Goal: Answer question/provide support: Share knowledge or assist other users

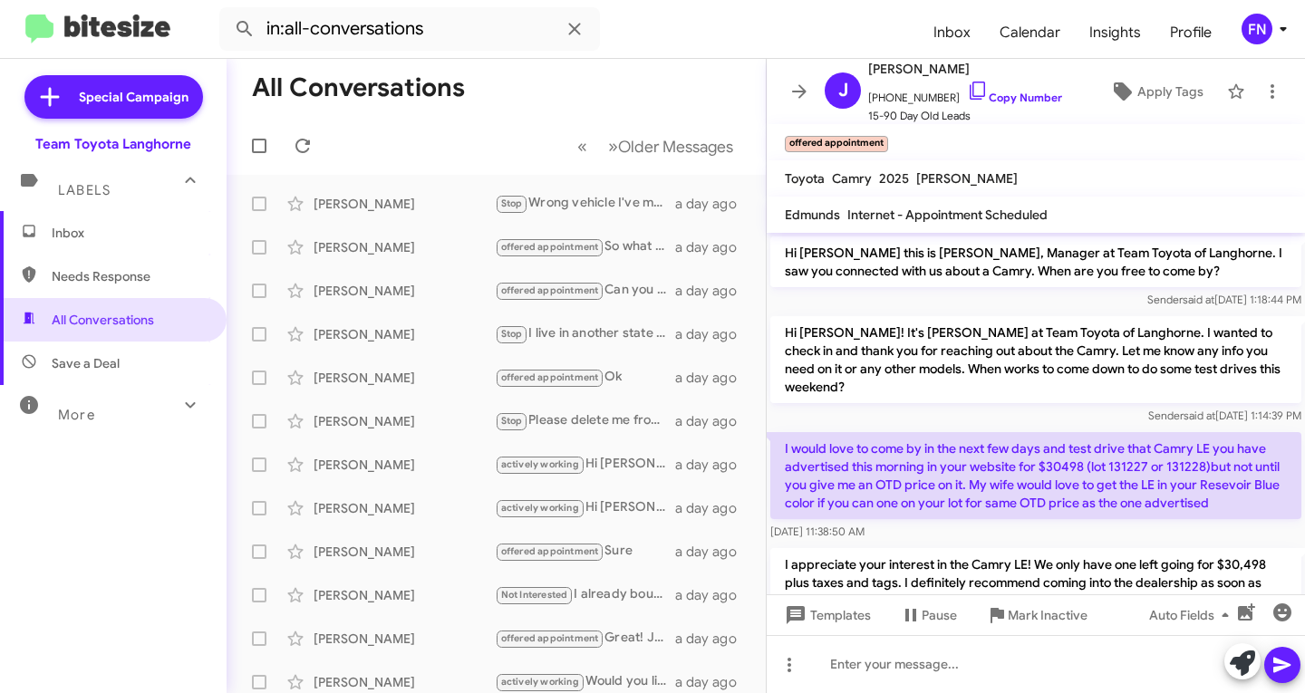
click at [112, 242] on span "Inbox" at bounding box center [113, 232] width 227 height 43
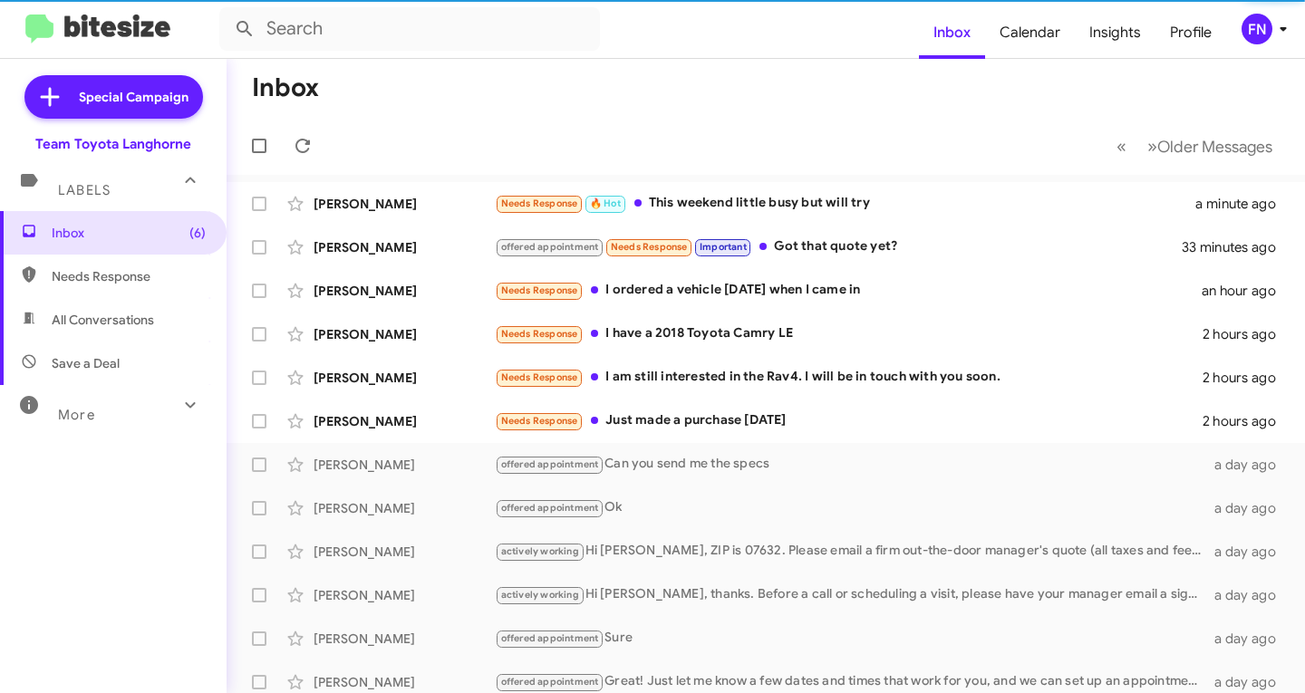
click at [112, 304] on span "All Conversations" at bounding box center [113, 319] width 227 height 43
type input "in:all-conversations"
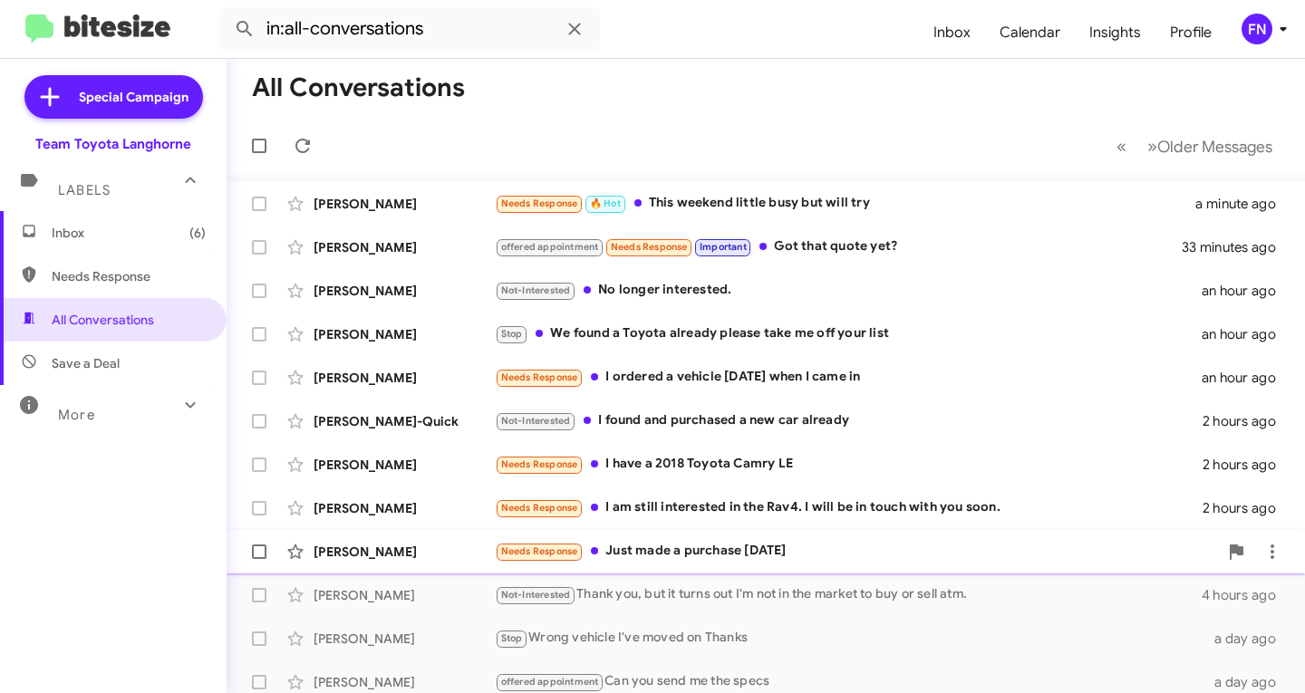
click at [344, 567] on div "[PERSON_NAME] Needs Response Just made a purchase [DATE] 2 hours ago" at bounding box center [765, 552] width 1049 height 36
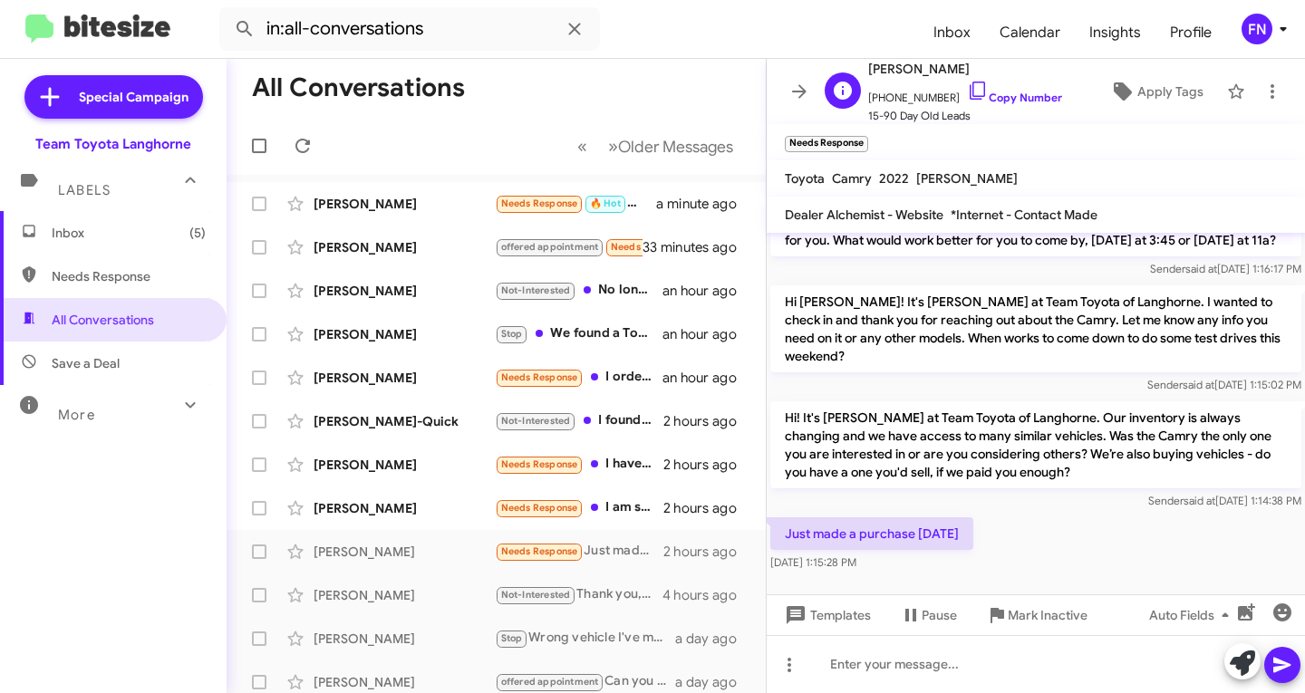
scroll to position [1187, 0]
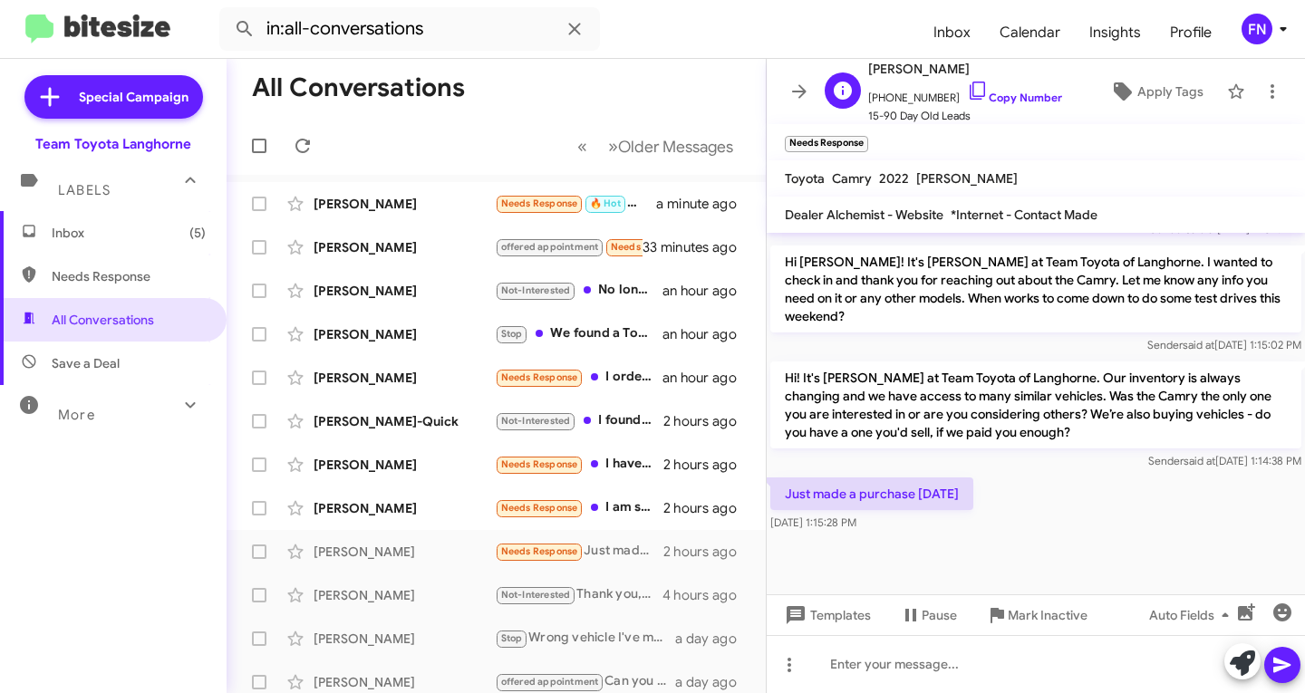
click at [989, 104] on span "[PHONE_NUMBER] Copy Number" at bounding box center [965, 93] width 194 height 27
click at [1007, 90] on span "[PHONE_NUMBER] Copy Number" at bounding box center [965, 93] width 194 height 27
click at [1000, 92] on link "Copy Number" at bounding box center [1014, 98] width 95 height 14
click at [1137, 92] on span "Apply Tags" at bounding box center [1170, 91] width 66 height 33
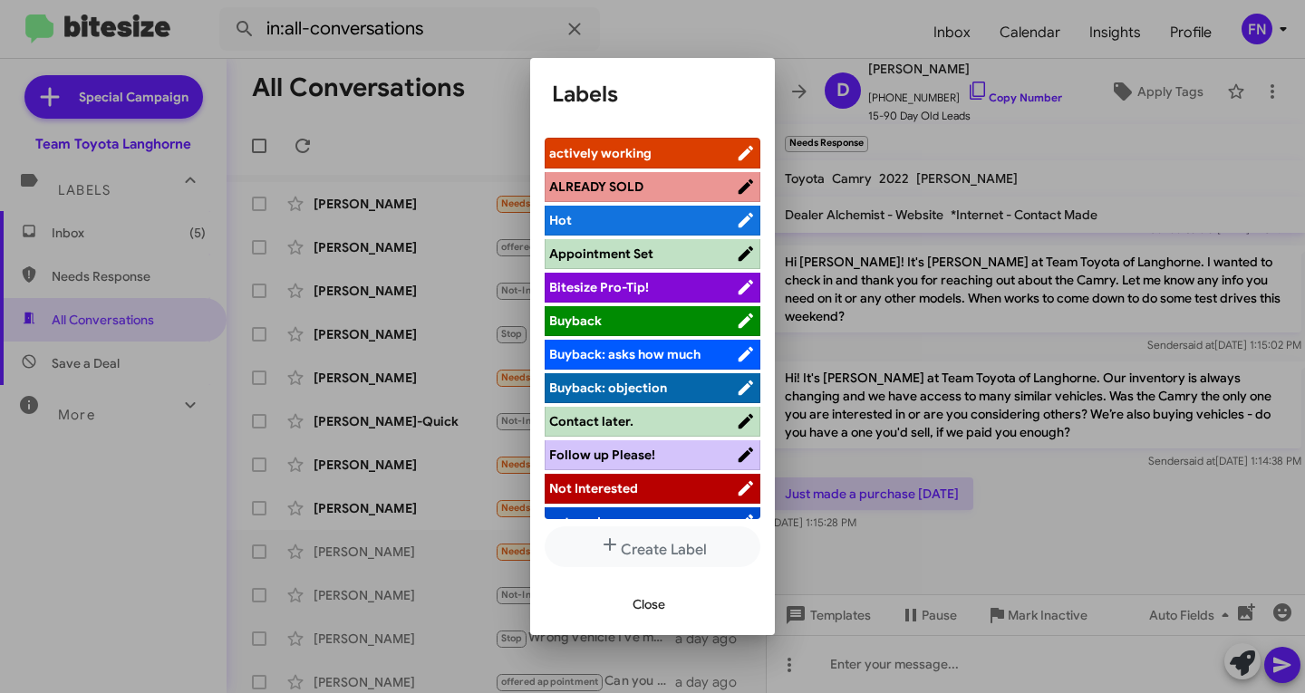
click at [647, 482] on span "Not Interested" at bounding box center [642, 488] width 187 height 18
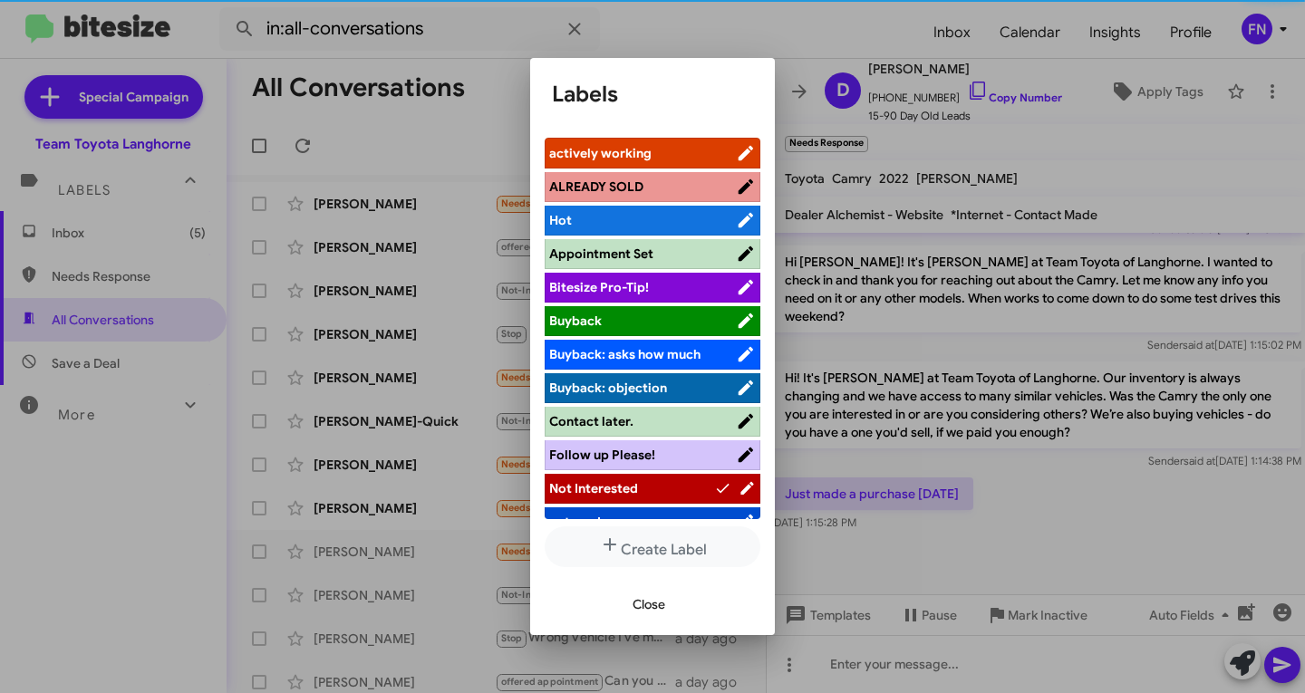
click at [642, 595] on span "Close" at bounding box center [648, 604] width 33 height 33
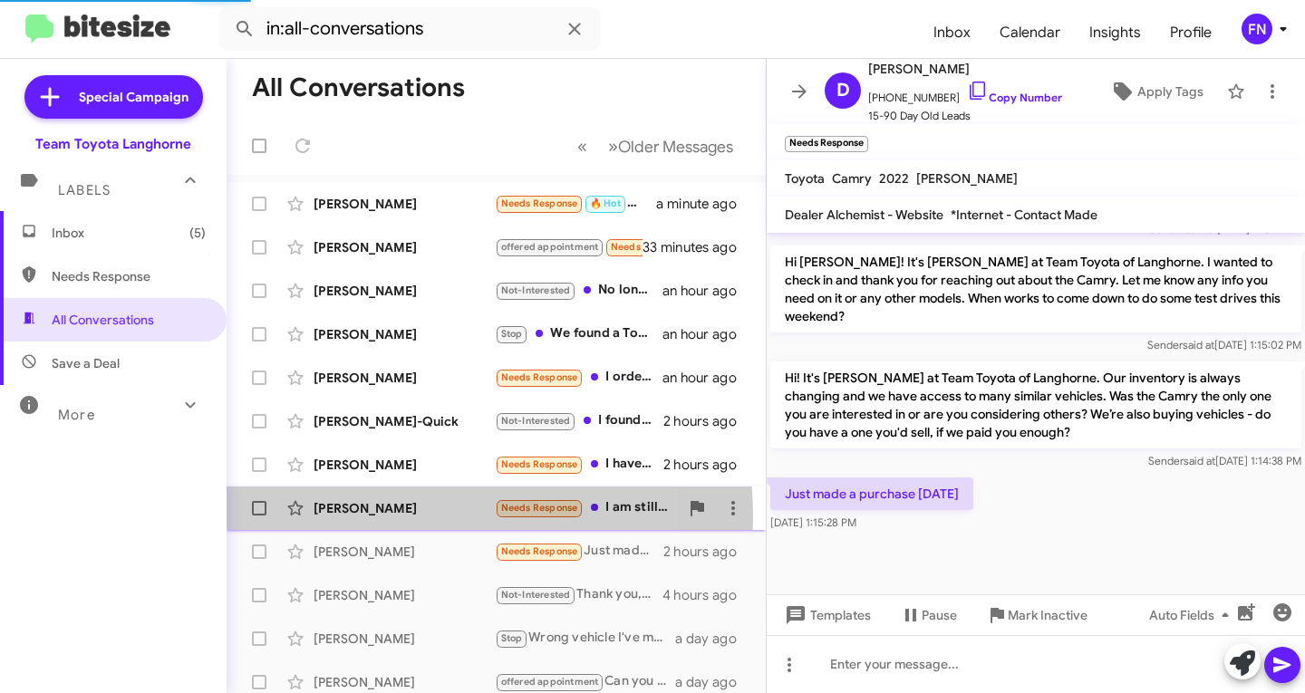
click at [370, 517] on div "[PERSON_NAME] Needs Response I am still interested in the Rav4. I will be in to…" at bounding box center [496, 508] width 510 height 36
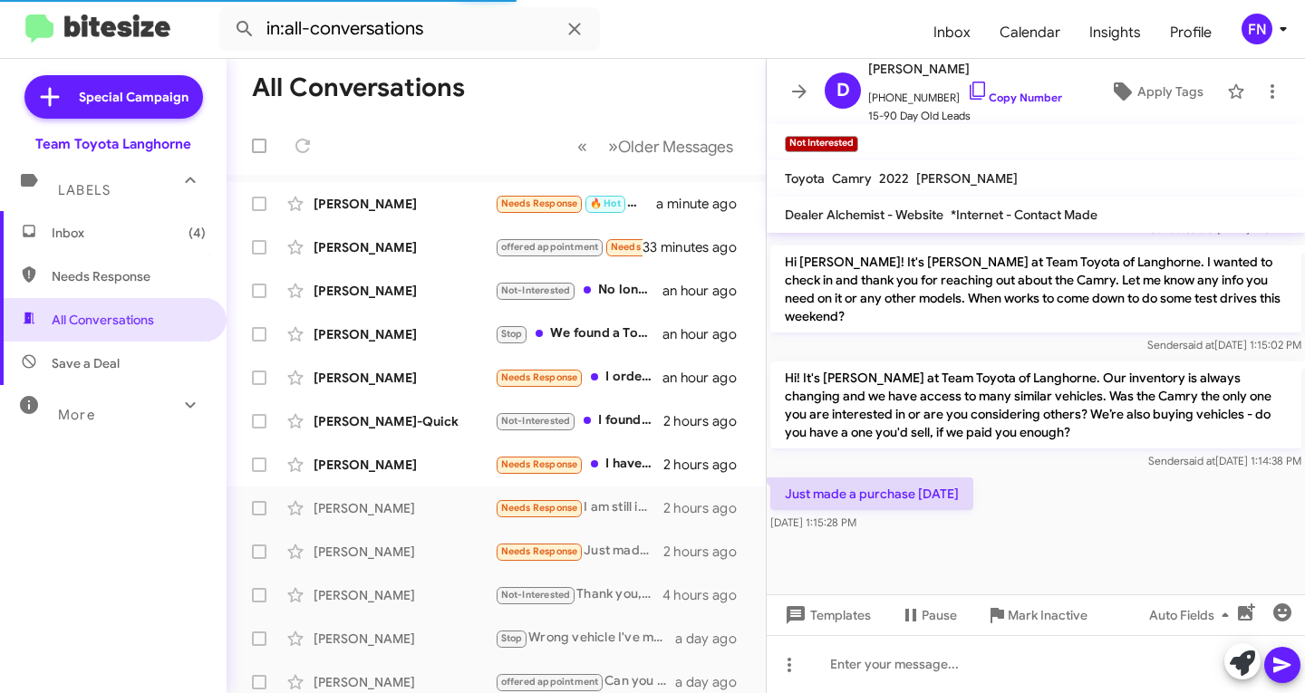
scroll to position [362, 0]
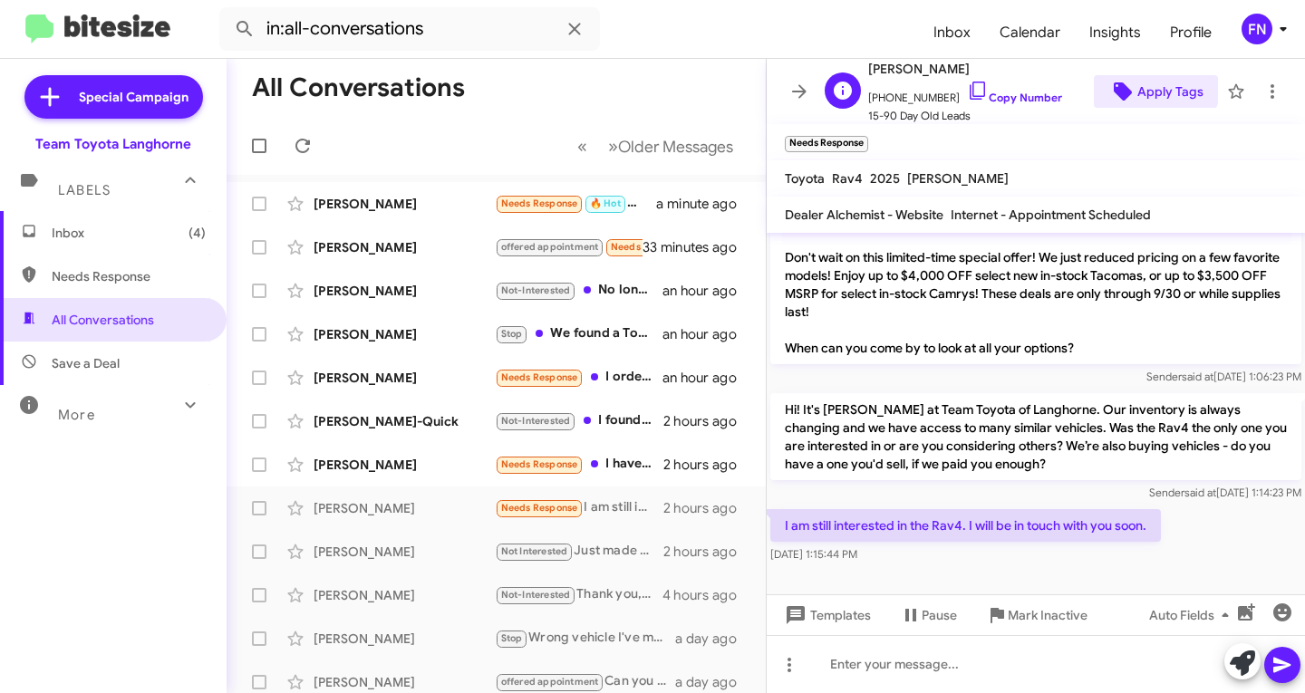
click at [1137, 76] on span "Apply Tags" at bounding box center [1170, 91] width 66 height 33
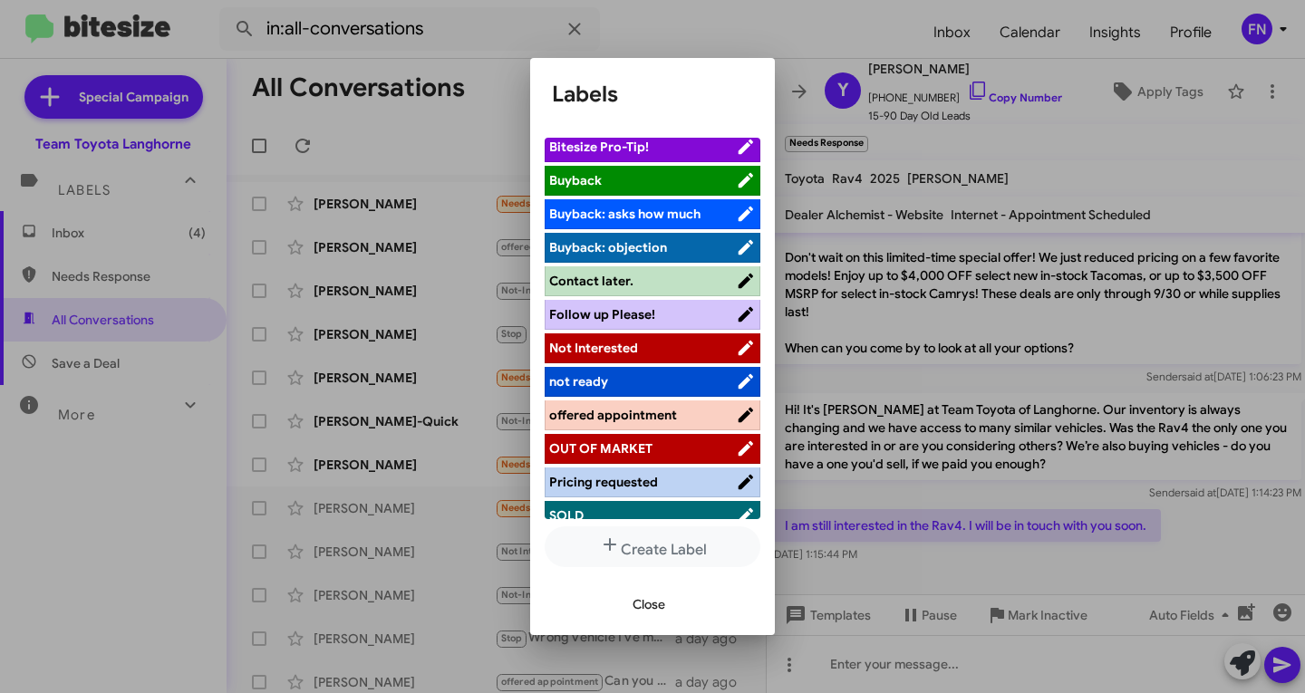
scroll to position [109, 0]
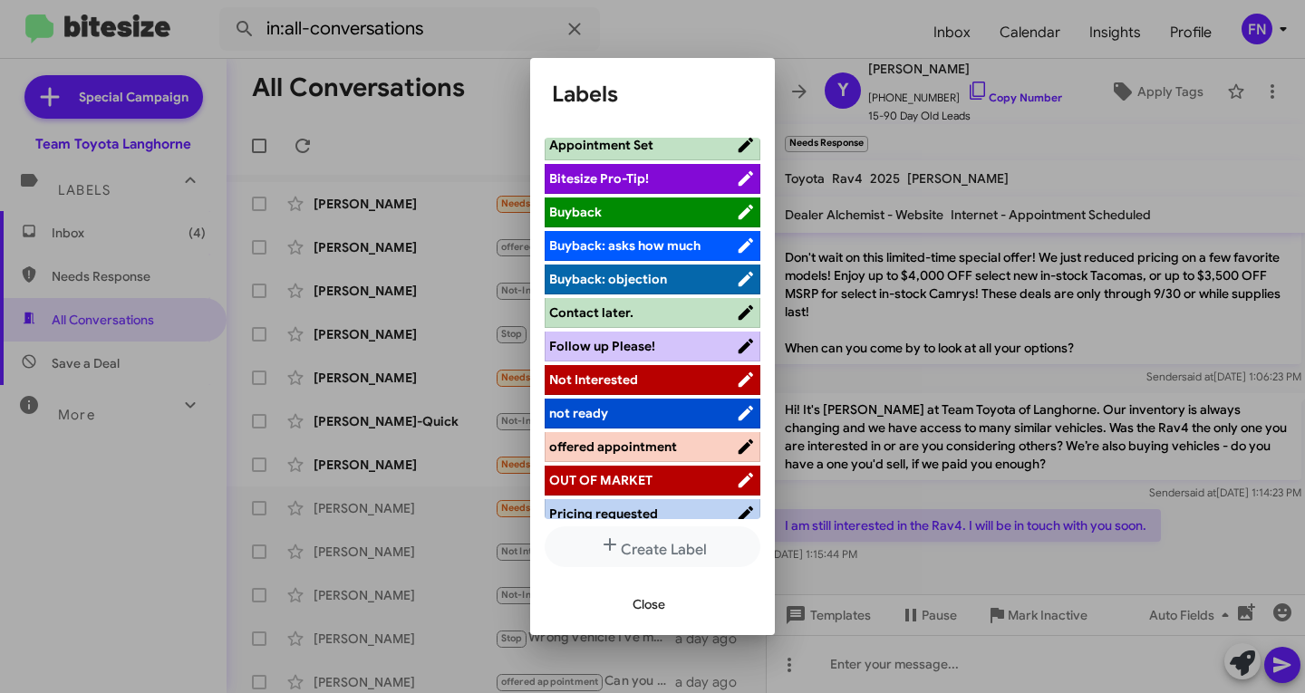
click at [629, 307] on span "Contact later." at bounding box center [591, 312] width 84 height 16
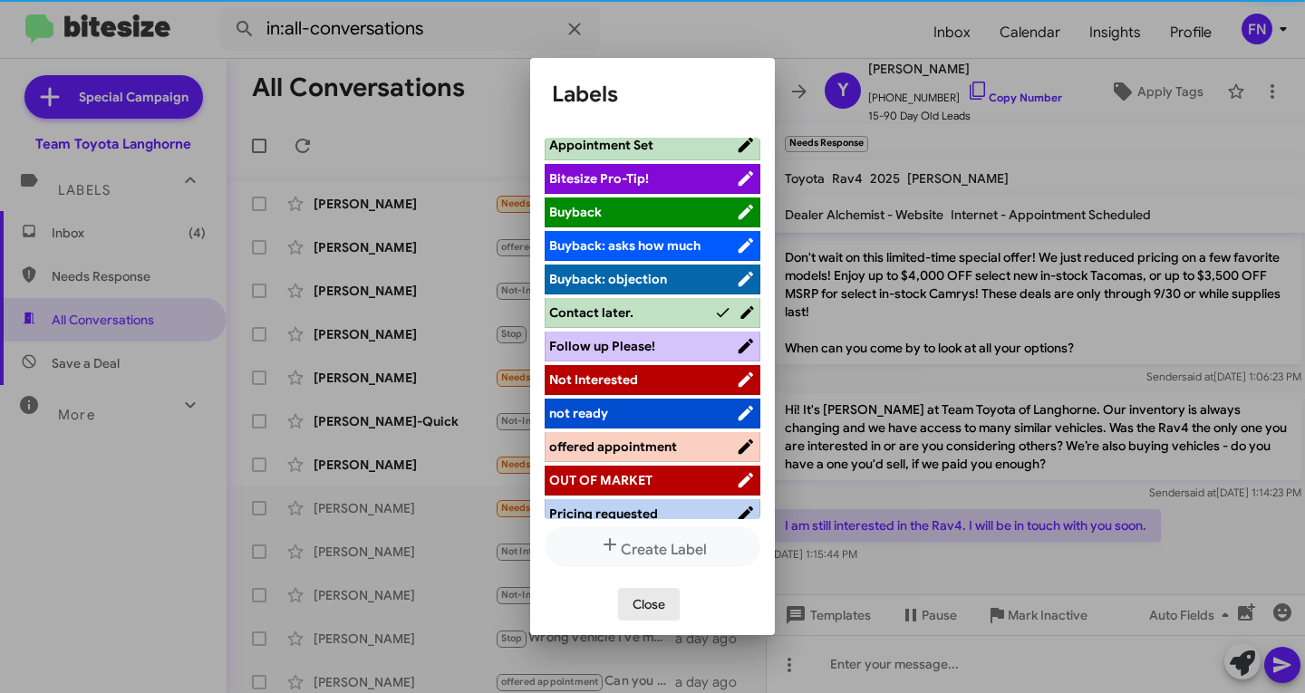
click at [647, 613] on span "Close" at bounding box center [648, 604] width 33 height 33
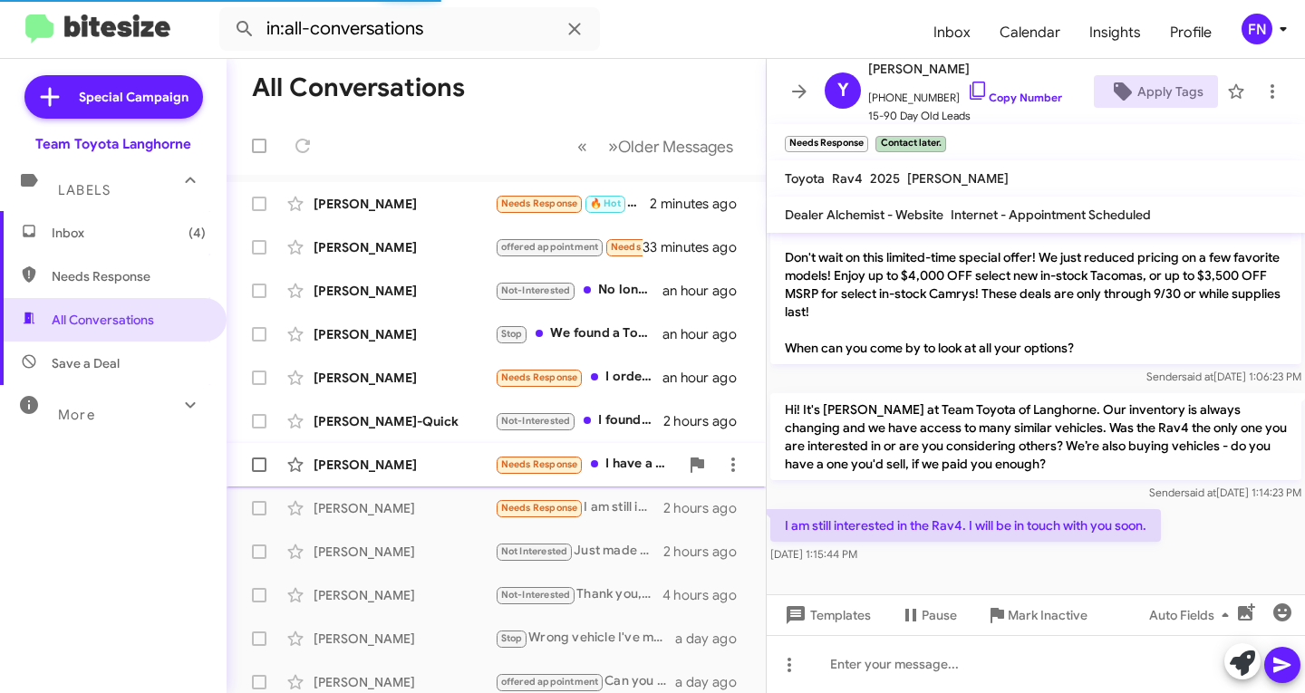
click at [436, 476] on div "[PERSON_NAME] Needs Response I have a 2018 Toyota Camry LE 2 hours ago" at bounding box center [496, 465] width 510 height 36
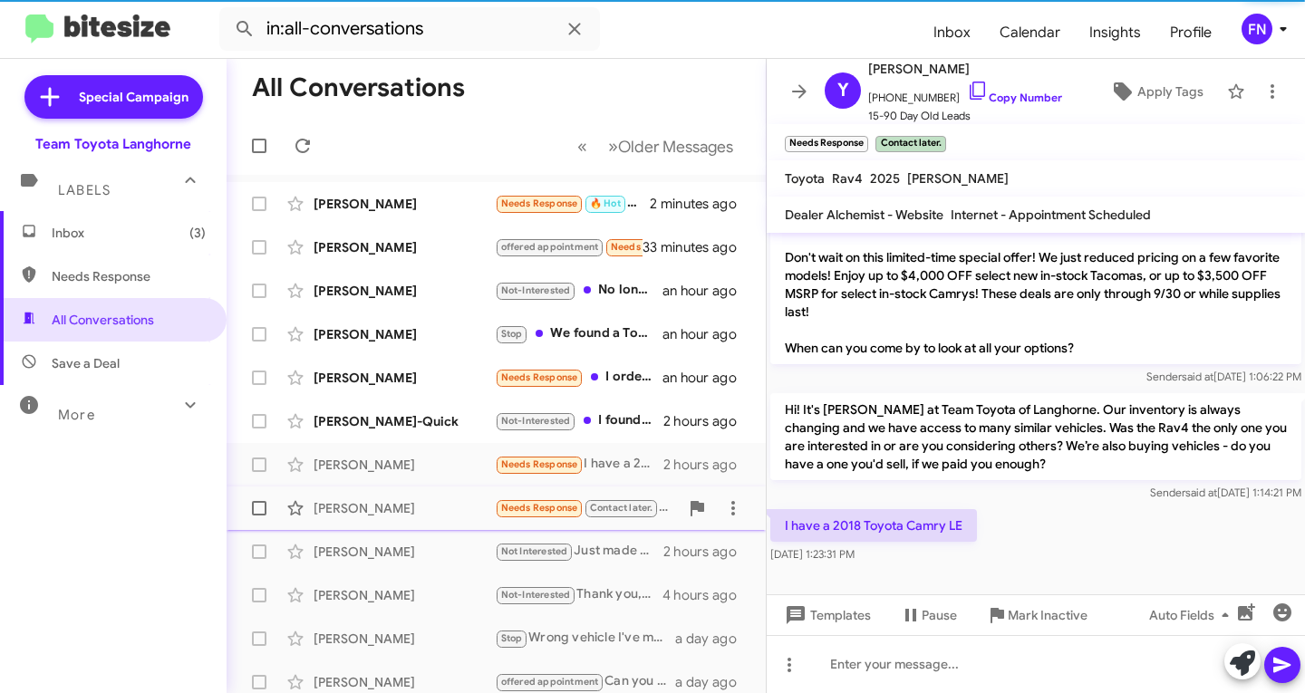
scroll to position [343, 0]
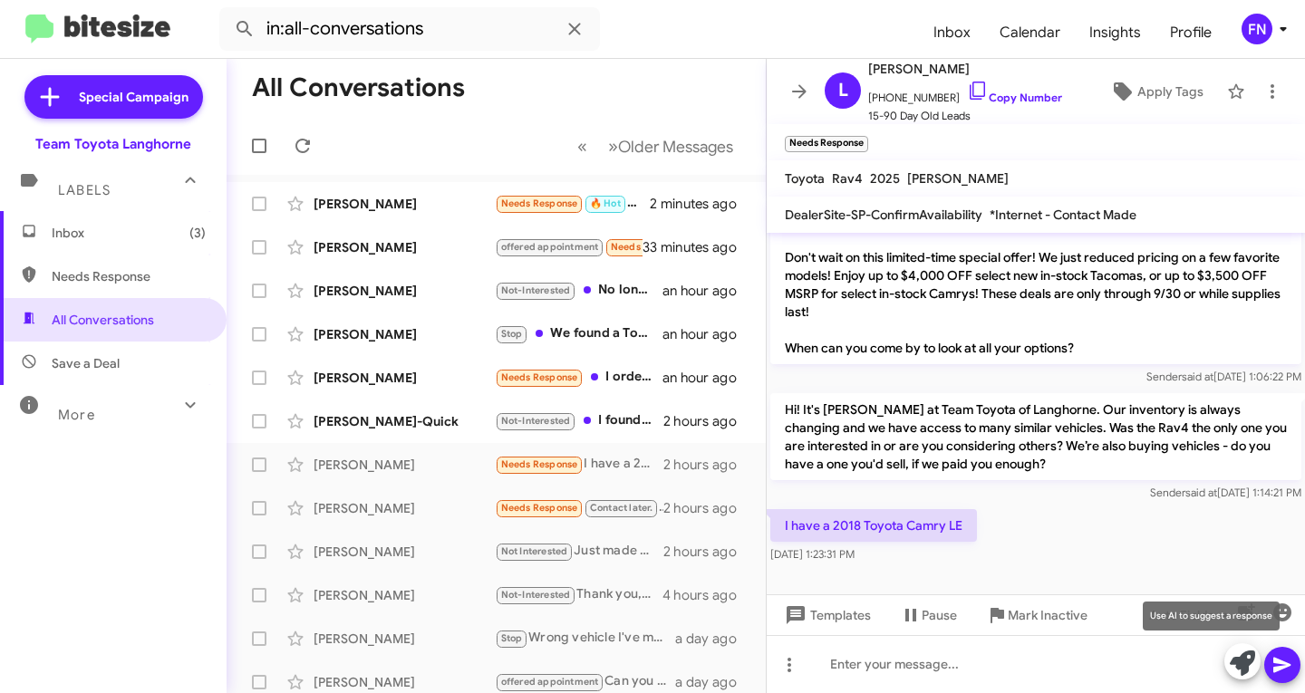
click at [1239, 664] on icon at bounding box center [1242, 663] width 25 height 25
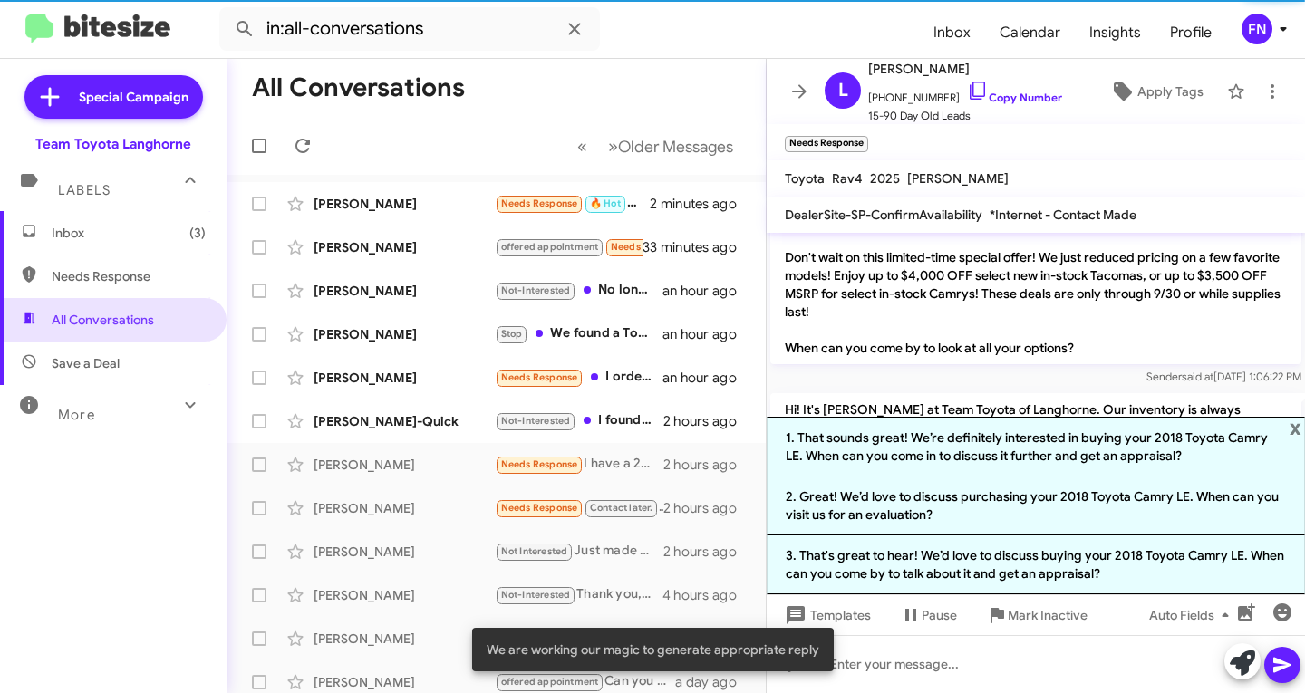
scroll to position [521, 0]
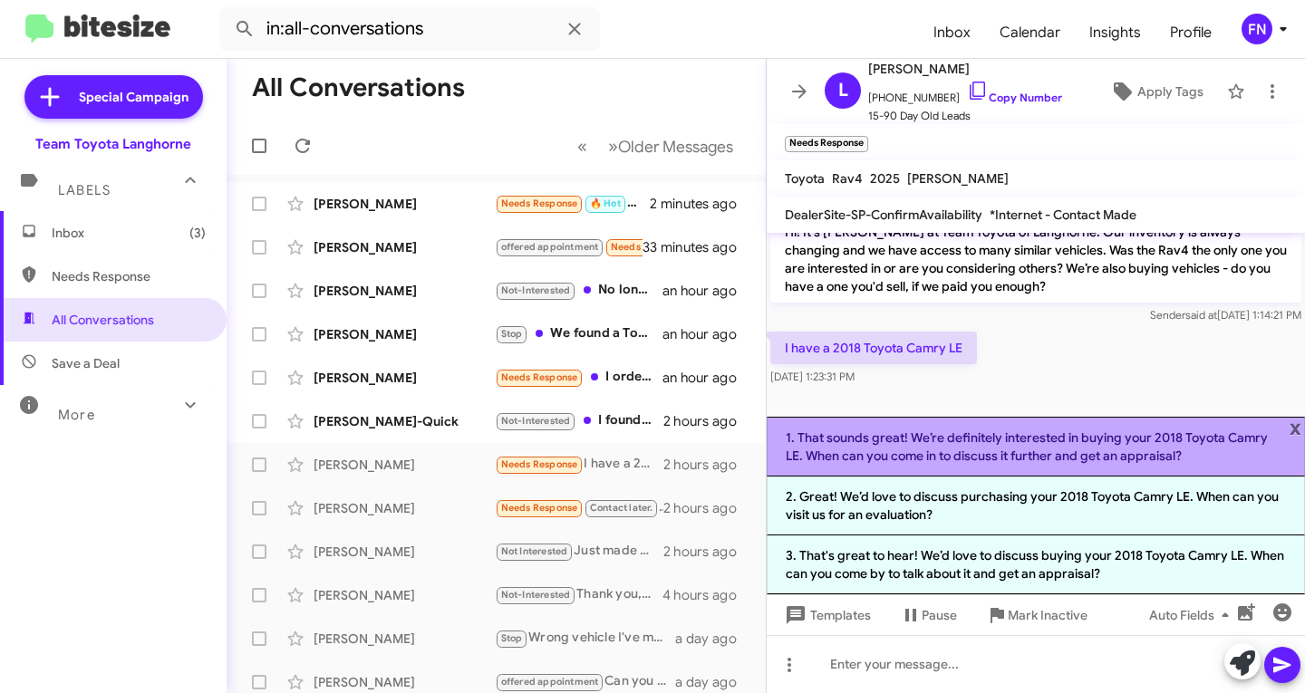
click at [1089, 463] on li "1. That sounds great! We’re definitely interested in buying your 2018 Toyota Ca…" at bounding box center [1036, 447] width 538 height 60
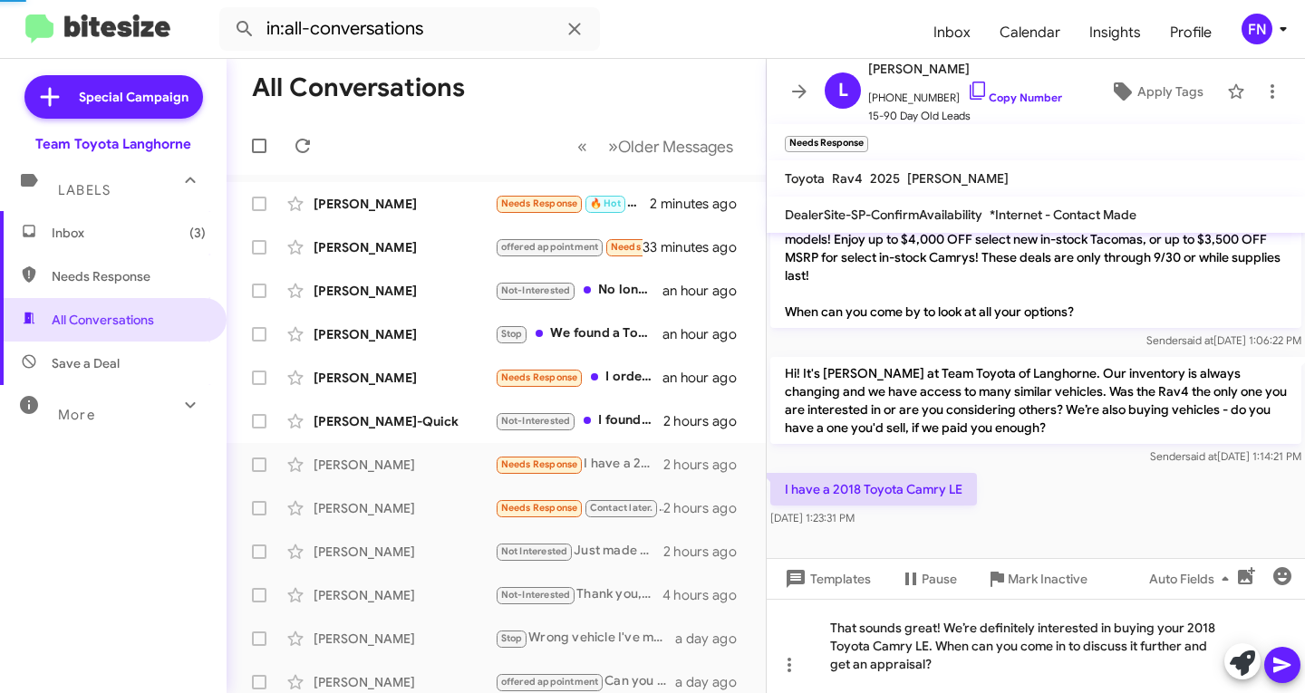
scroll to position [380, 0]
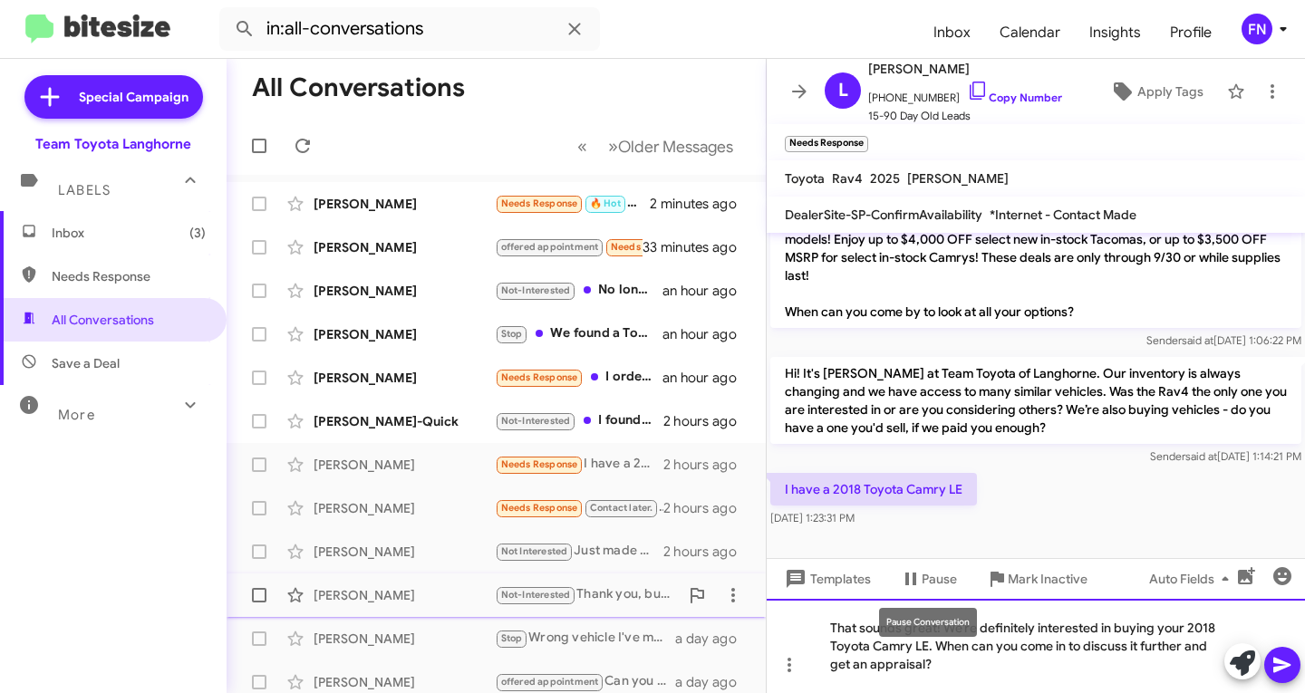
drag, startPoint x: 944, startPoint y: 625, endPoint x: 699, endPoint y: 614, distance: 245.8
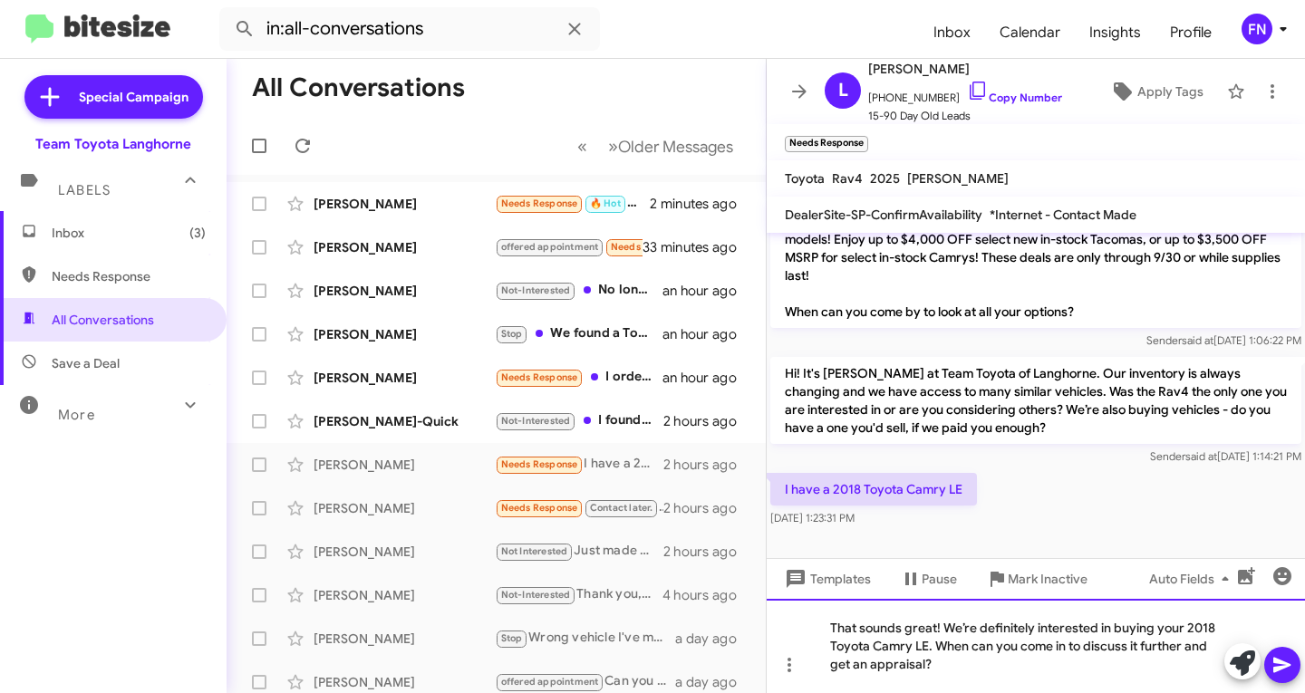
drag, startPoint x: 869, startPoint y: 621, endPoint x: 885, endPoint y: 622, distance: 16.3
click at [871, 621] on div "That sounds great! We’re definitely interested in buying your 2018 Toyota Camry…" at bounding box center [1036, 646] width 538 height 94
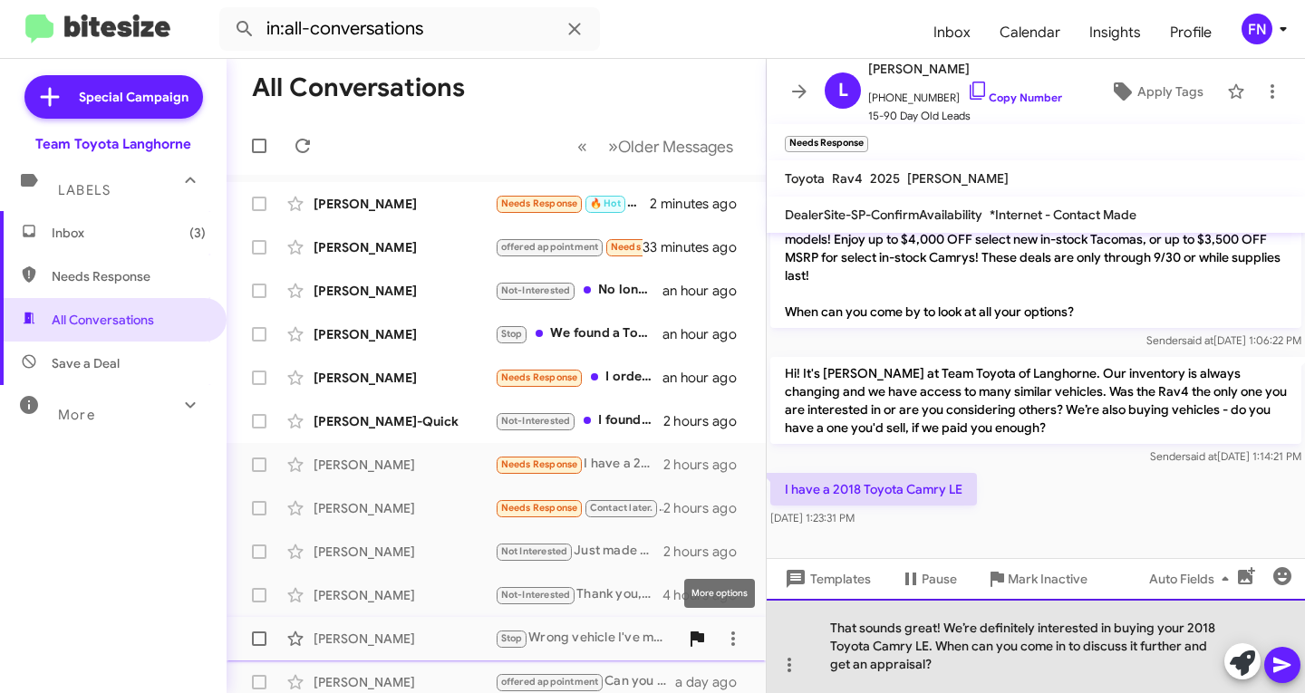
drag, startPoint x: 940, startPoint y: 627, endPoint x: 674, endPoint y: 626, distance: 265.5
click at [674, 626] on div "All Conversations « Previous » Next Older Messages [PERSON_NAME] Needs Response…" at bounding box center [766, 376] width 1078 height 634
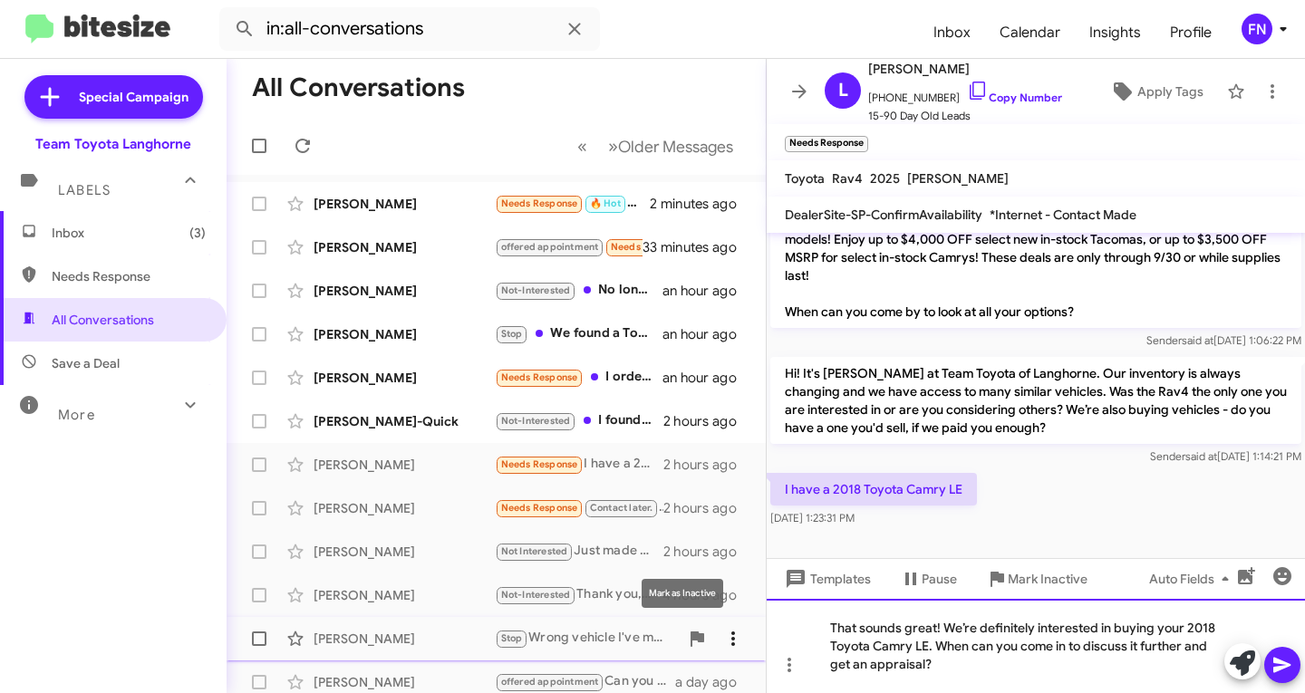
scroll to position [362, 0]
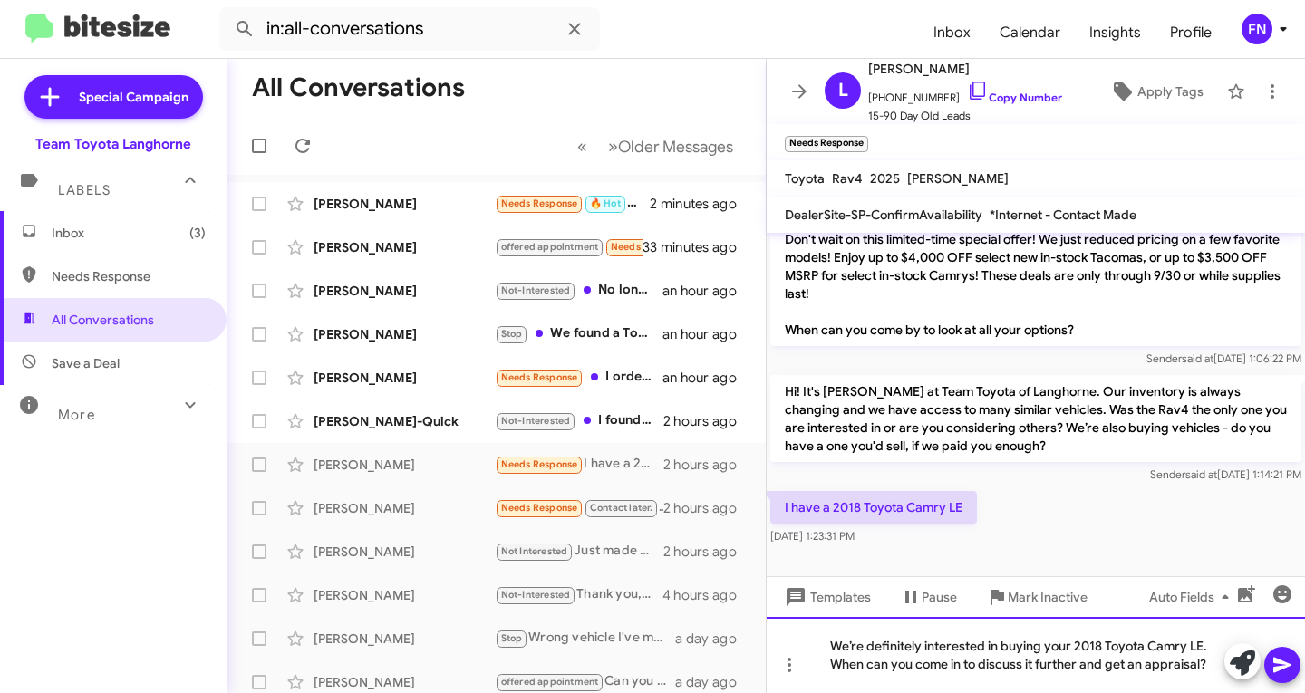
click at [1204, 651] on div "We’re definitely interested in buying your 2018 Toyota Camry LE. When can you c…" at bounding box center [1036, 655] width 538 height 76
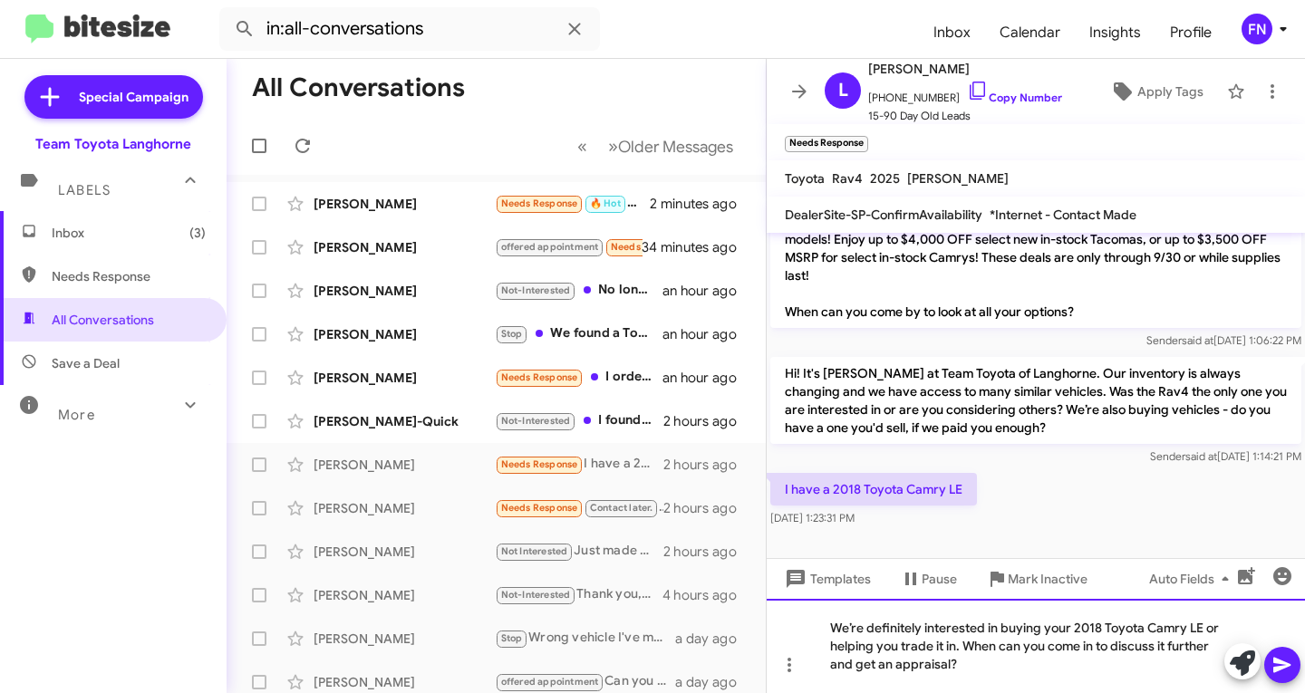
click at [902, 670] on div "We’re definitely interested in buying your 2018 Toyota Camry LE or helping you …" at bounding box center [1036, 646] width 538 height 94
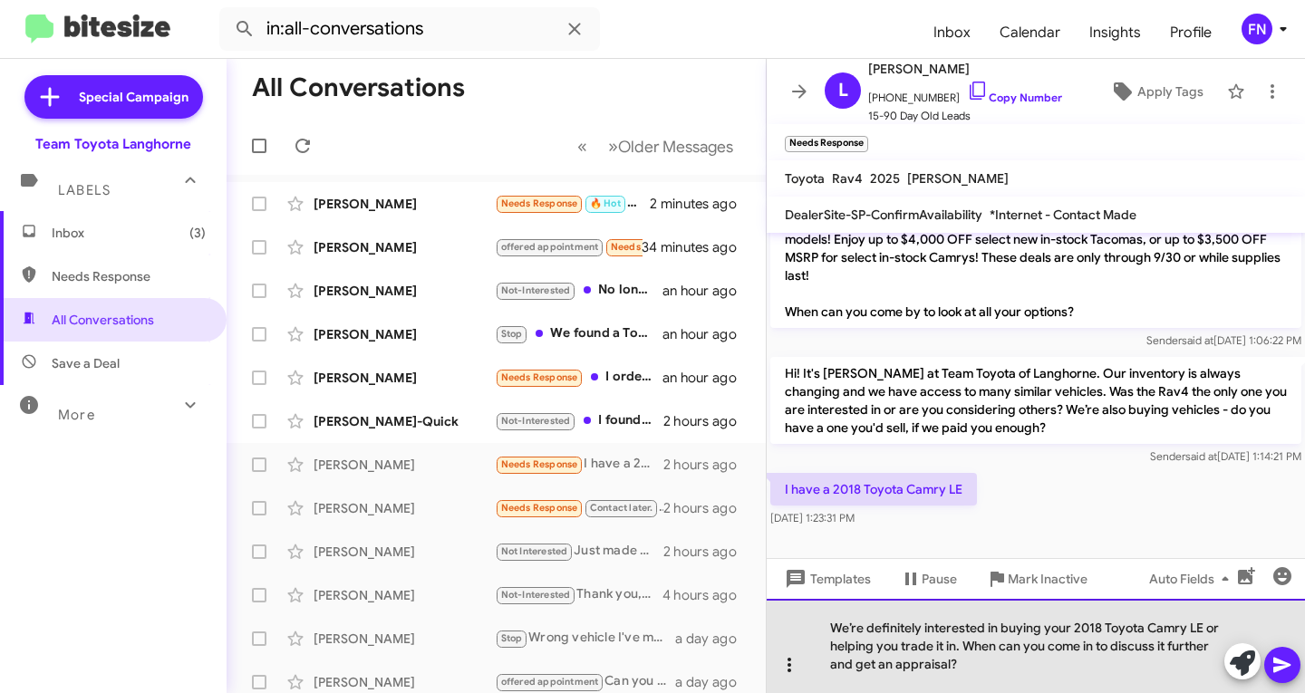
drag, startPoint x: 851, startPoint y: 665, endPoint x: 805, endPoint y: 665, distance: 46.2
click at [805, 665] on div "We’re definitely interested in buying your 2018 Toyota Camry LE or helping you …" at bounding box center [1036, 646] width 538 height 94
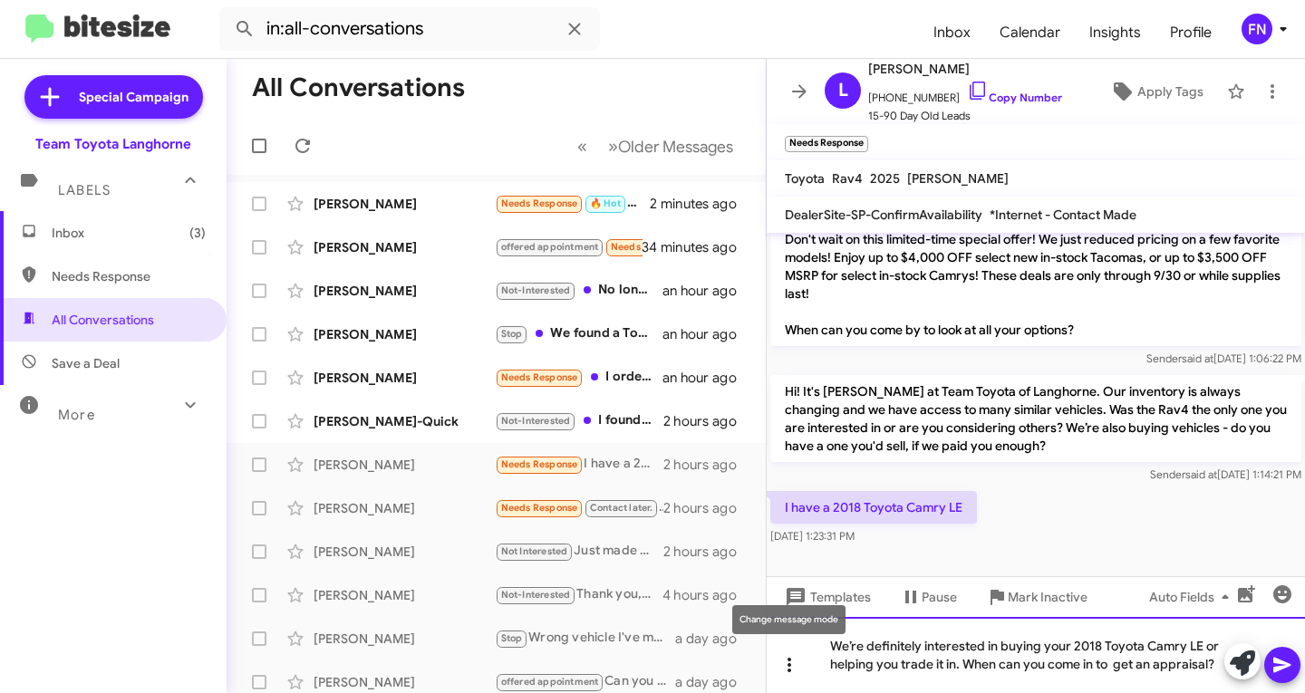
scroll to position [362, 0]
click at [1278, 660] on icon at bounding box center [1281, 665] width 17 height 15
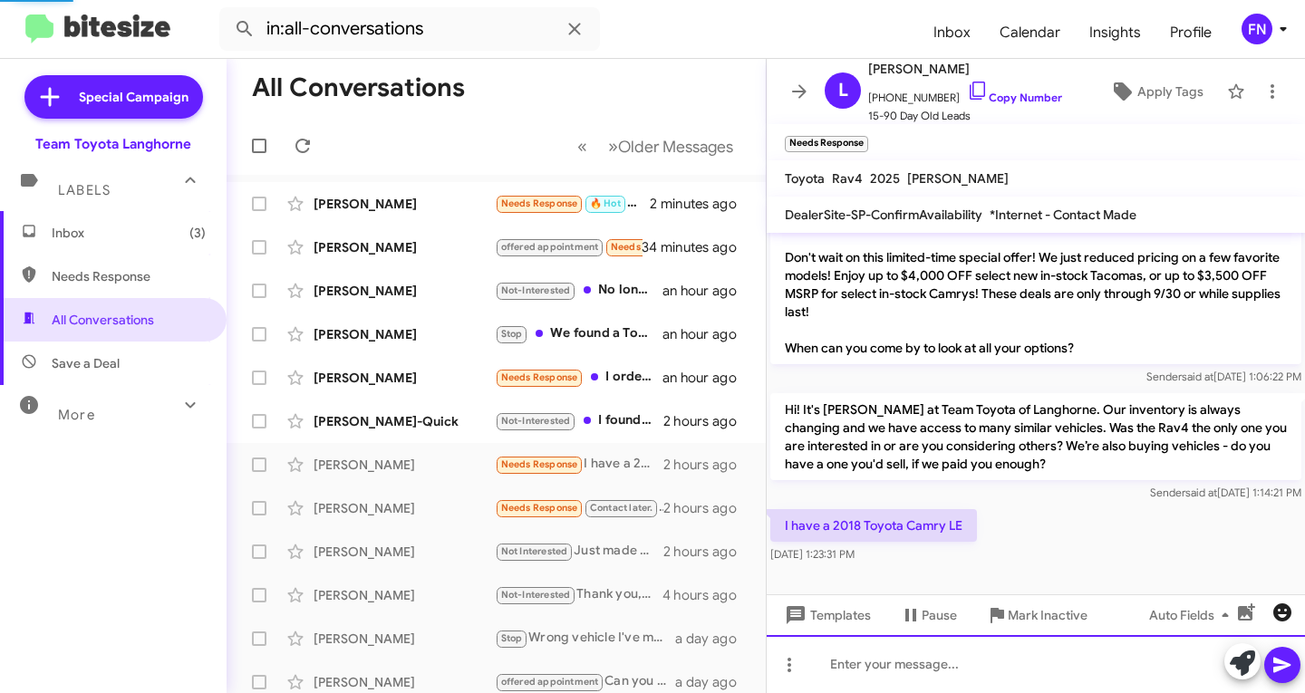
scroll to position [0, 0]
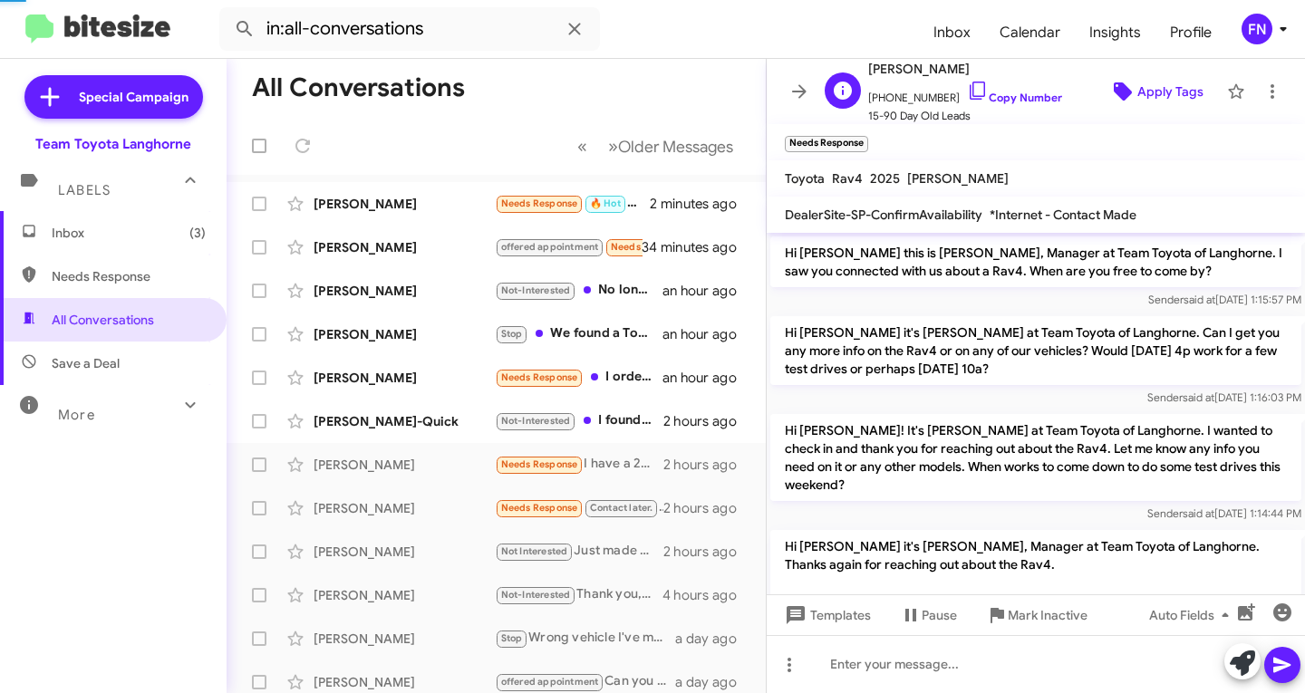
click at [1161, 88] on span "Apply Tags" at bounding box center [1170, 91] width 66 height 33
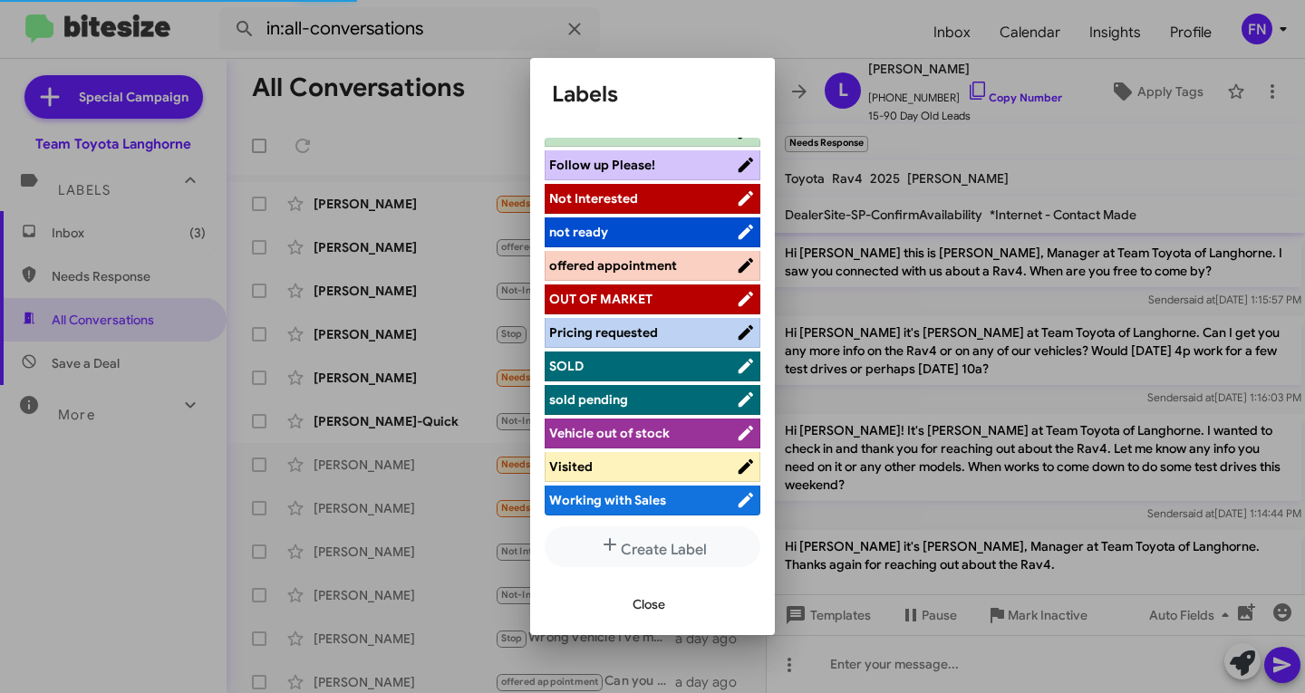
click at [647, 265] on span "offered appointment" at bounding box center [613, 265] width 128 height 16
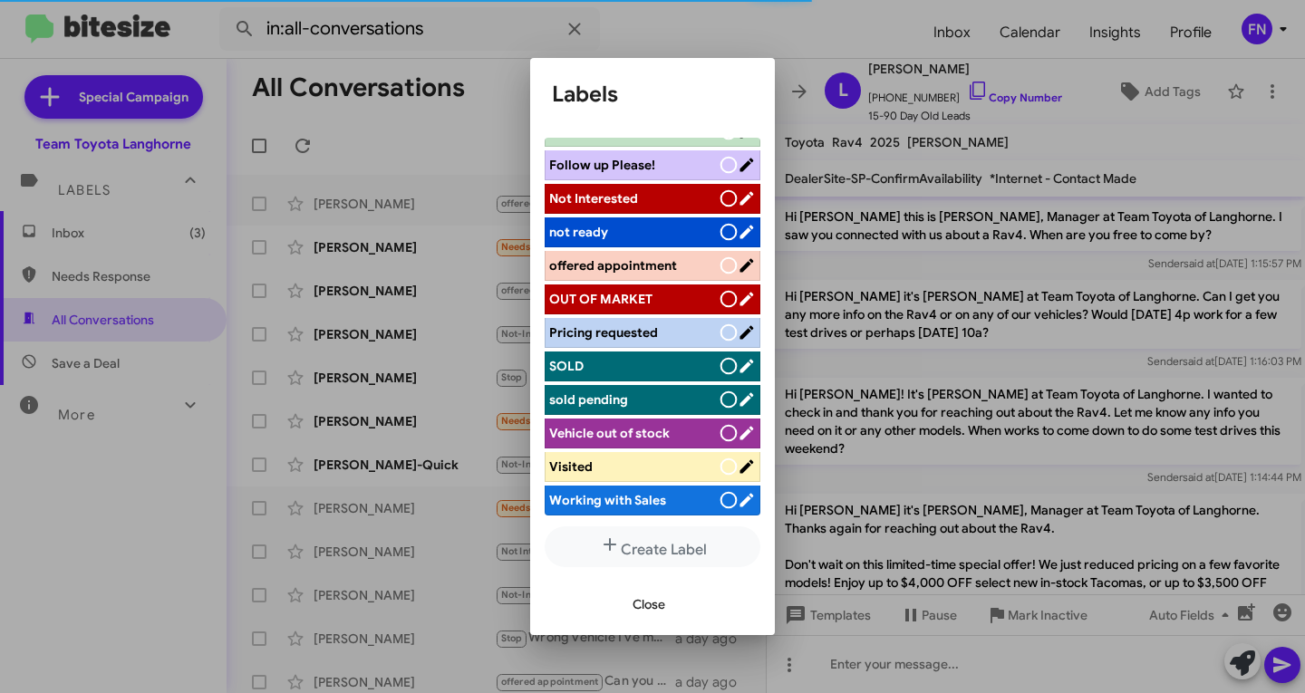
click at [671, 257] on span "offered appointment" at bounding box center [613, 265] width 128 height 16
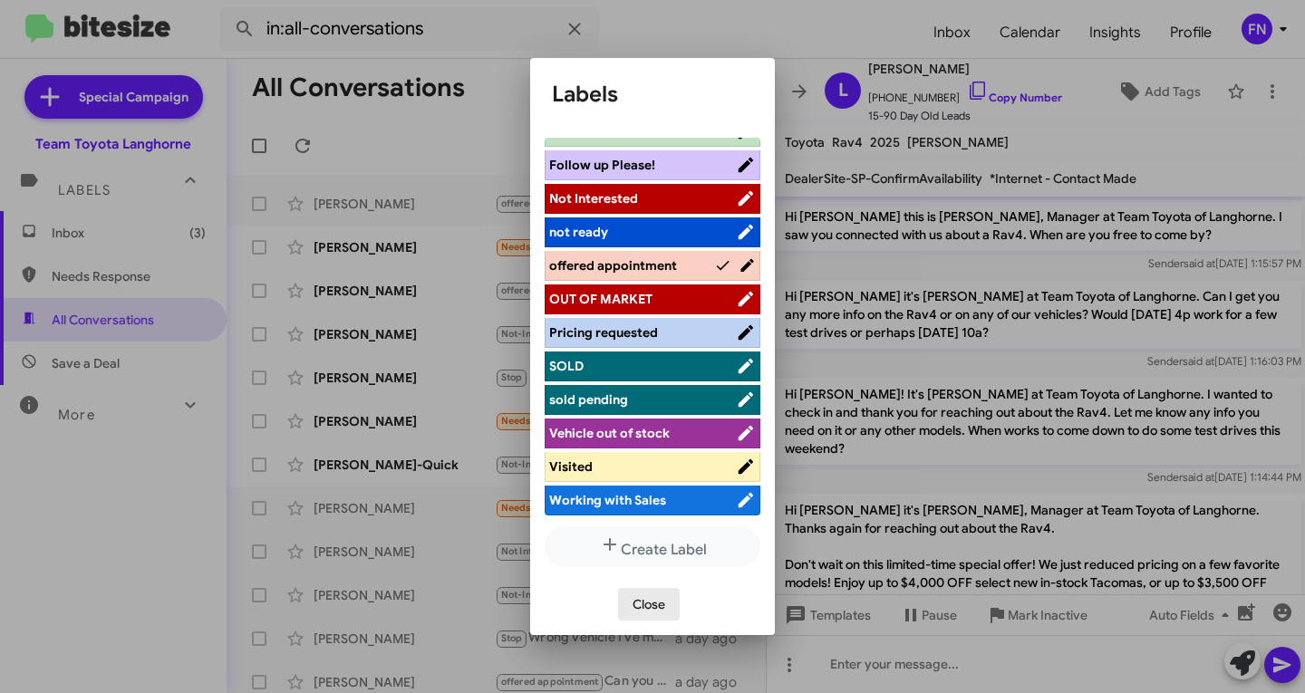
click at [643, 607] on span "Close" at bounding box center [648, 604] width 33 height 33
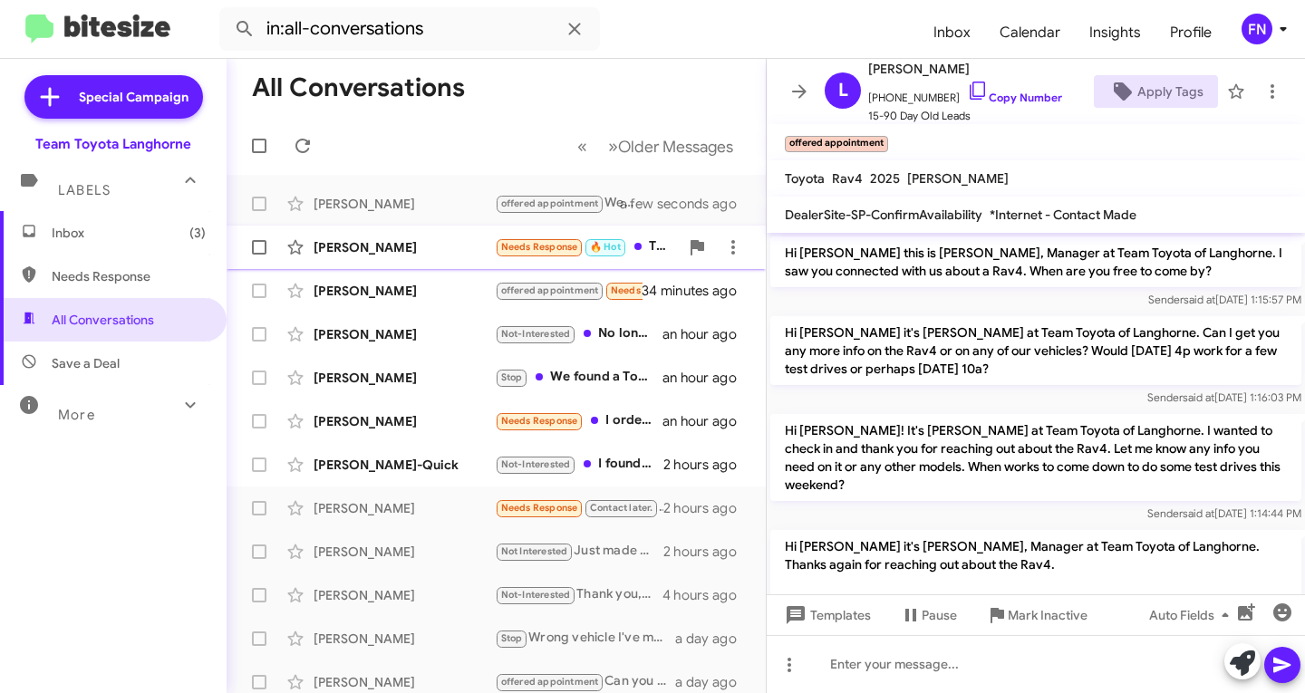
click at [417, 259] on div "[PERSON_NAME] Needs Response 🔥 Hot This weekend little busy but will try 3 minu…" at bounding box center [496, 247] width 510 height 36
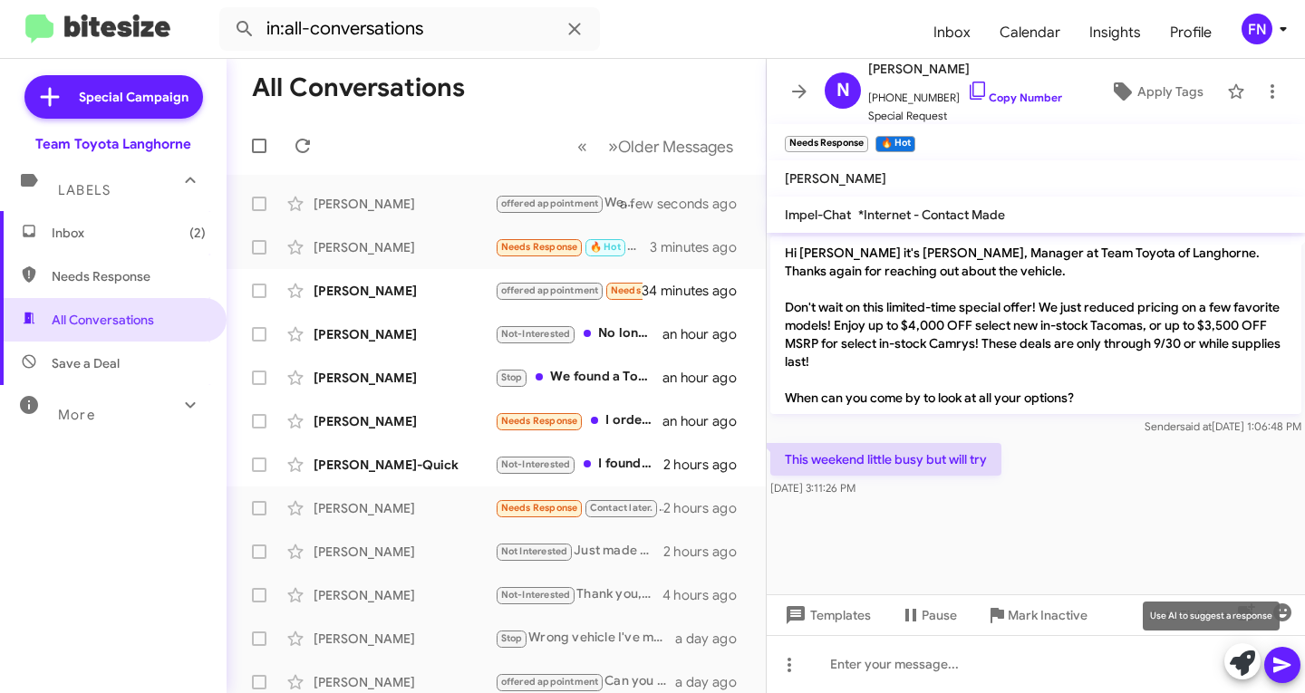
click at [1246, 666] on icon at bounding box center [1242, 663] width 25 height 25
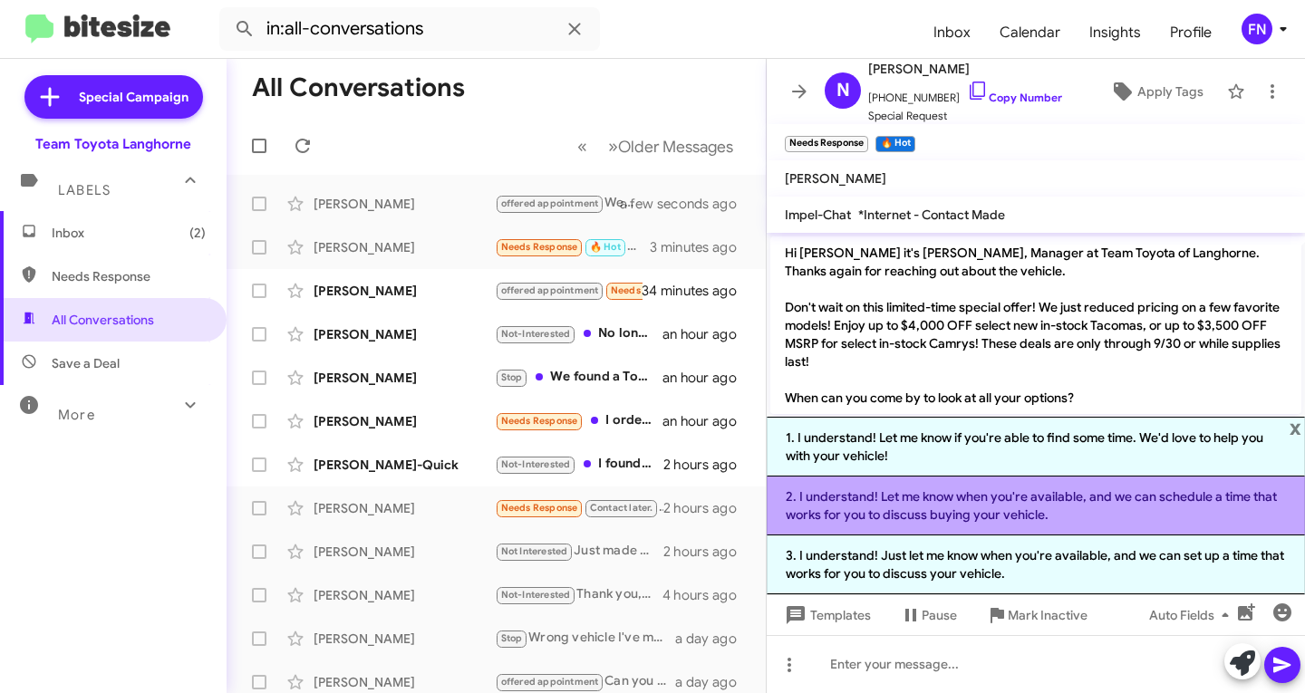
click at [1028, 512] on li "2. I understand! Let me know when you're available, and we can schedule a time …" at bounding box center [1036, 506] width 538 height 59
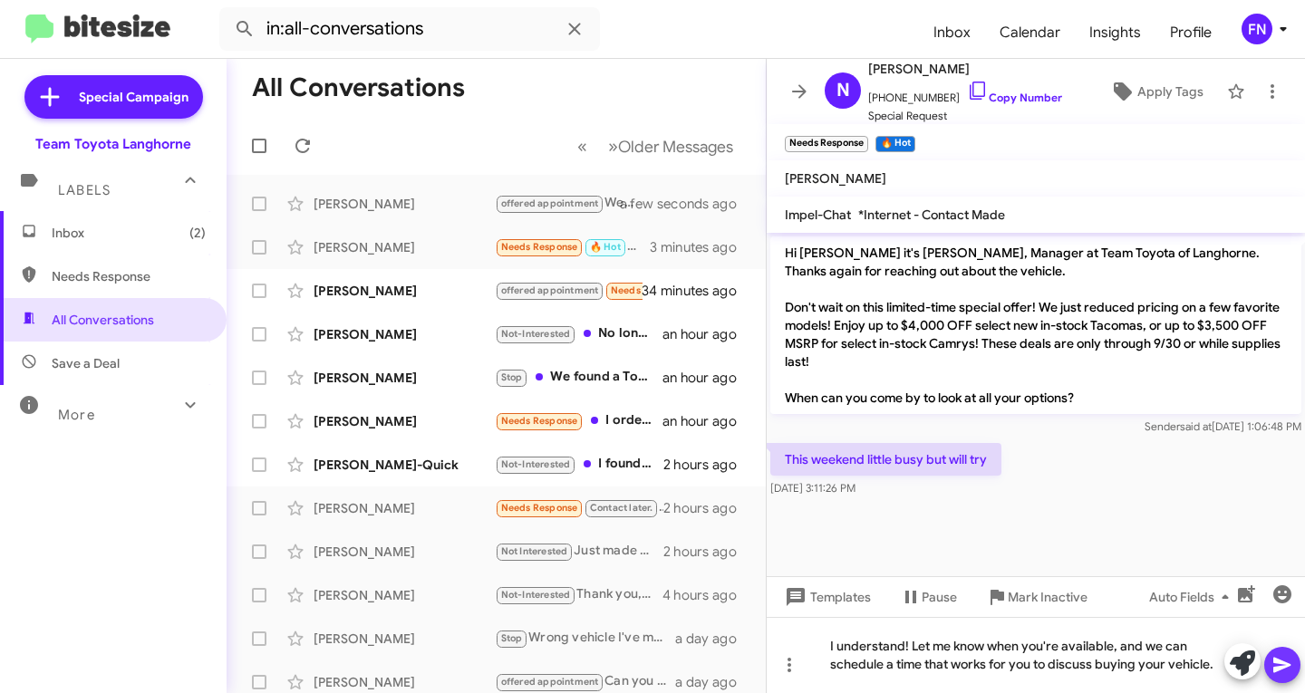
click at [1278, 655] on icon at bounding box center [1282, 665] width 22 height 22
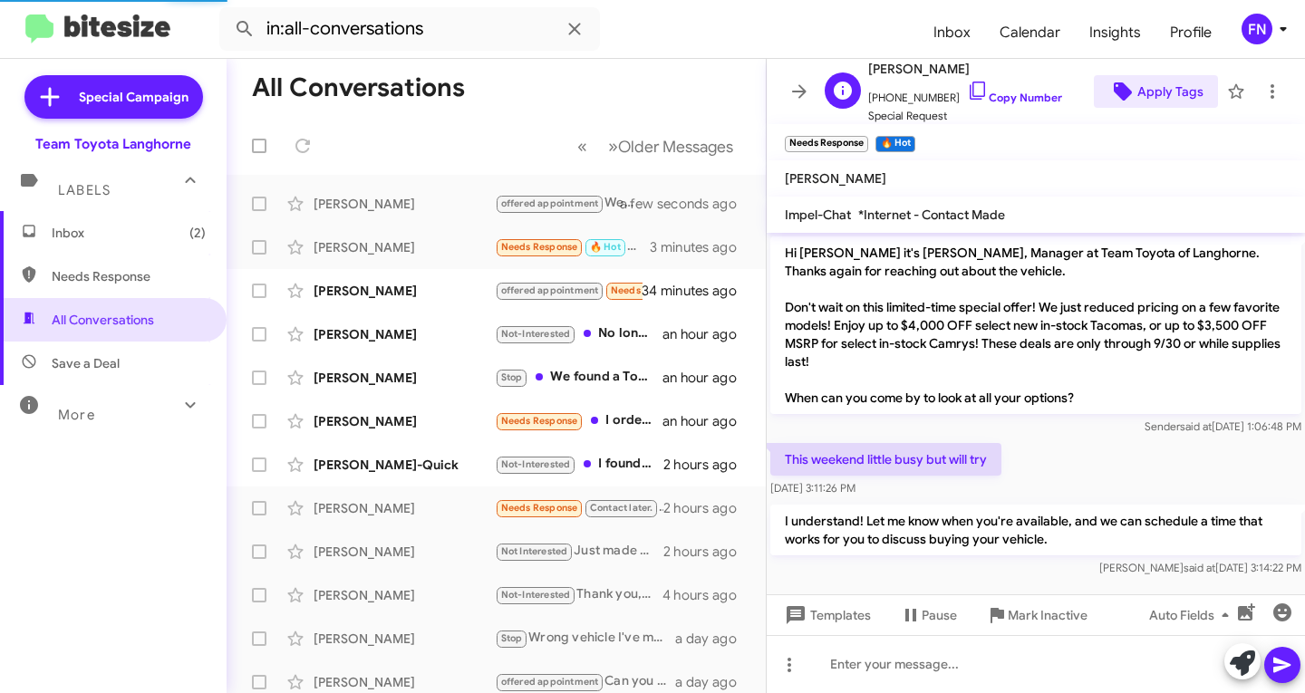
click at [1158, 92] on span "Apply Tags" at bounding box center [1170, 91] width 66 height 33
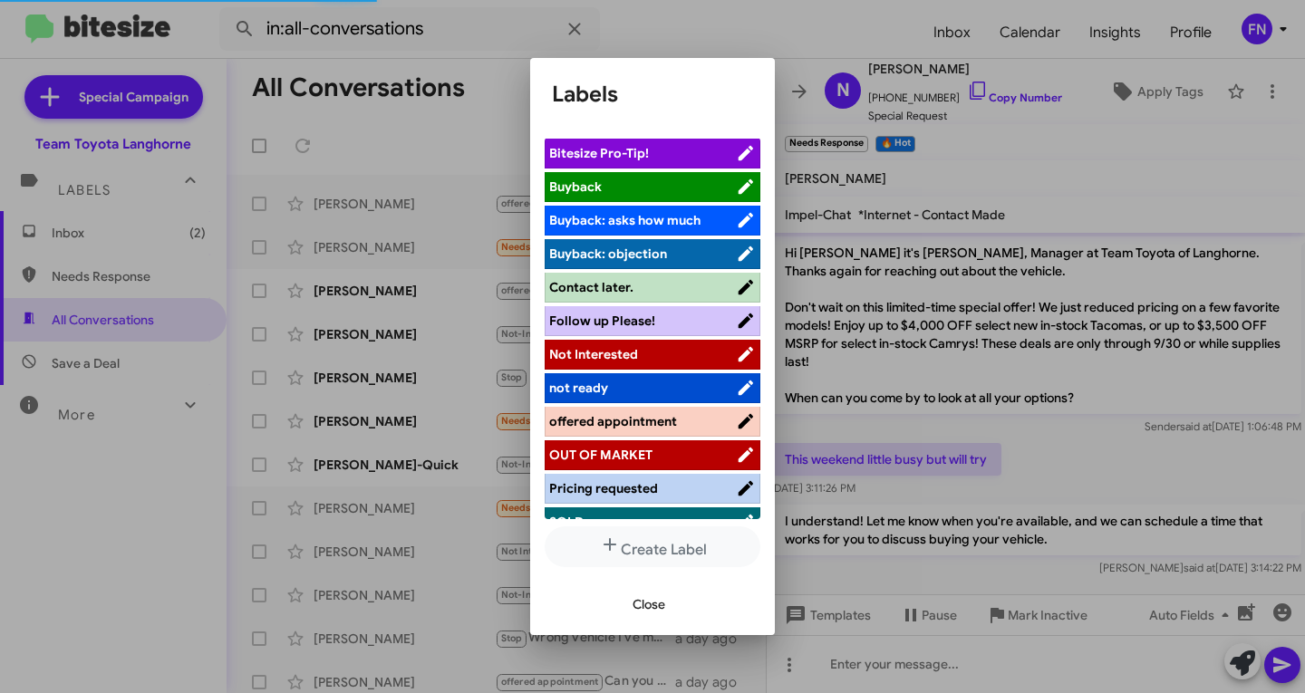
scroll to position [290, 0]
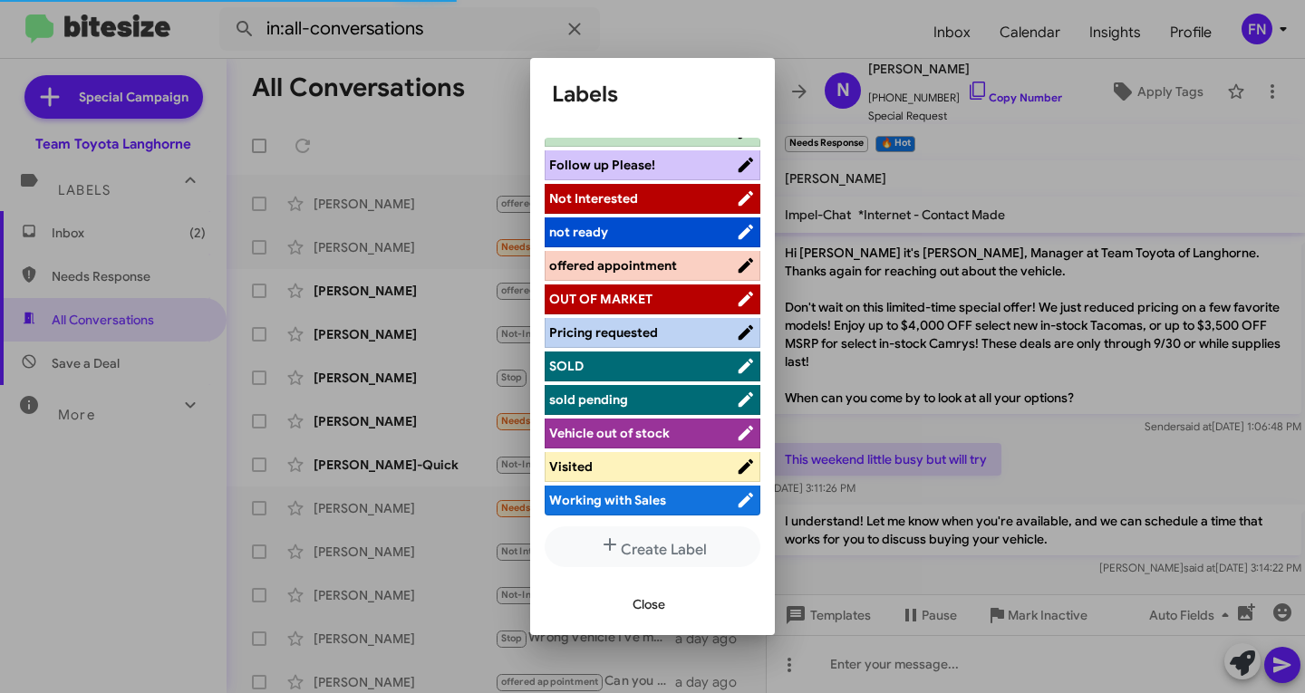
click at [648, 285] on li "OUT OF MARKET" at bounding box center [653, 300] width 216 height 30
click at [653, 263] on span "offered appointment" at bounding box center [613, 265] width 128 height 16
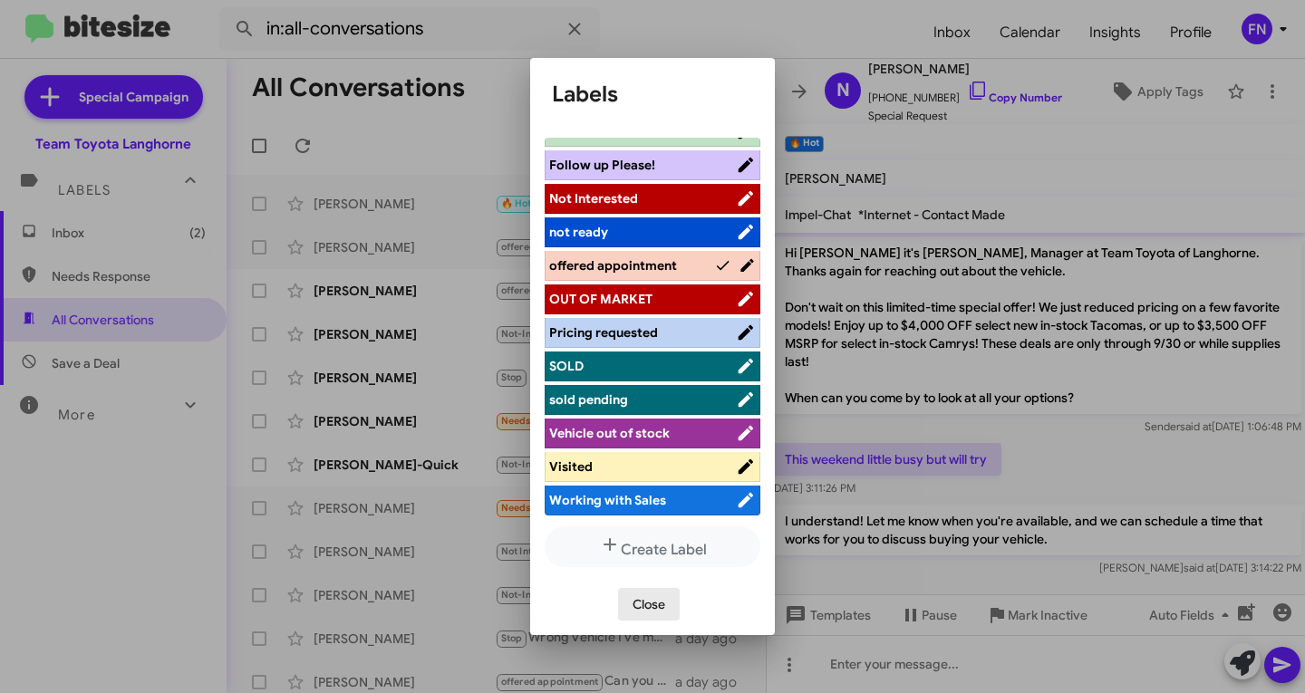
click at [662, 600] on span "Close" at bounding box center [648, 604] width 33 height 33
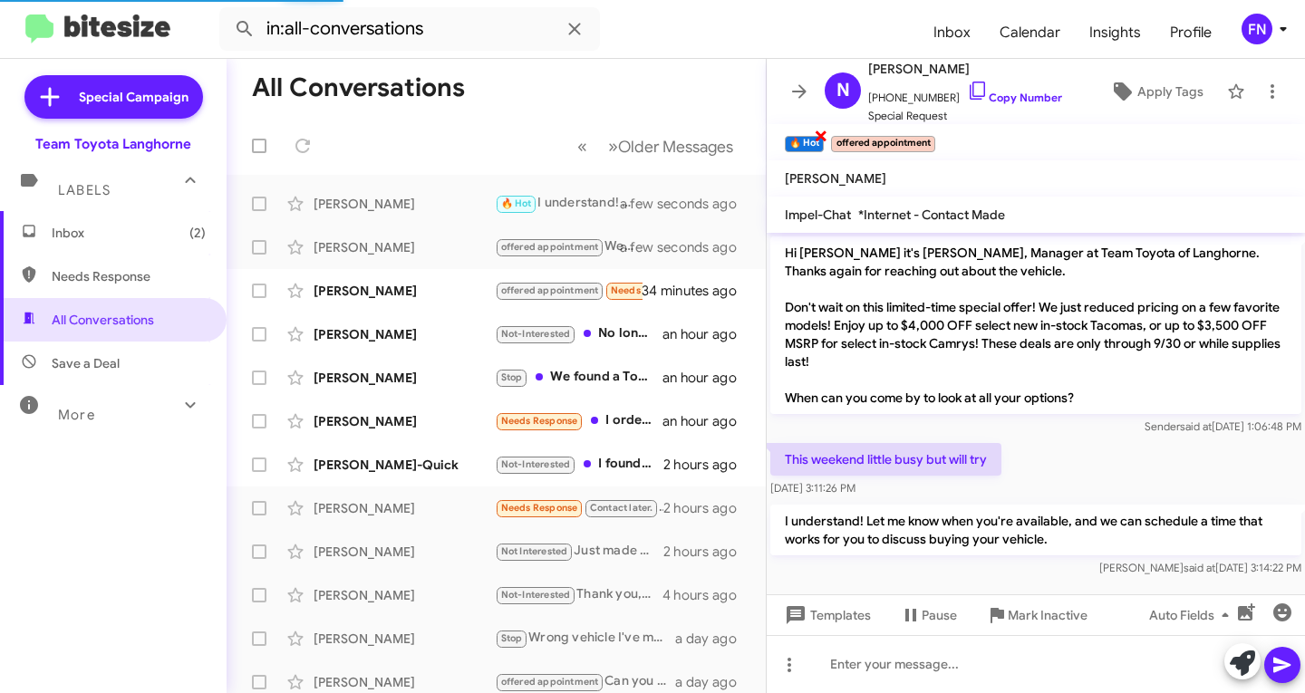
click at [819, 143] on span "×" at bounding box center [821, 135] width 14 height 22
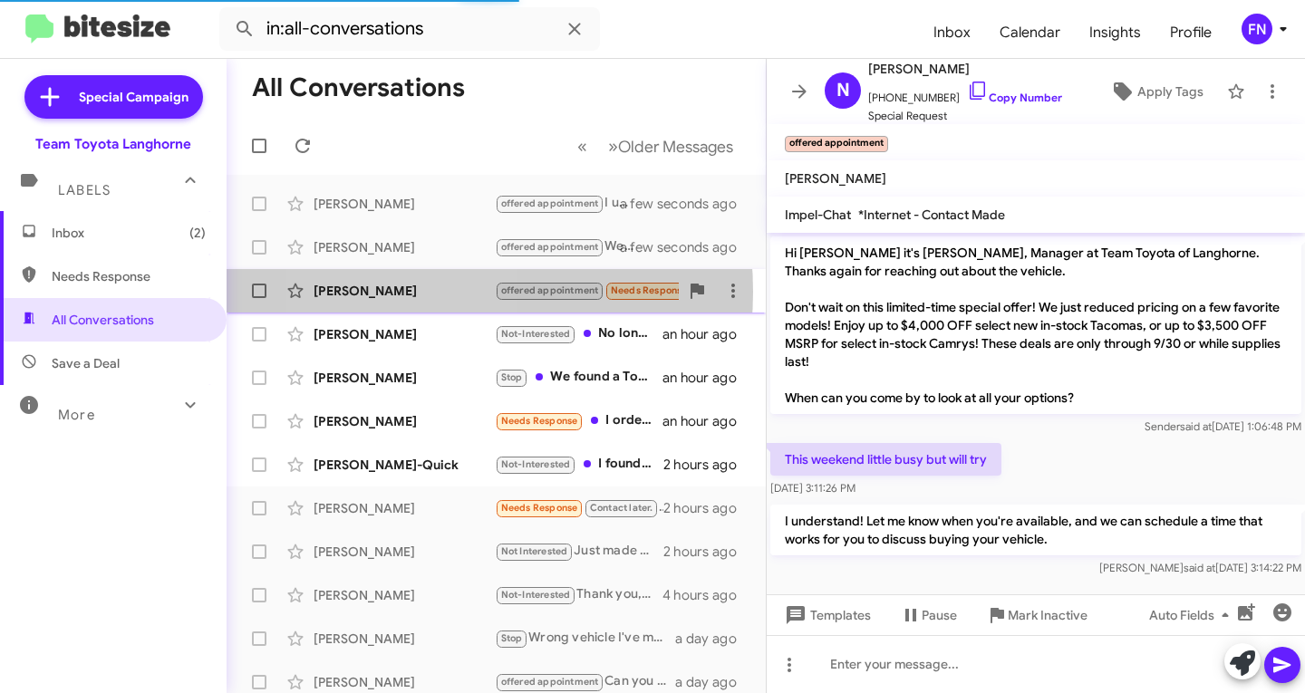
click at [404, 292] on div "[PERSON_NAME]" at bounding box center [403, 291] width 181 height 18
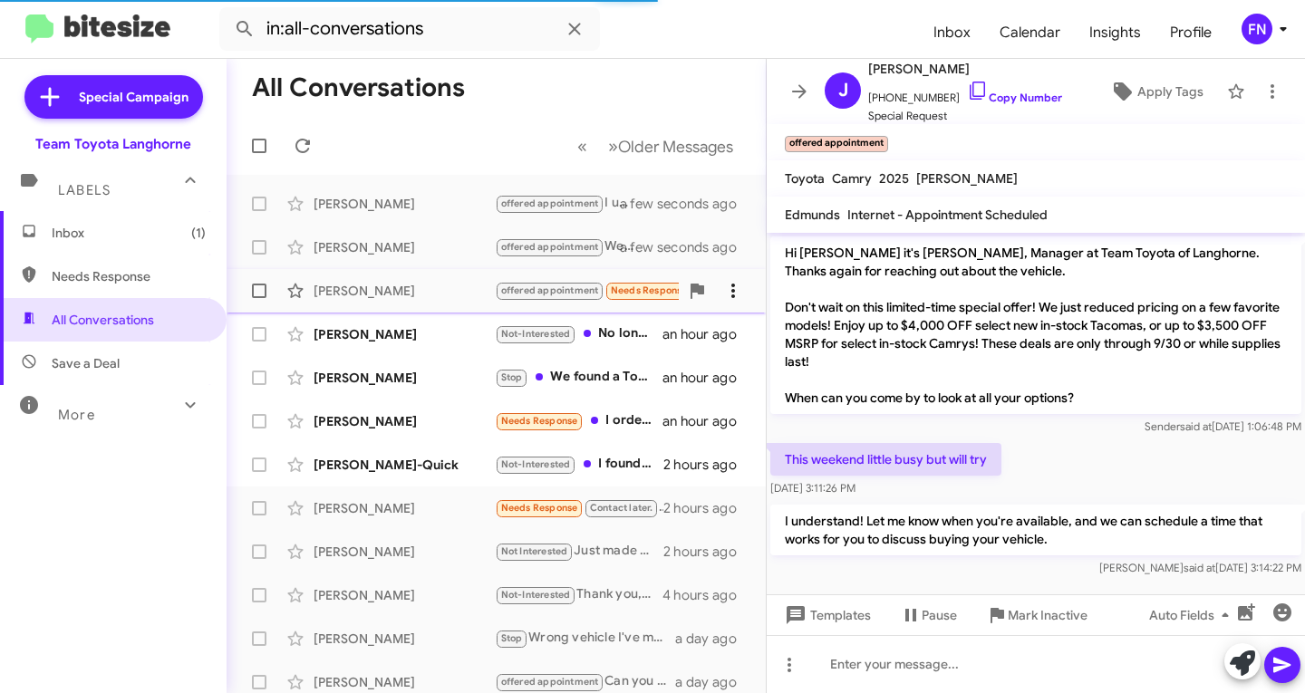
scroll to position [359, 0]
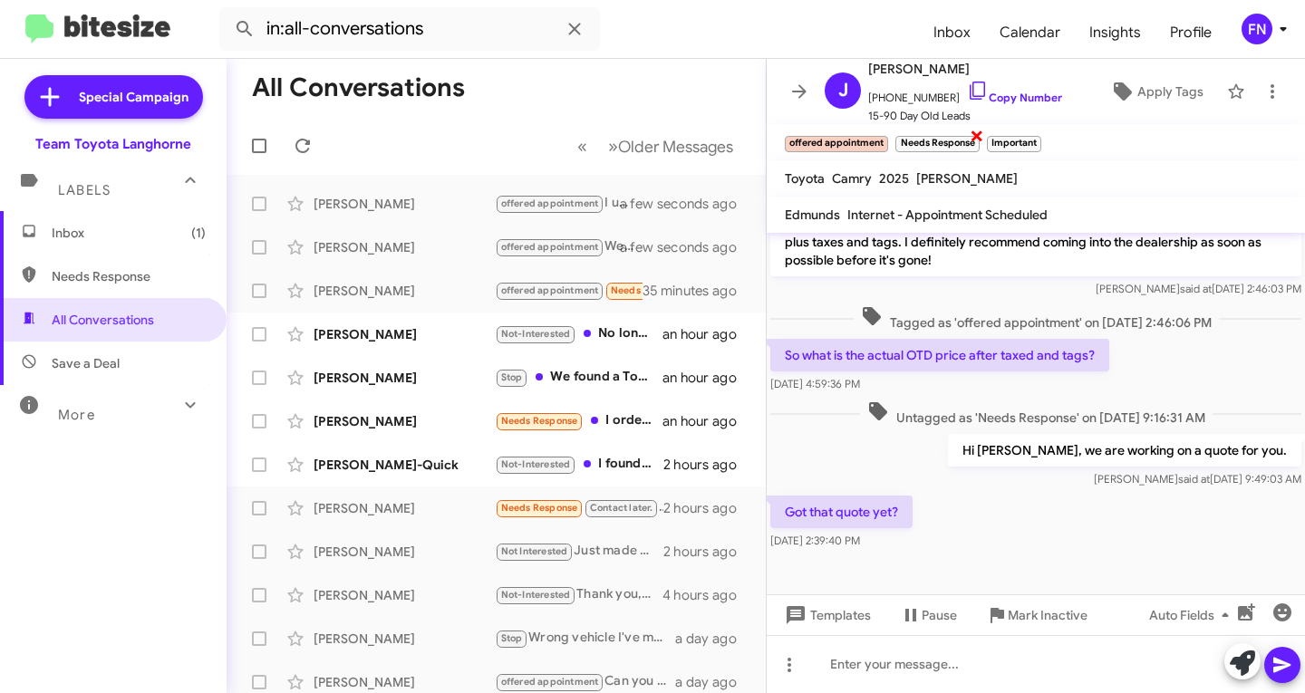
click at [972, 136] on span "×" at bounding box center [976, 135] width 14 height 22
click at [950, 143] on span "×" at bounding box center [947, 135] width 14 height 22
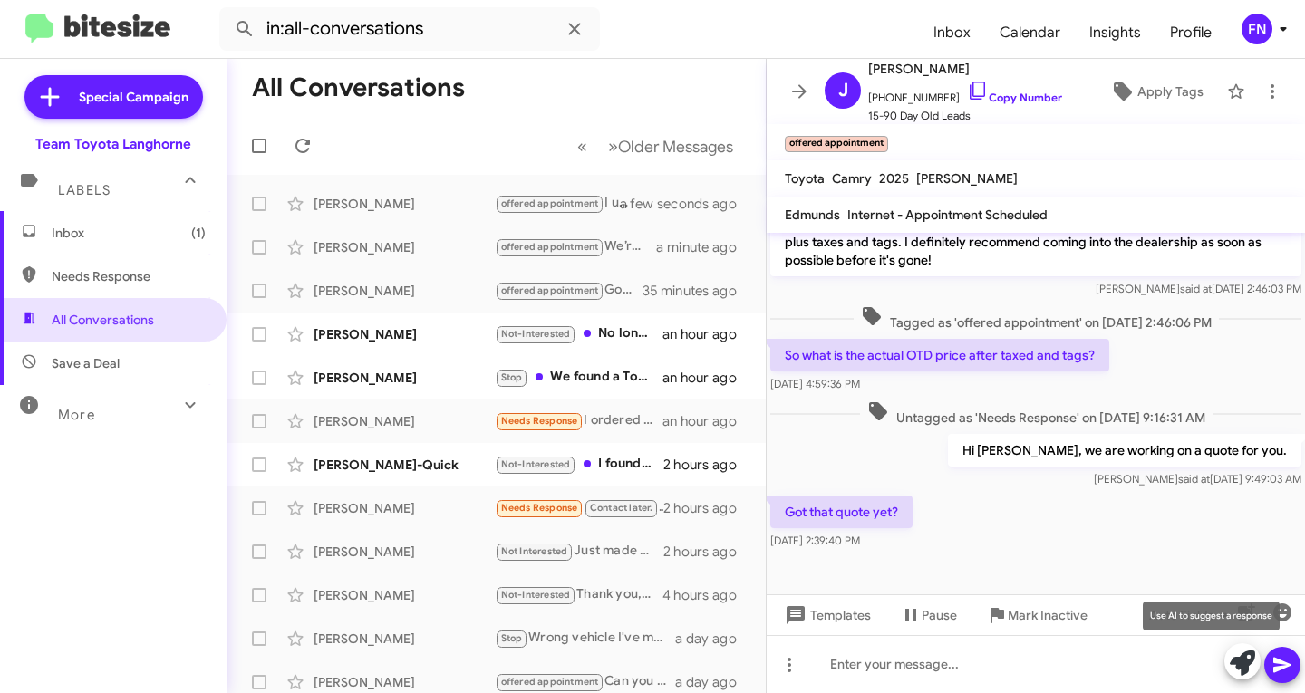
click at [1246, 655] on icon at bounding box center [1242, 663] width 25 height 25
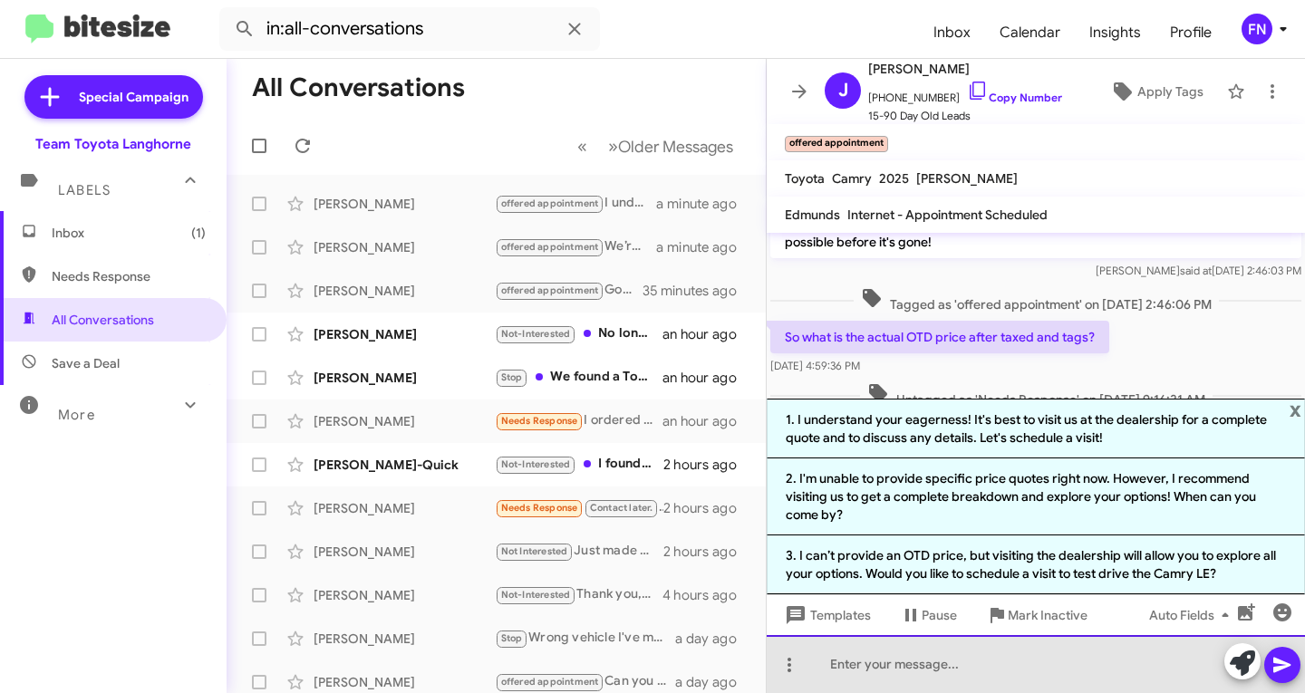
click at [950, 670] on div at bounding box center [1036, 664] width 538 height 58
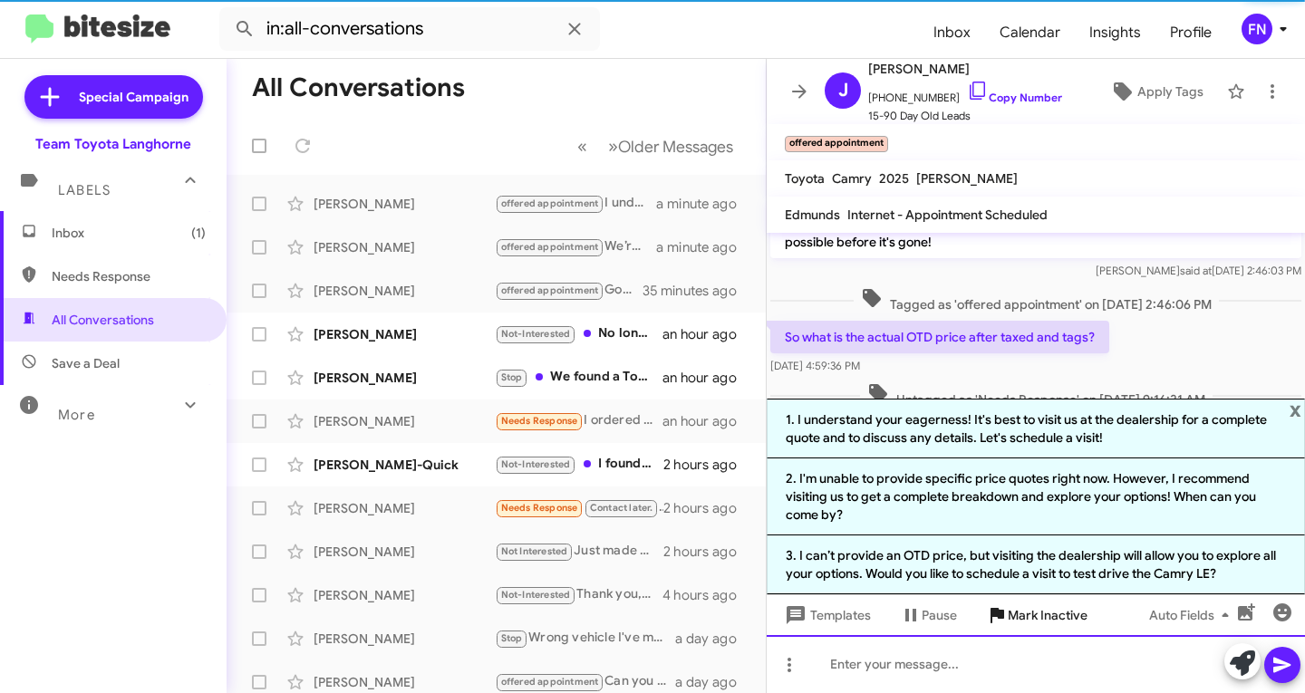
scroll to position [0, 0]
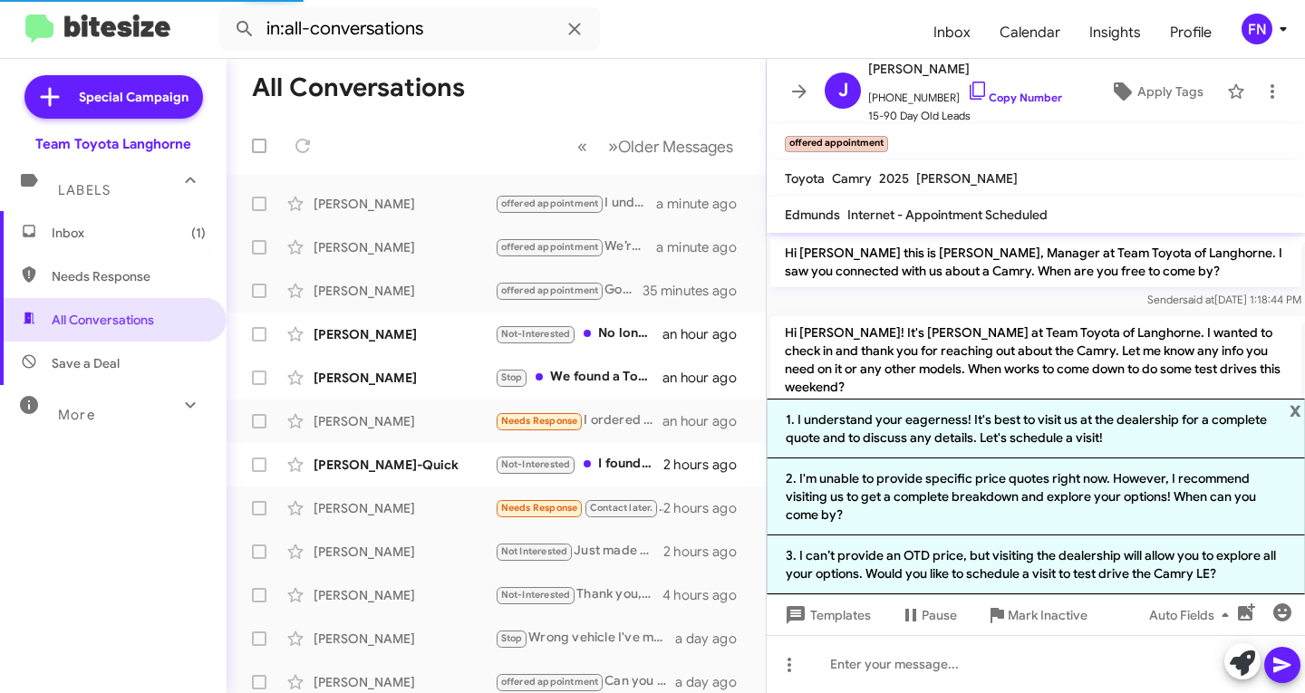
click at [1167, 254] on p "Hi [PERSON_NAME] this is [PERSON_NAME], Manager at Team Toyota of Langhorne. I …" at bounding box center [1035, 261] width 531 height 51
click at [1298, 411] on span "x" at bounding box center [1295, 410] width 12 height 22
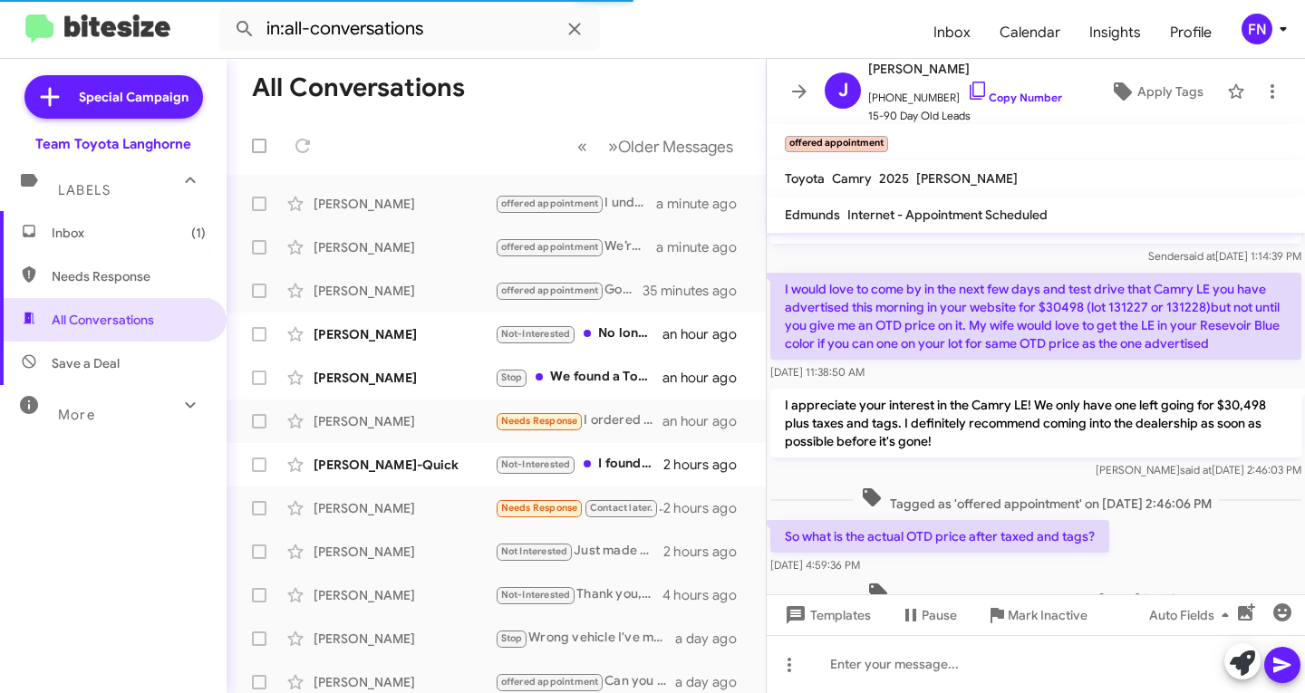
scroll to position [425, 0]
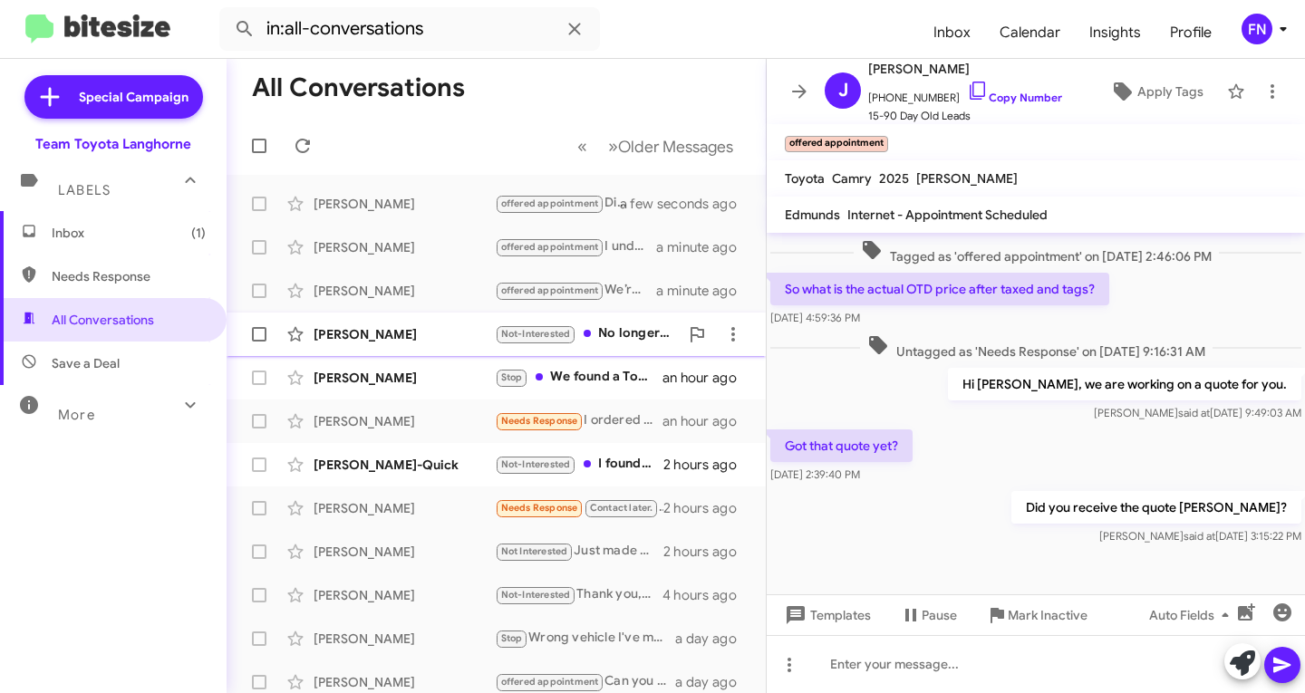
click at [381, 333] on div "[PERSON_NAME]" at bounding box center [403, 334] width 181 height 18
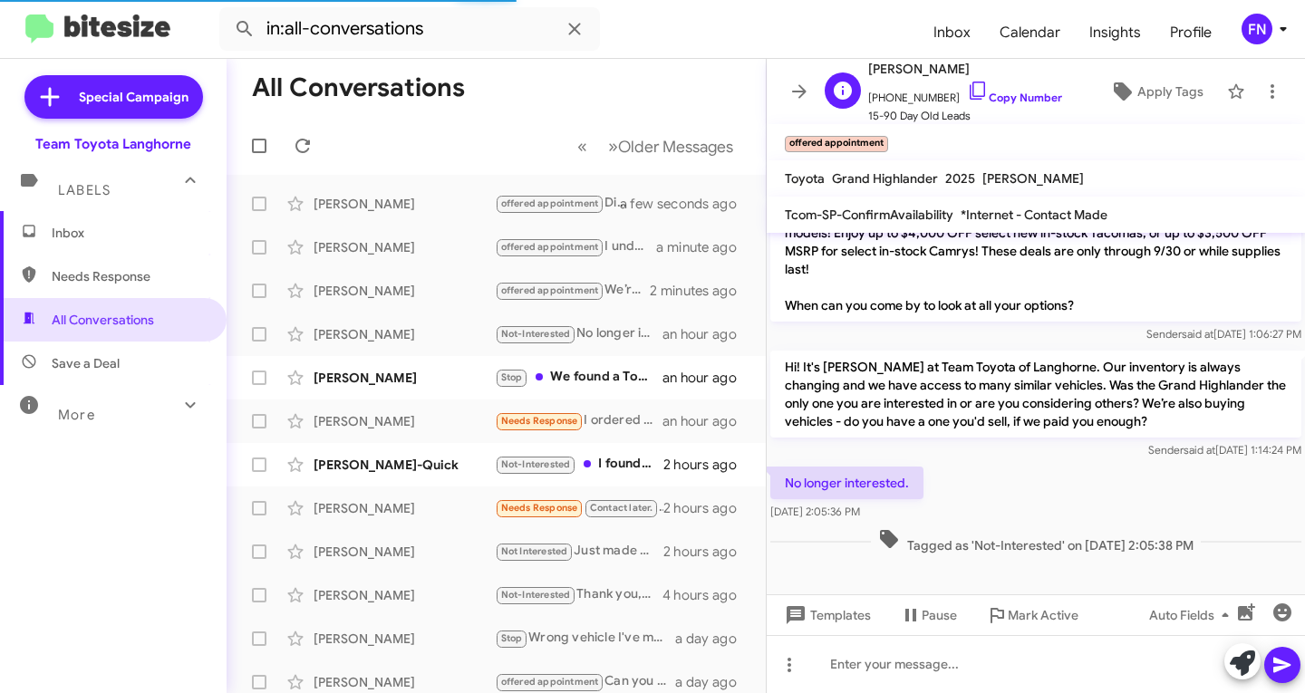
click at [999, 90] on span "[PHONE_NUMBER] Copy Number" at bounding box center [965, 93] width 194 height 27
click at [1015, 95] on link "Copy Number" at bounding box center [1014, 98] width 95 height 14
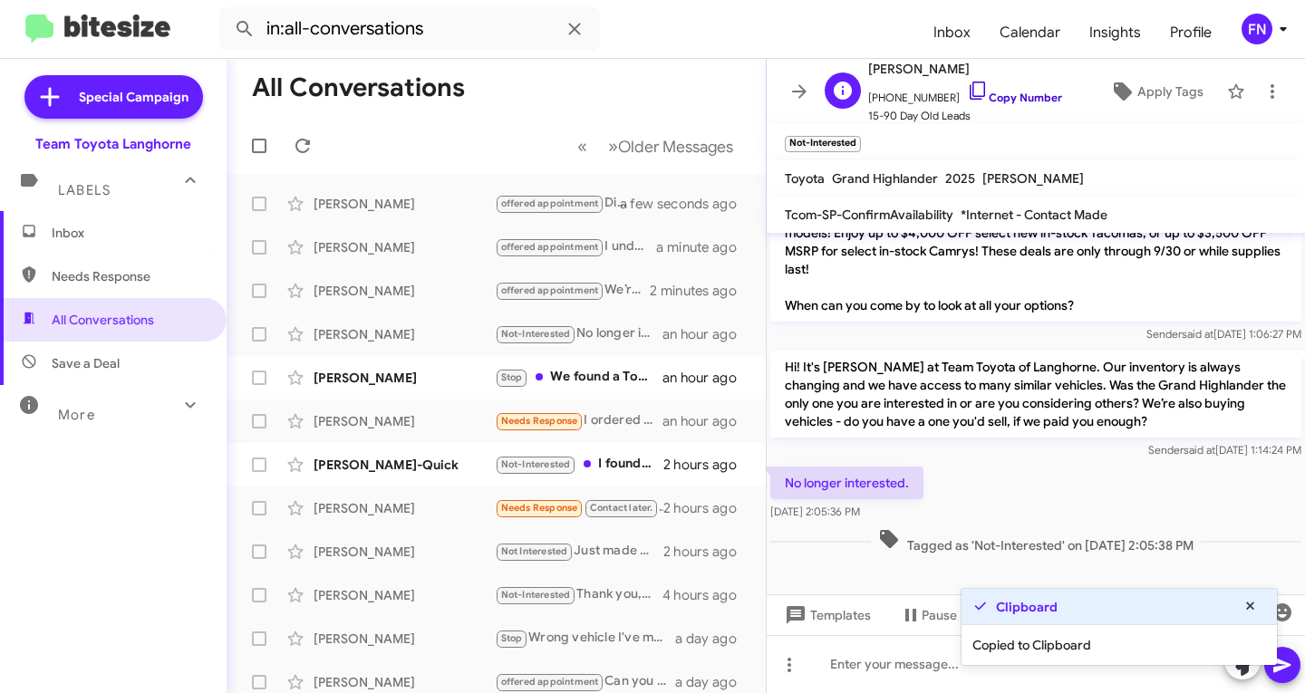
click at [1013, 95] on link "Copy Number" at bounding box center [1014, 98] width 95 height 14
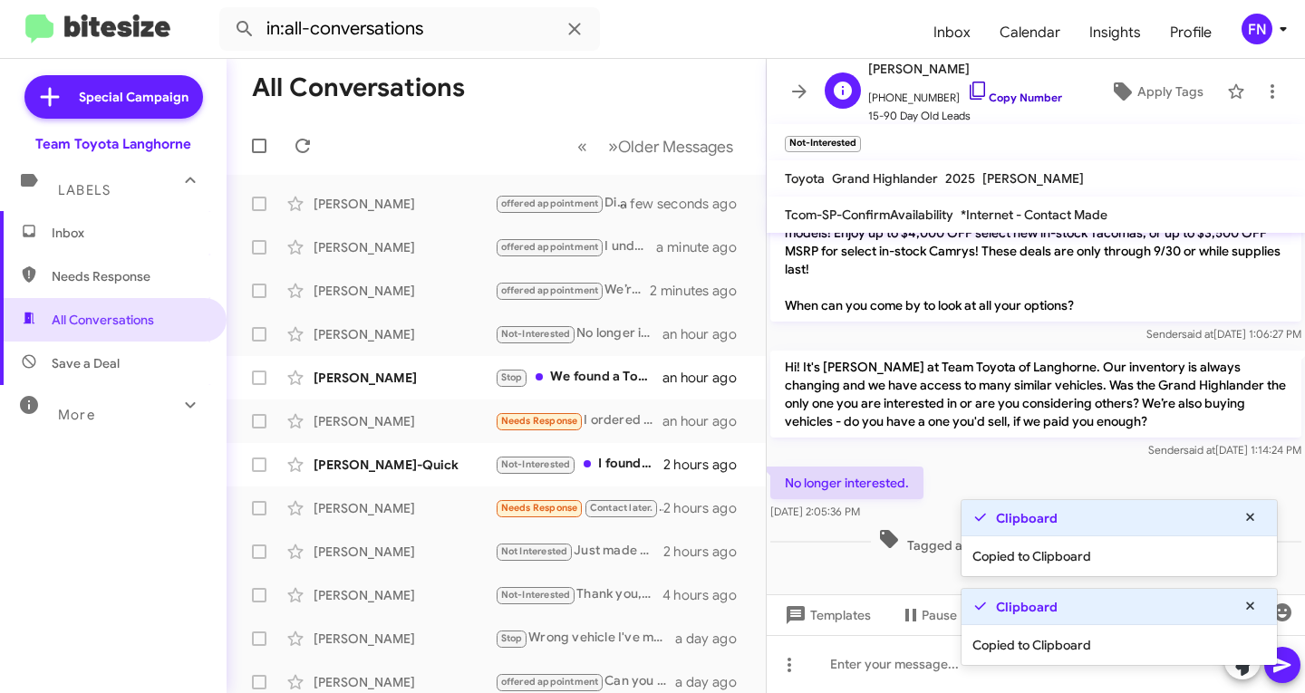
click at [1010, 95] on link "Copy Number" at bounding box center [1014, 98] width 95 height 14
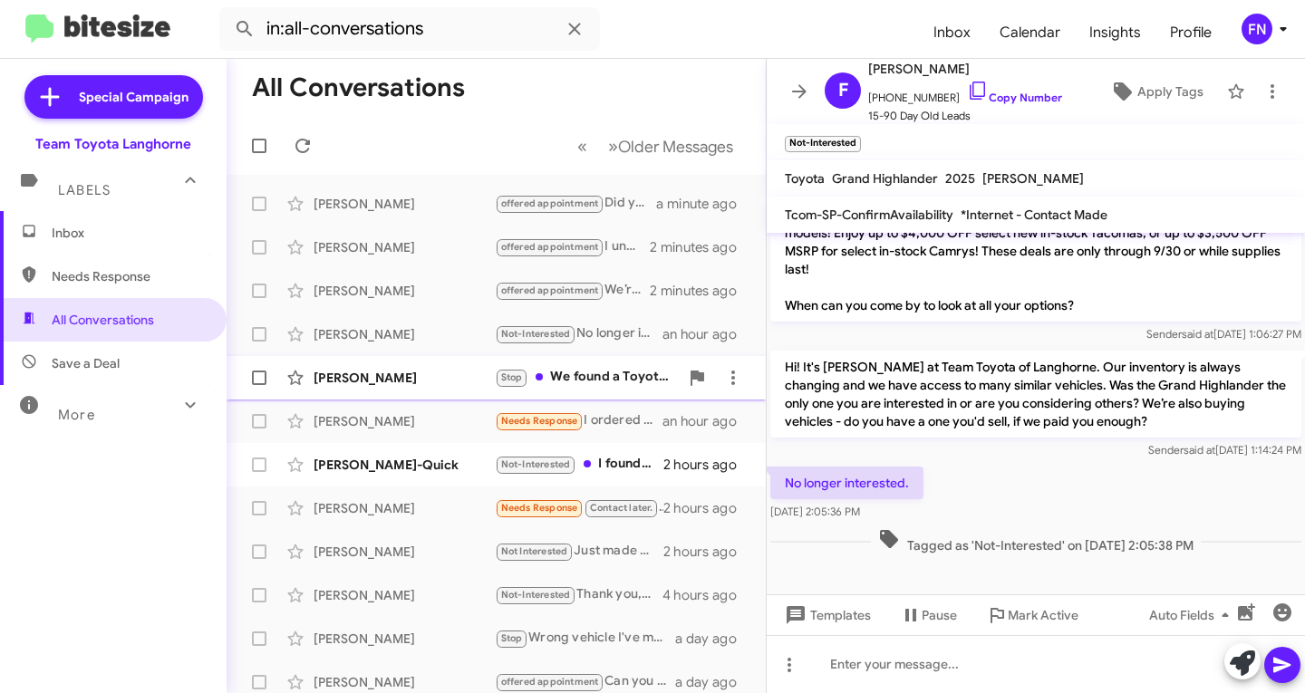
click at [398, 367] on div "[PERSON_NAME] Stop We found a Toyota already please take me off your list an ho…" at bounding box center [496, 378] width 510 height 36
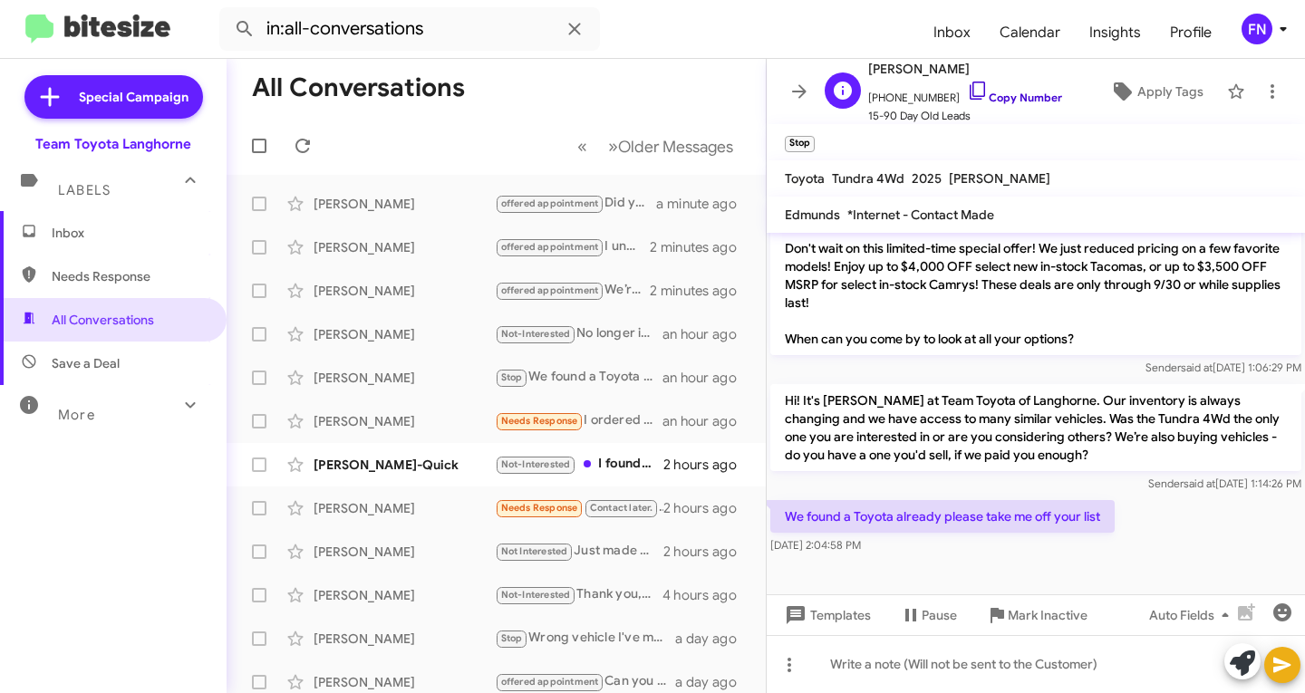
click at [976, 92] on link "Copy Number" at bounding box center [1014, 98] width 95 height 14
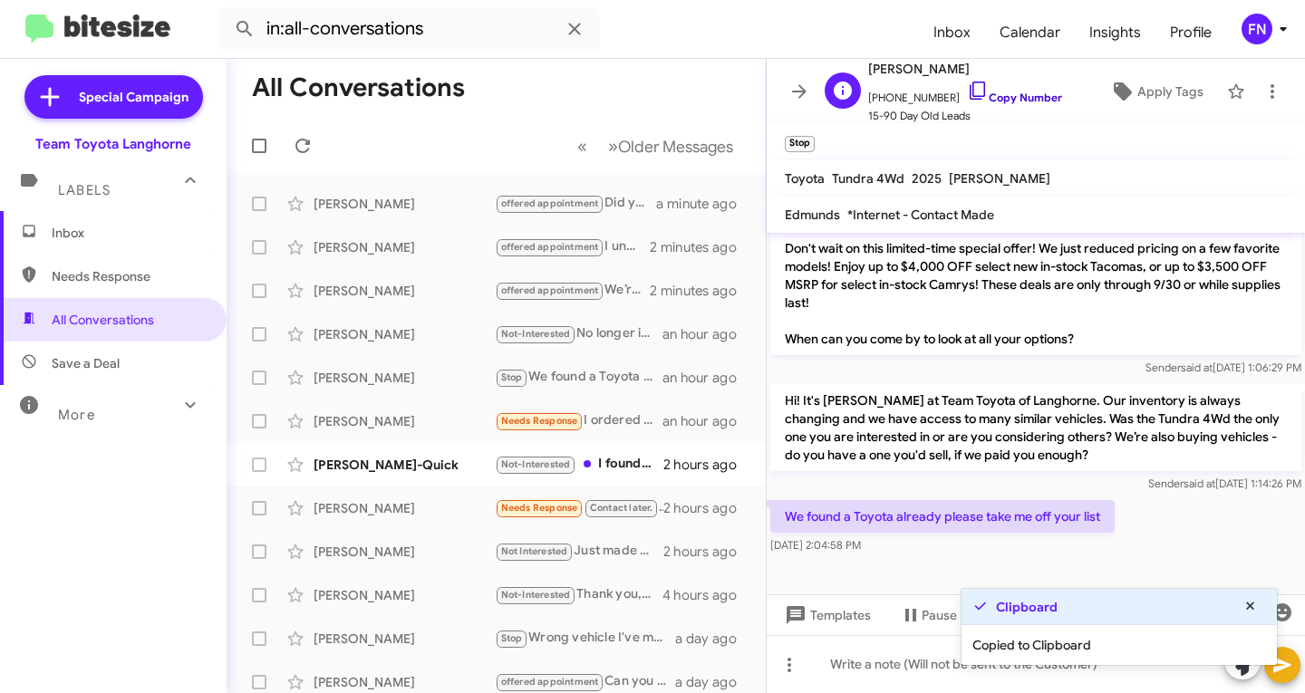
click at [976, 92] on link "Copy Number" at bounding box center [1014, 98] width 95 height 14
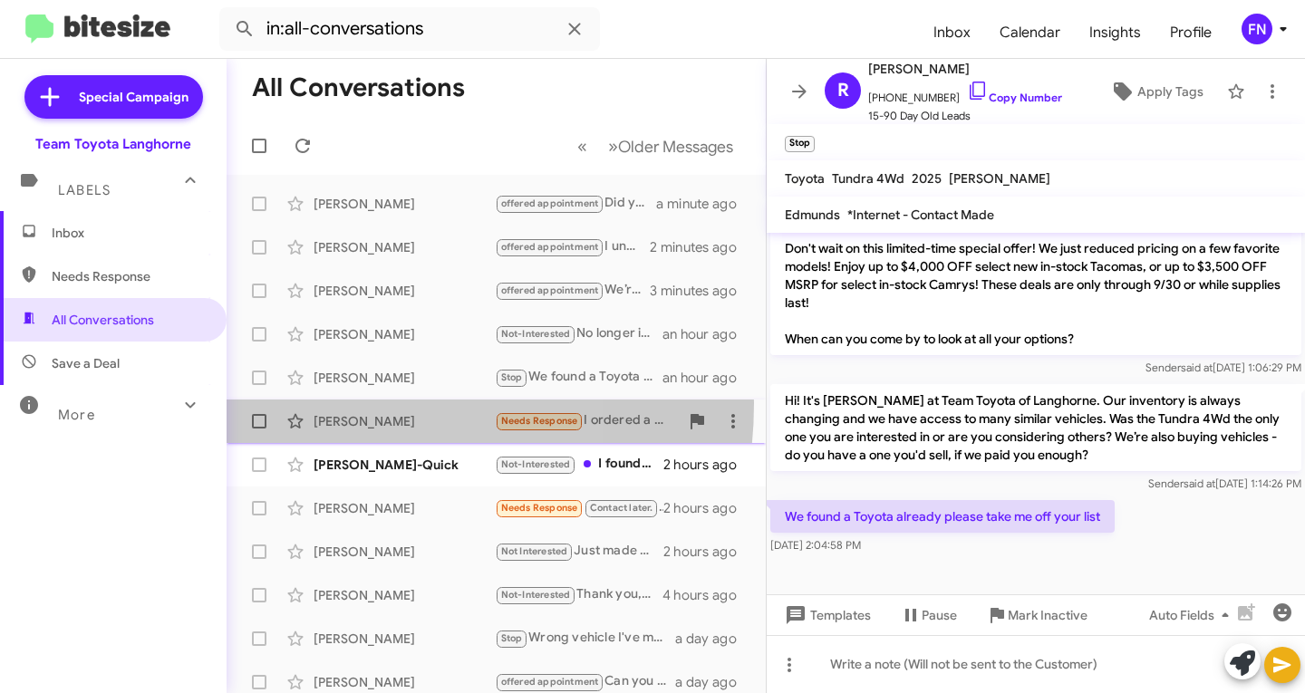
click at [333, 403] on div "[PERSON_NAME] Needs Response I ordered a vehicle [DATE] when I came in an hour …" at bounding box center [496, 421] width 510 height 36
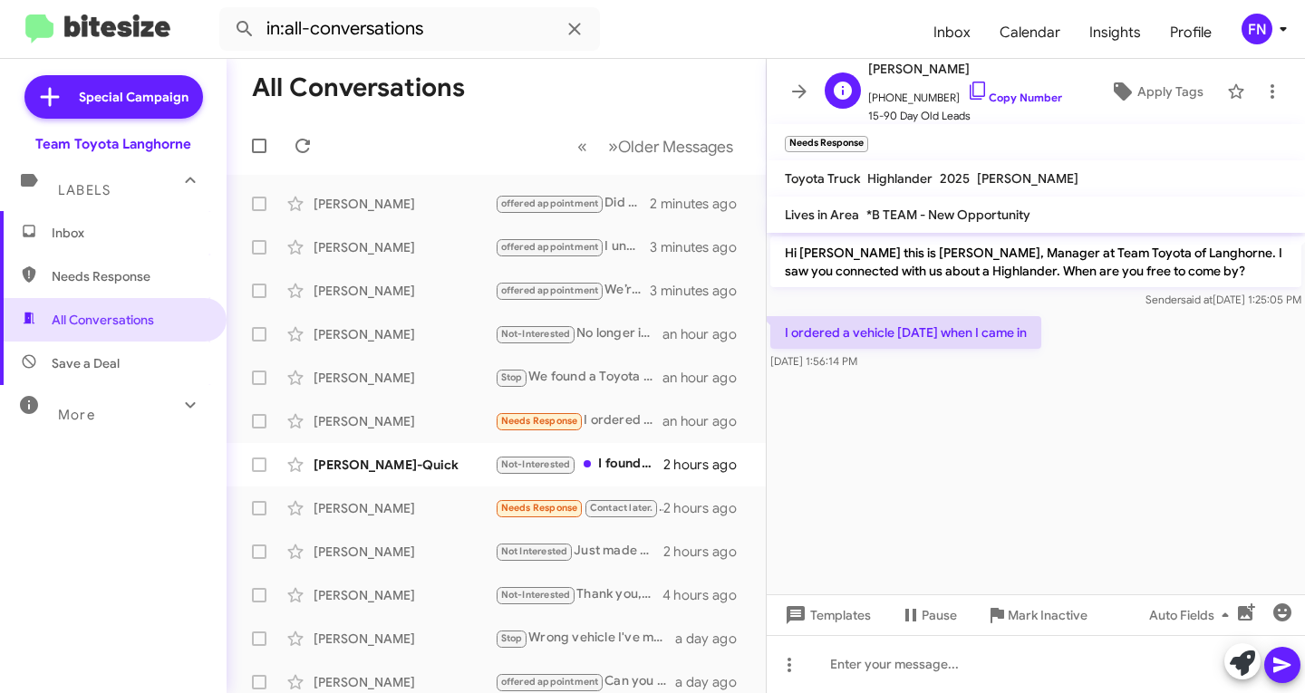
click at [976, 89] on span "[PHONE_NUMBER] Copy Number" at bounding box center [965, 93] width 194 height 27
click at [975, 92] on span "[PHONE_NUMBER] Copy Number" at bounding box center [965, 93] width 194 height 27
click at [973, 95] on link "Copy Number" at bounding box center [1014, 98] width 95 height 14
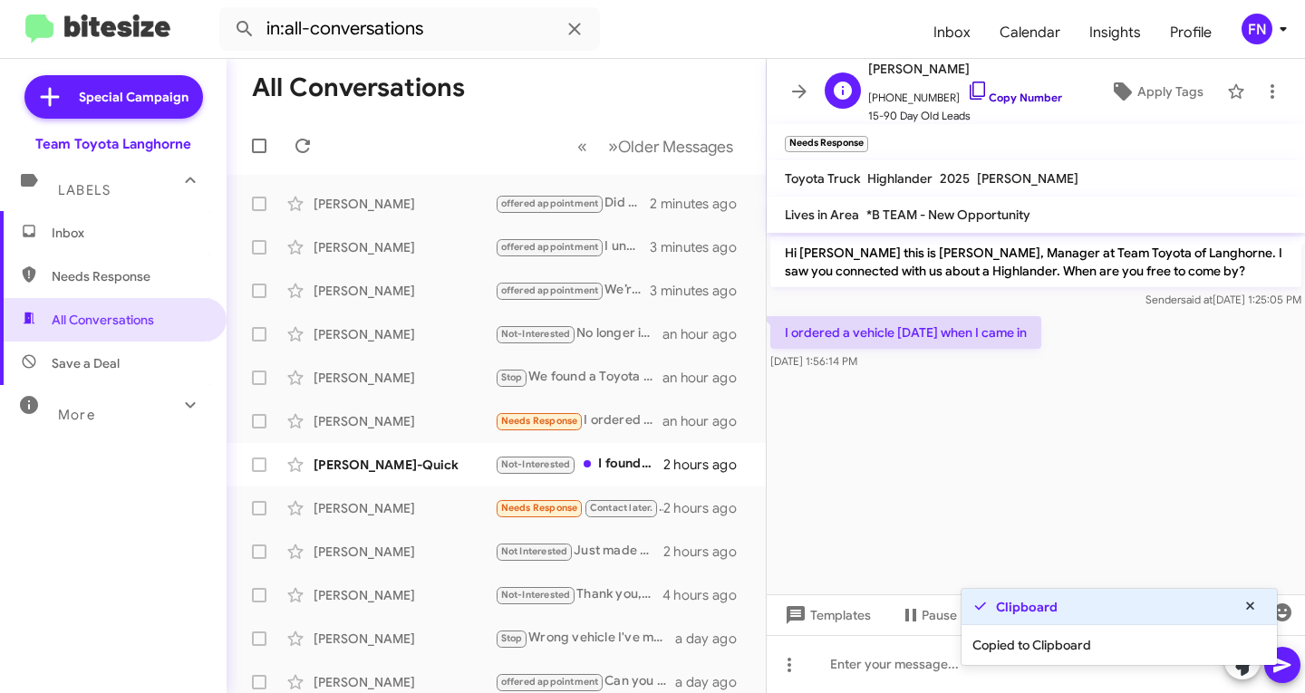
click at [967, 95] on icon at bounding box center [978, 91] width 22 height 22
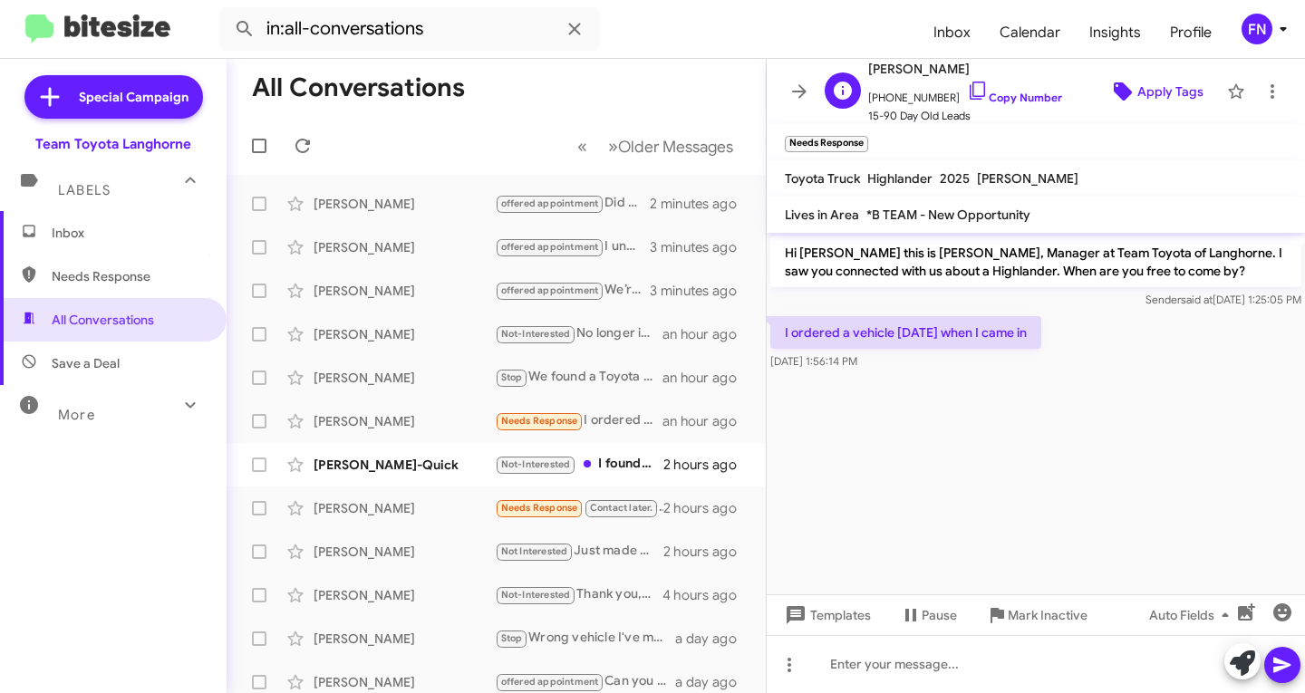
click at [1108, 85] on span "Apply Tags" at bounding box center [1155, 91] width 95 height 33
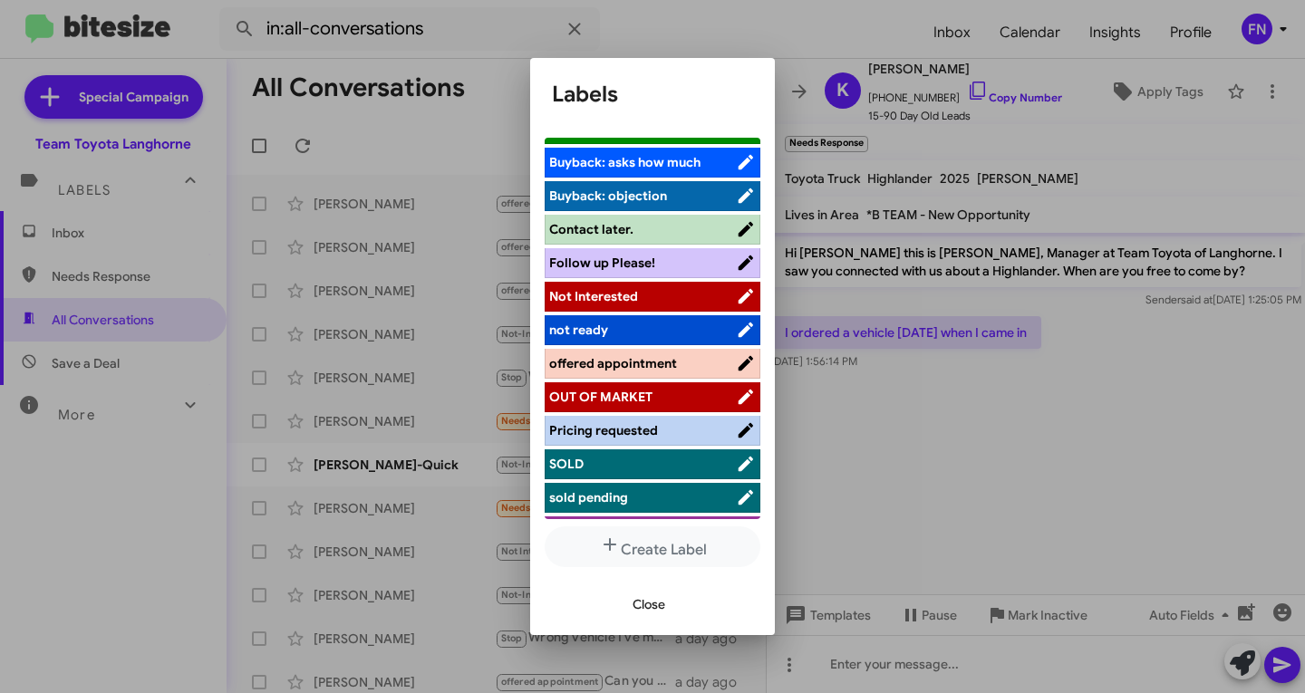
scroll to position [290, 0]
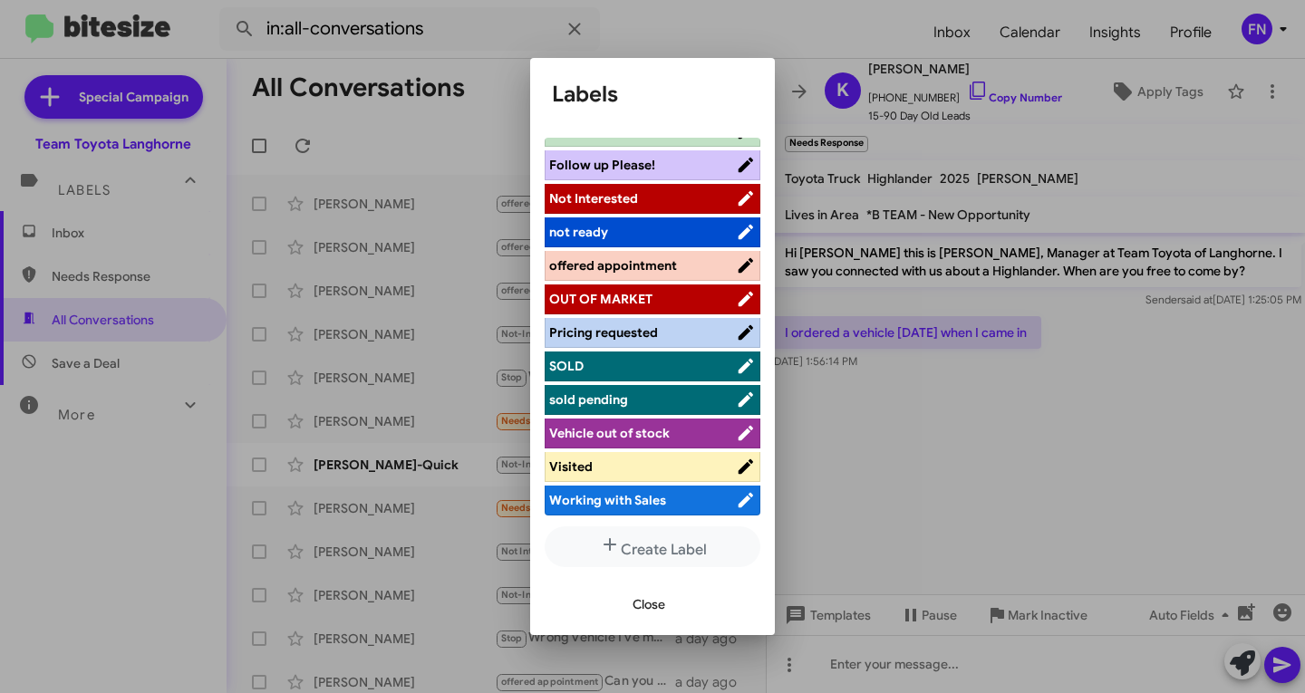
click at [607, 489] on li "Working with Sales" at bounding box center [653, 501] width 216 height 30
click at [622, 496] on span "Working with Sales" at bounding box center [607, 500] width 117 height 16
click at [644, 392] on span "sold pending" at bounding box center [634, 400] width 170 height 18
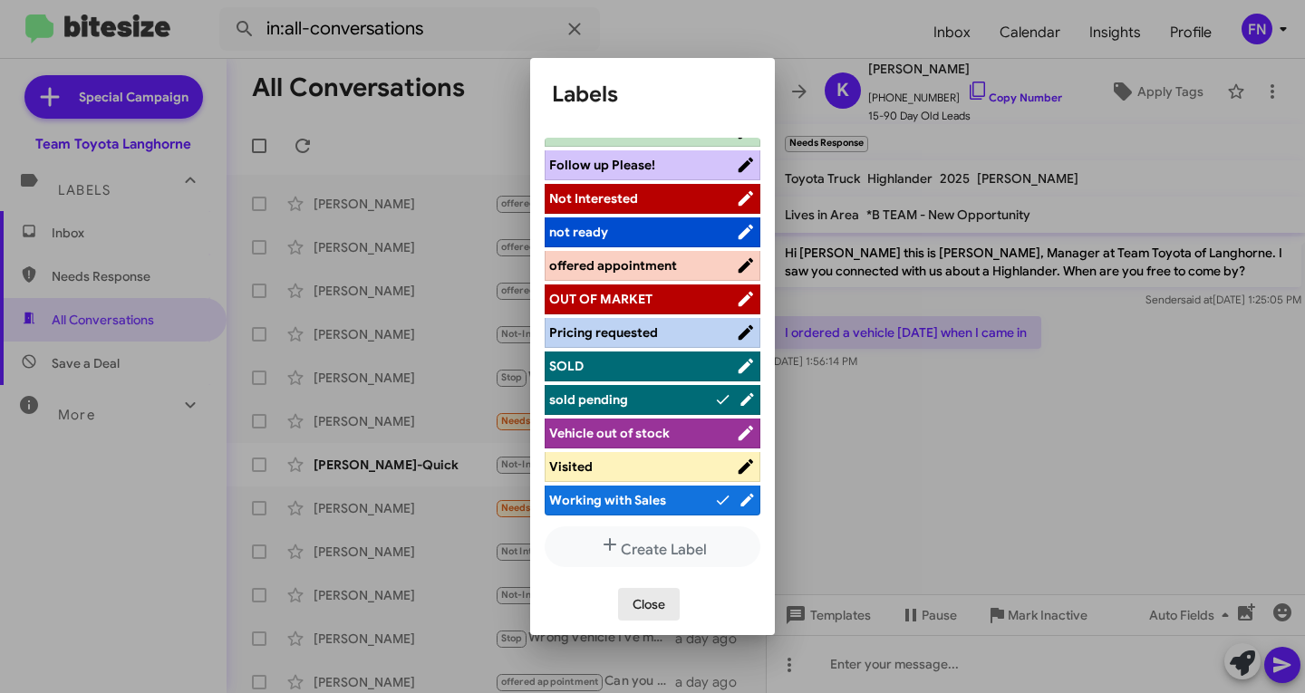
click at [655, 612] on span "Close" at bounding box center [648, 604] width 33 height 33
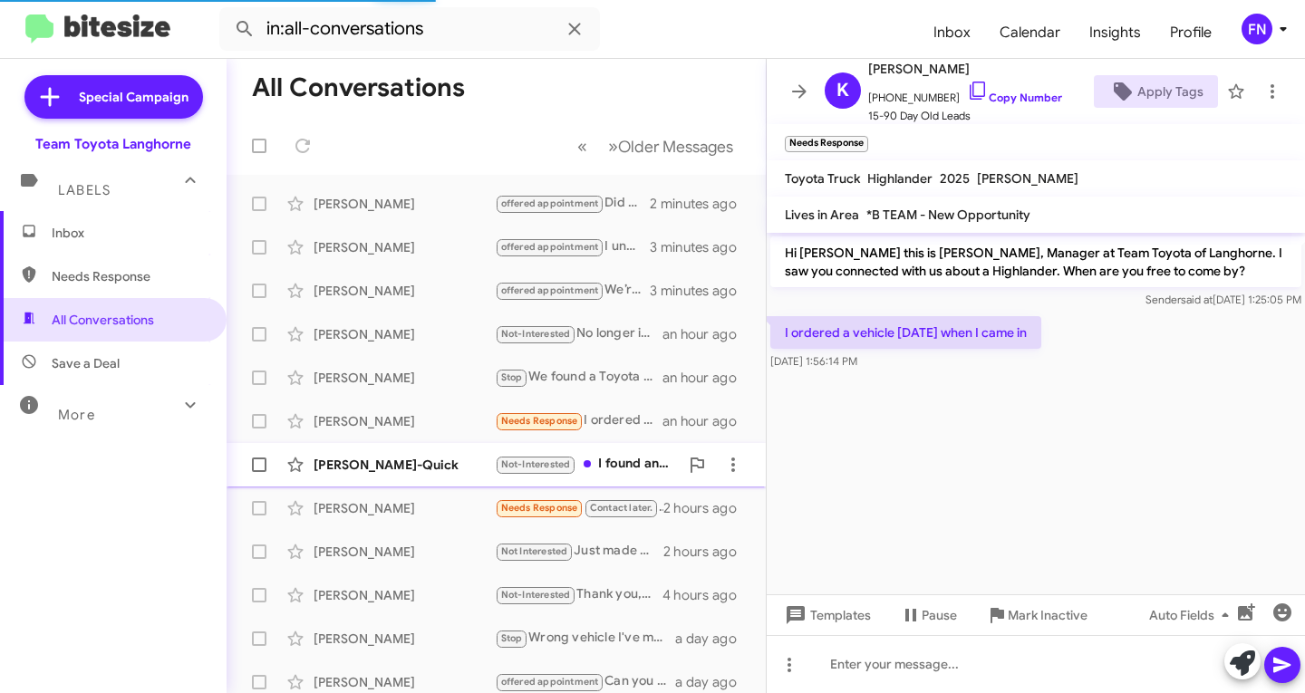
click at [372, 460] on div "[PERSON_NAME]-Quick" at bounding box center [403, 465] width 181 height 18
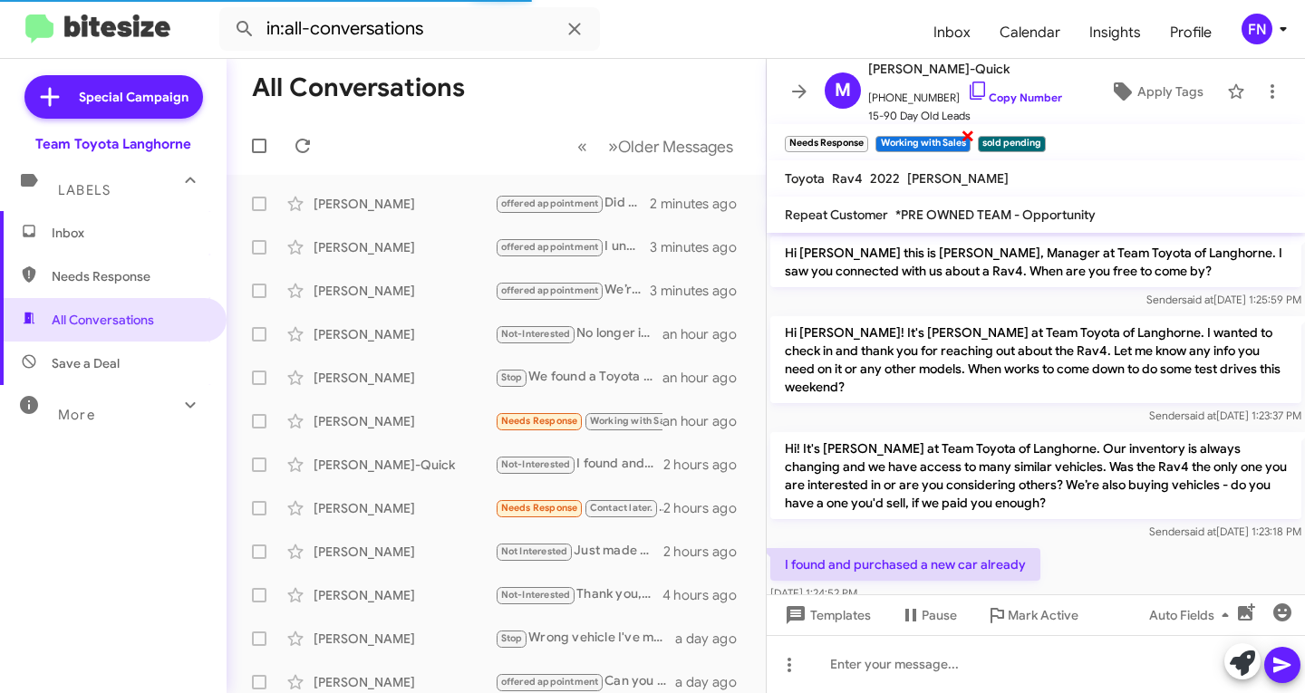
scroll to position [68, 0]
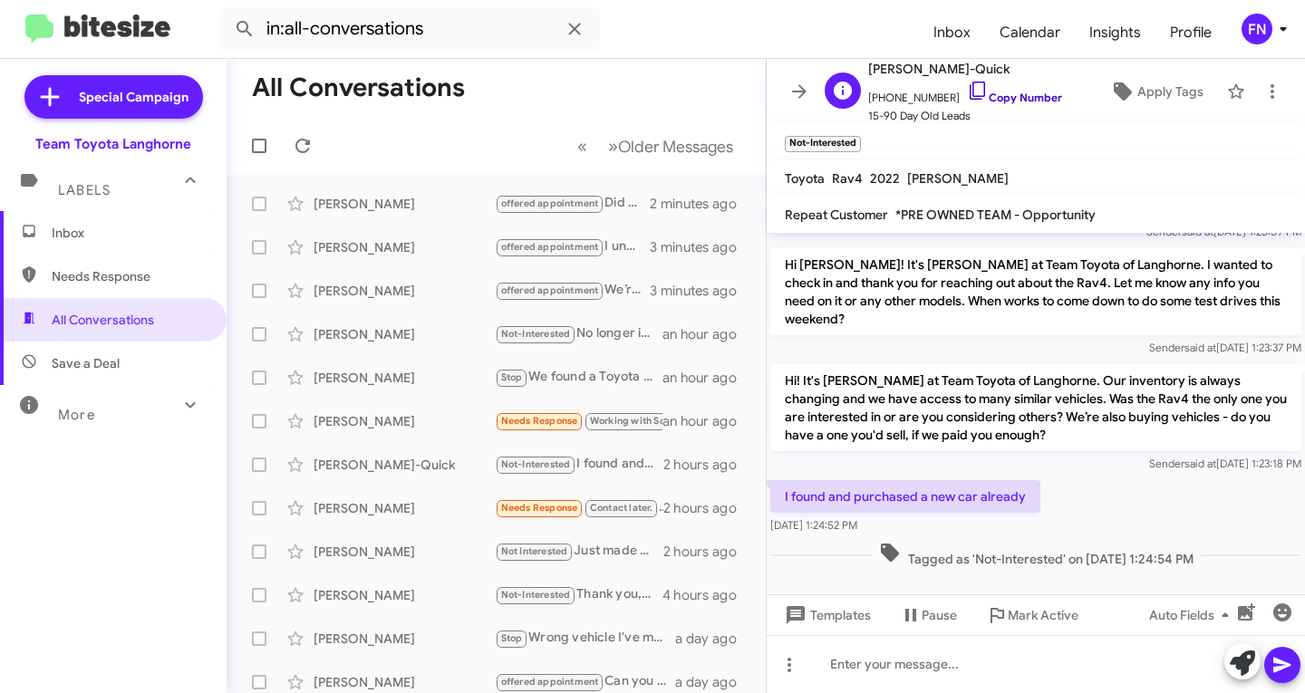
click at [995, 99] on link "Copy Number" at bounding box center [1014, 98] width 95 height 14
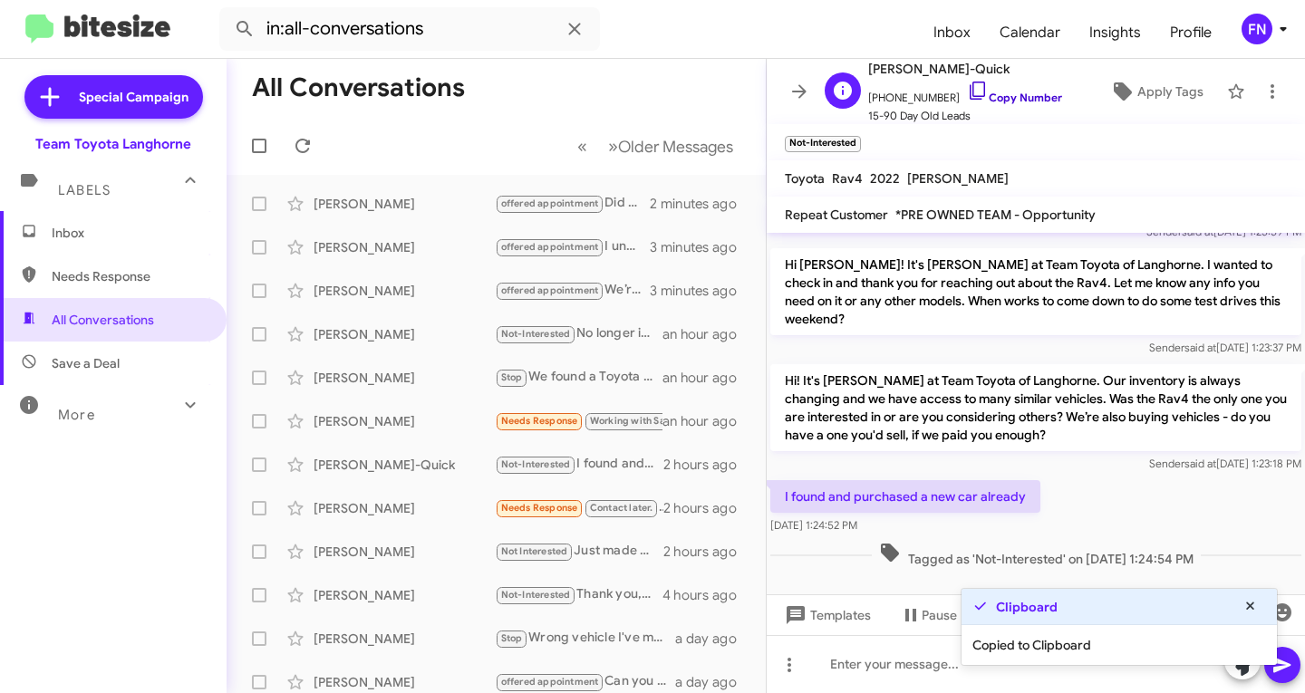
click at [995, 99] on link "Copy Number" at bounding box center [1014, 98] width 95 height 14
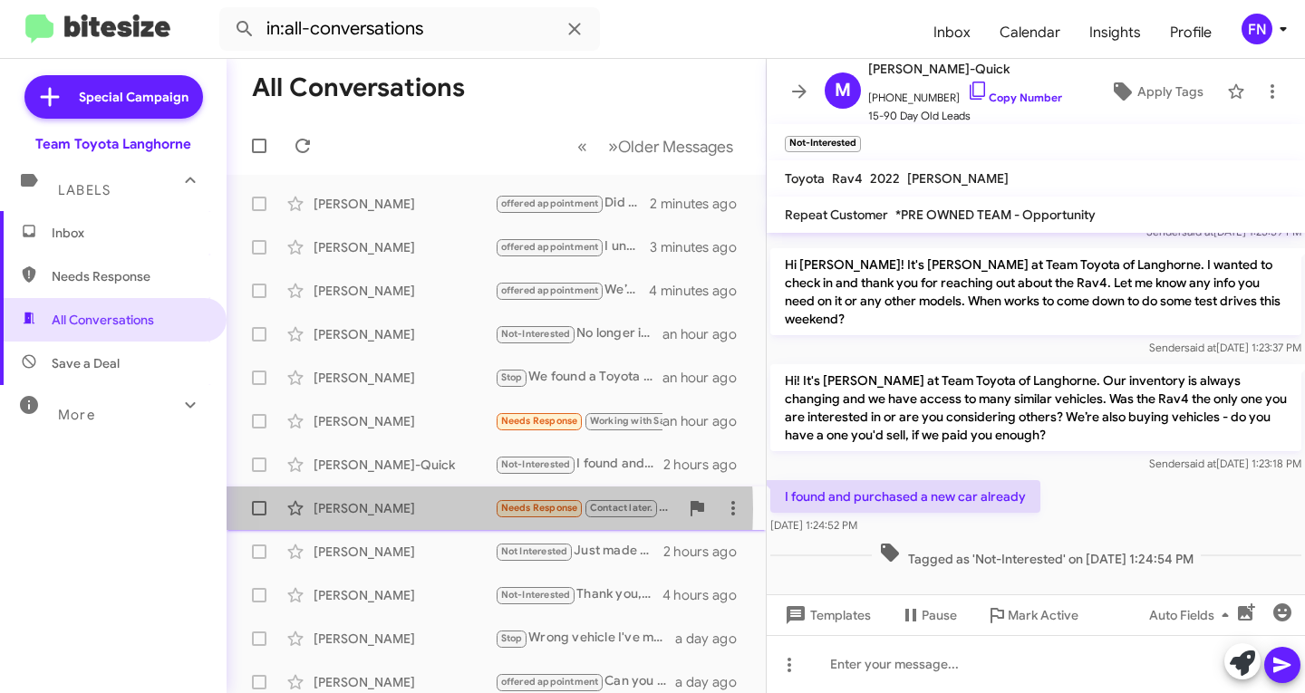
click at [391, 509] on div "[PERSON_NAME]" at bounding box center [403, 508] width 181 height 18
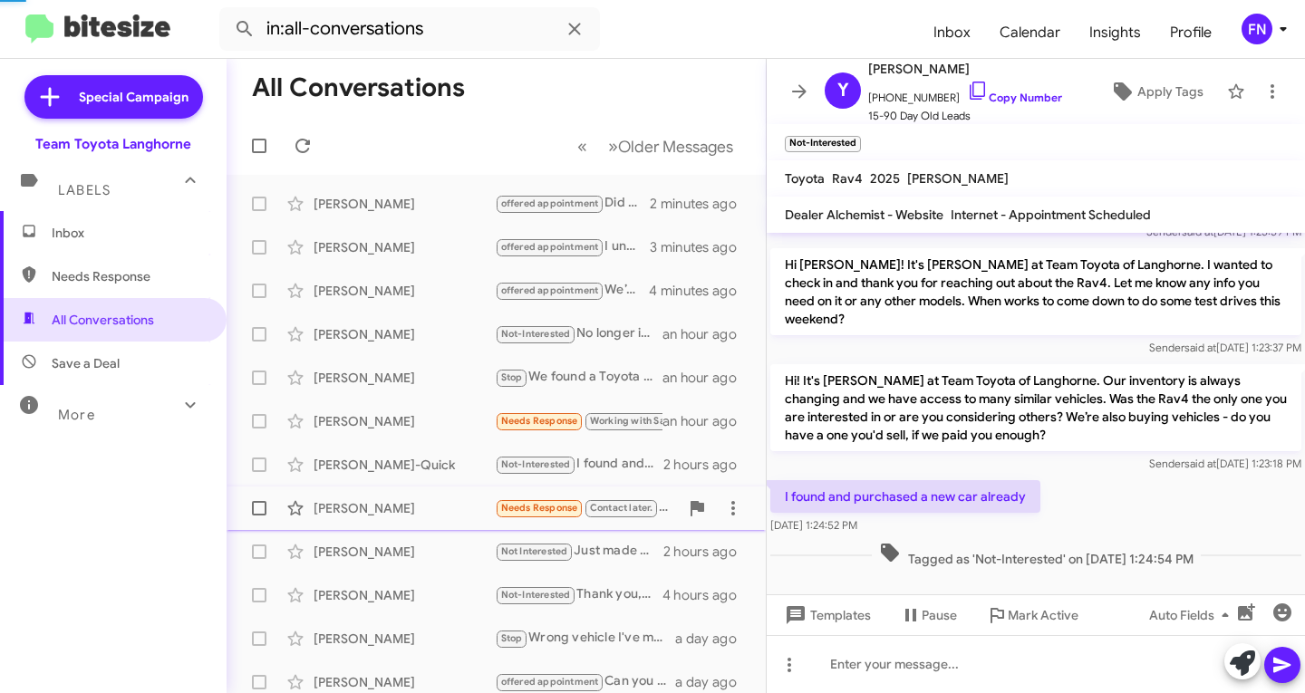
scroll to position [400, 0]
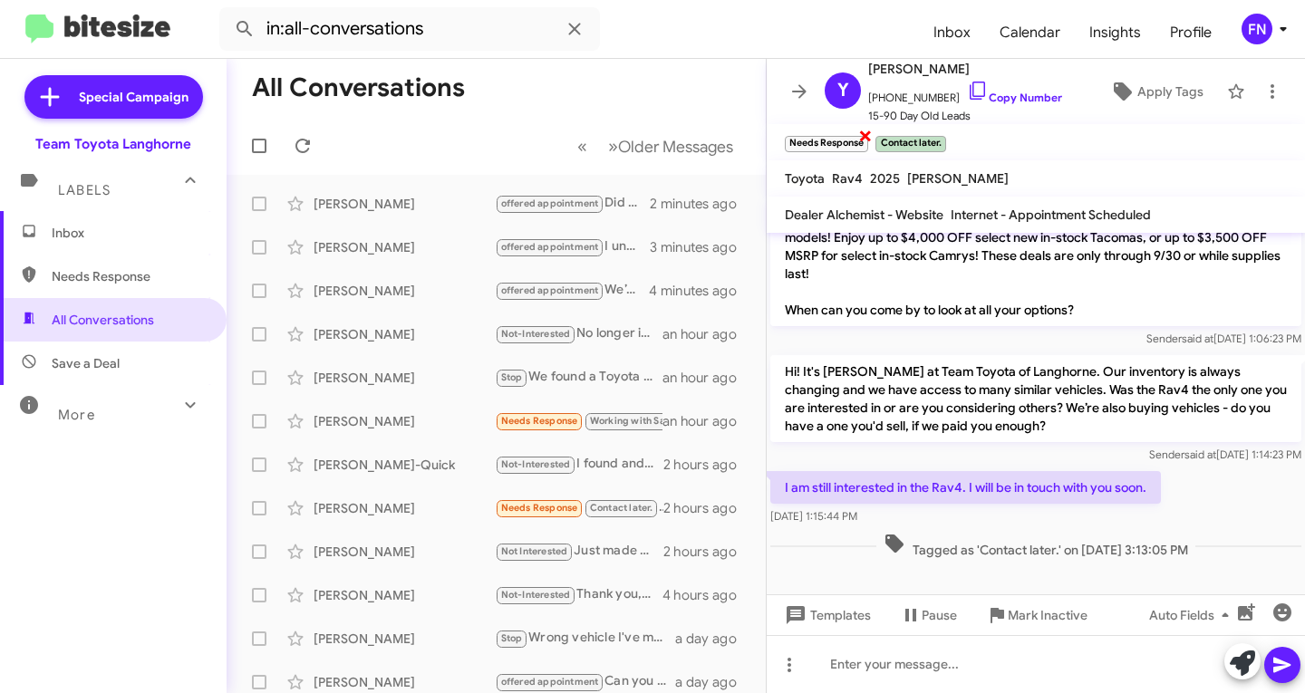
click at [864, 137] on span "×" at bounding box center [865, 135] width 14 height 22
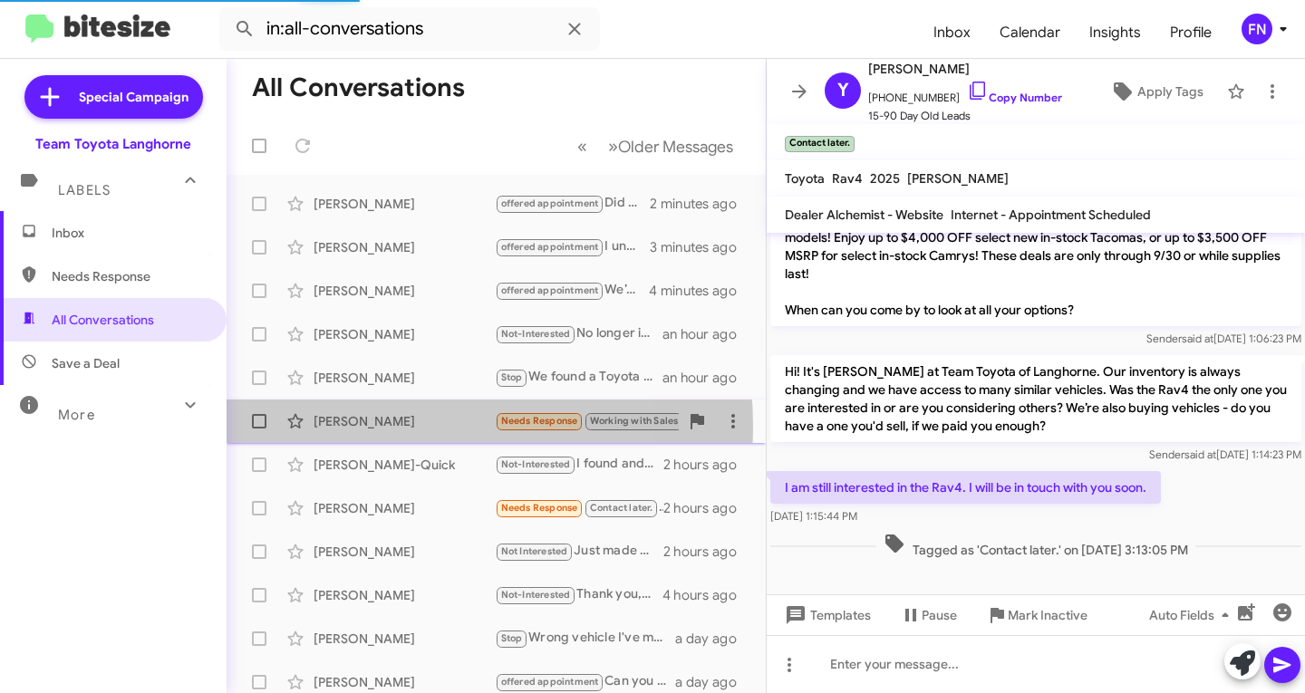
click at [359, 428] on div "[PERSON_NAME]" at bounding box center [403, 421] width 181 height 18
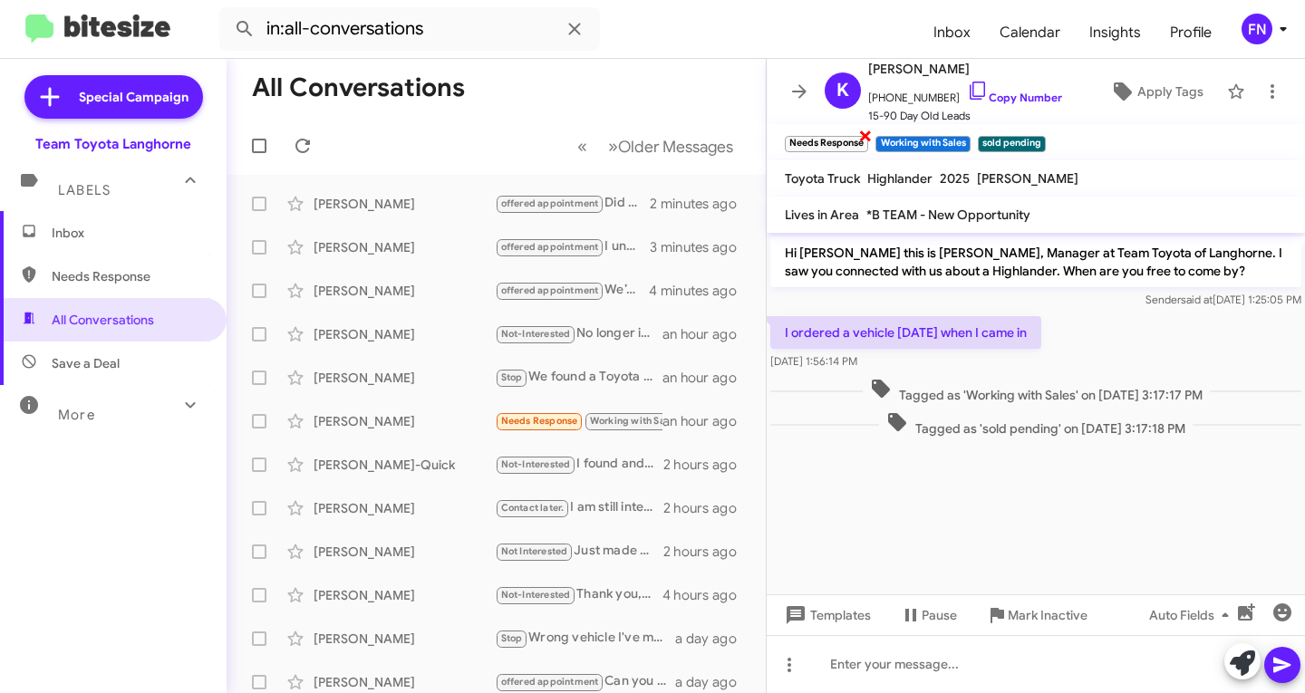
click at [867, 130] on span "×" at bounding box center [865, 135] width 14 height 22
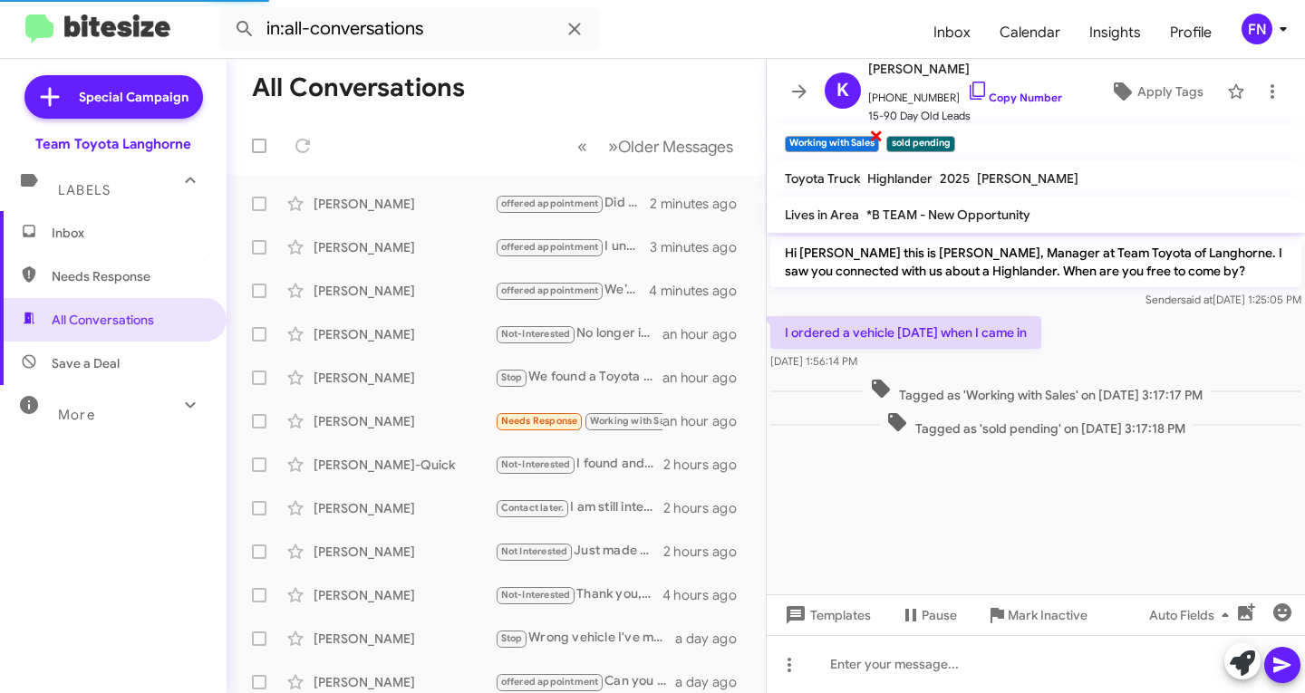
click at [875, 133] on span "×" at bounding box center [876, 135] width 14 height 22
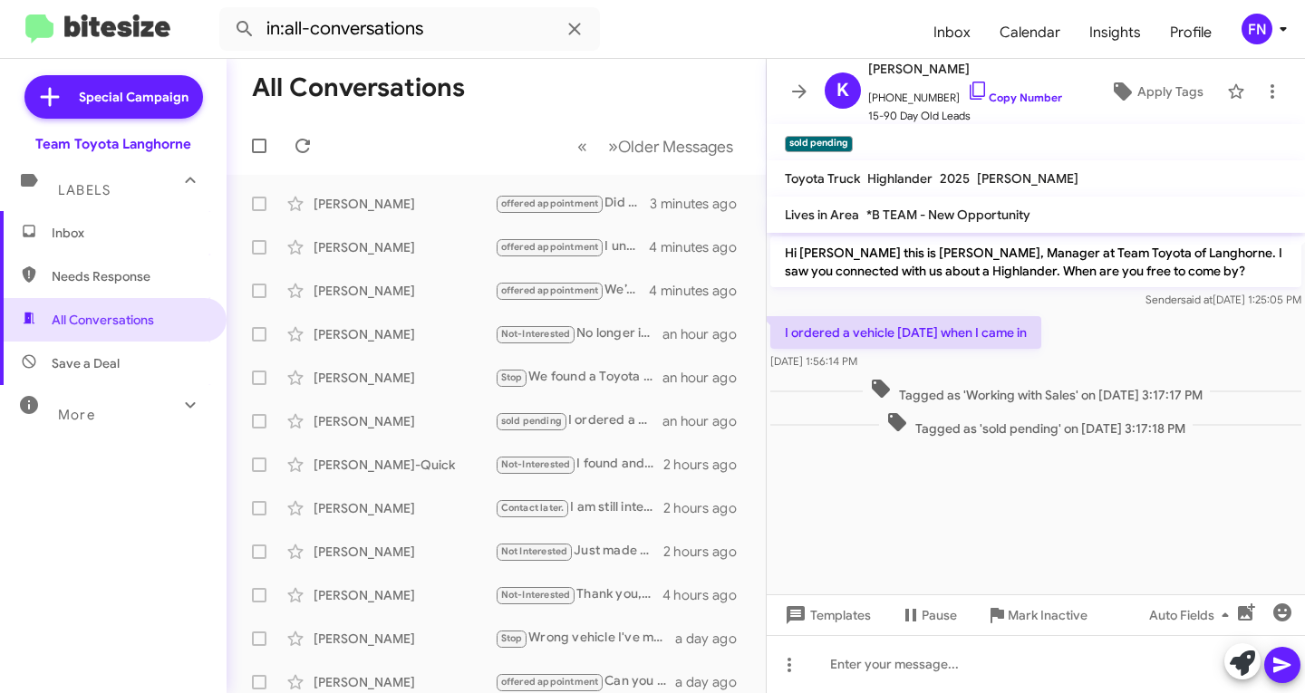
click at [86, 232] on span "Inbox" at bounding box center [129, 233] width 154 height 18
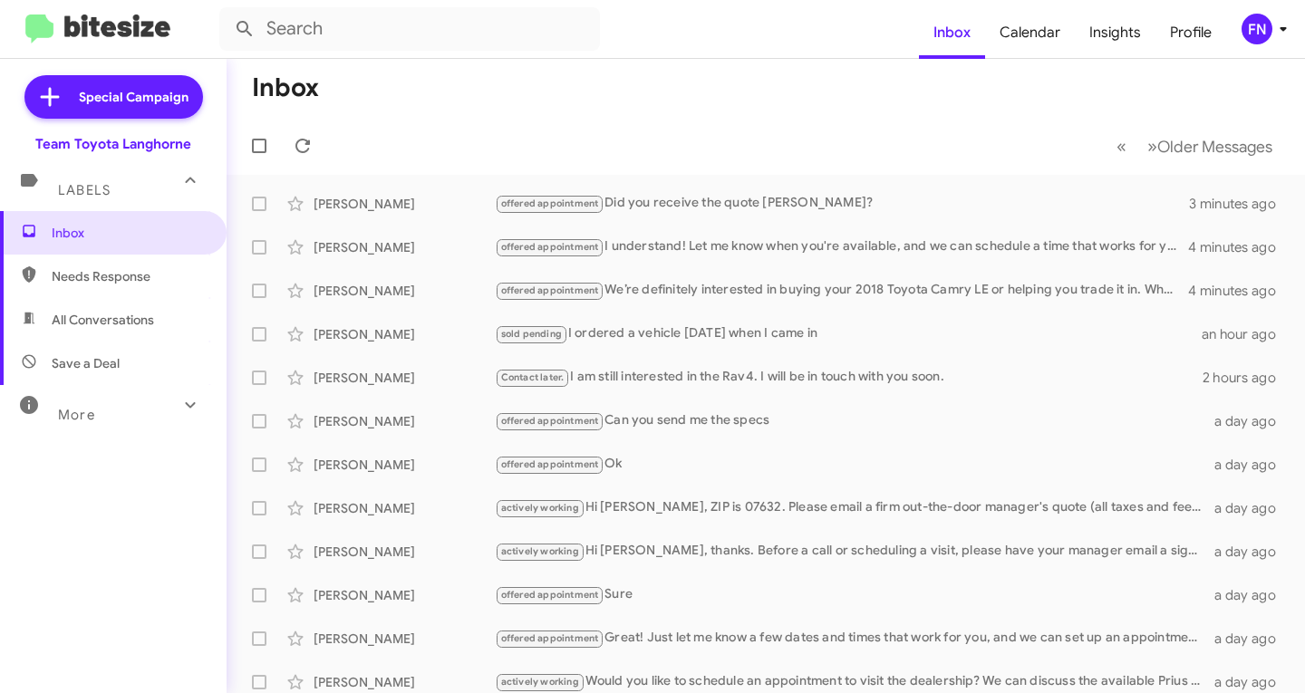
click at [132, 301] on span "All Conversations" at bounding box center [113, 319] width 227 height 43
type input "in:all-conversations"
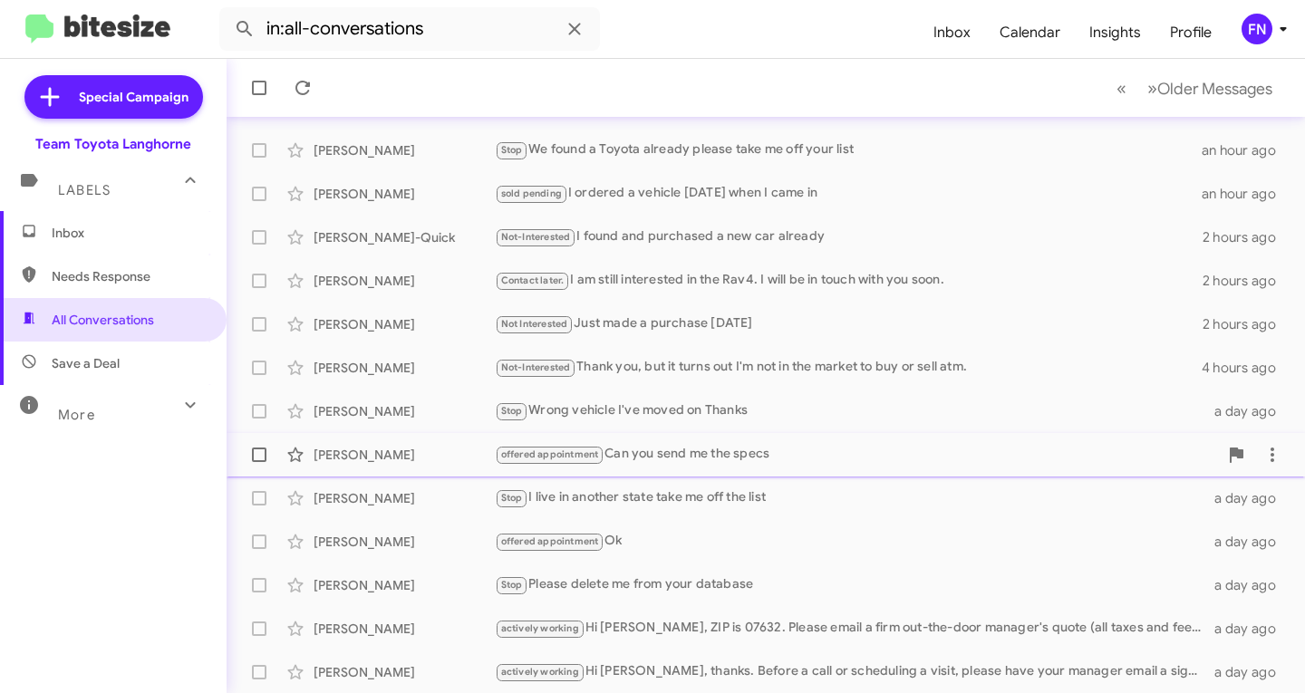
scroll to position [359, 0]
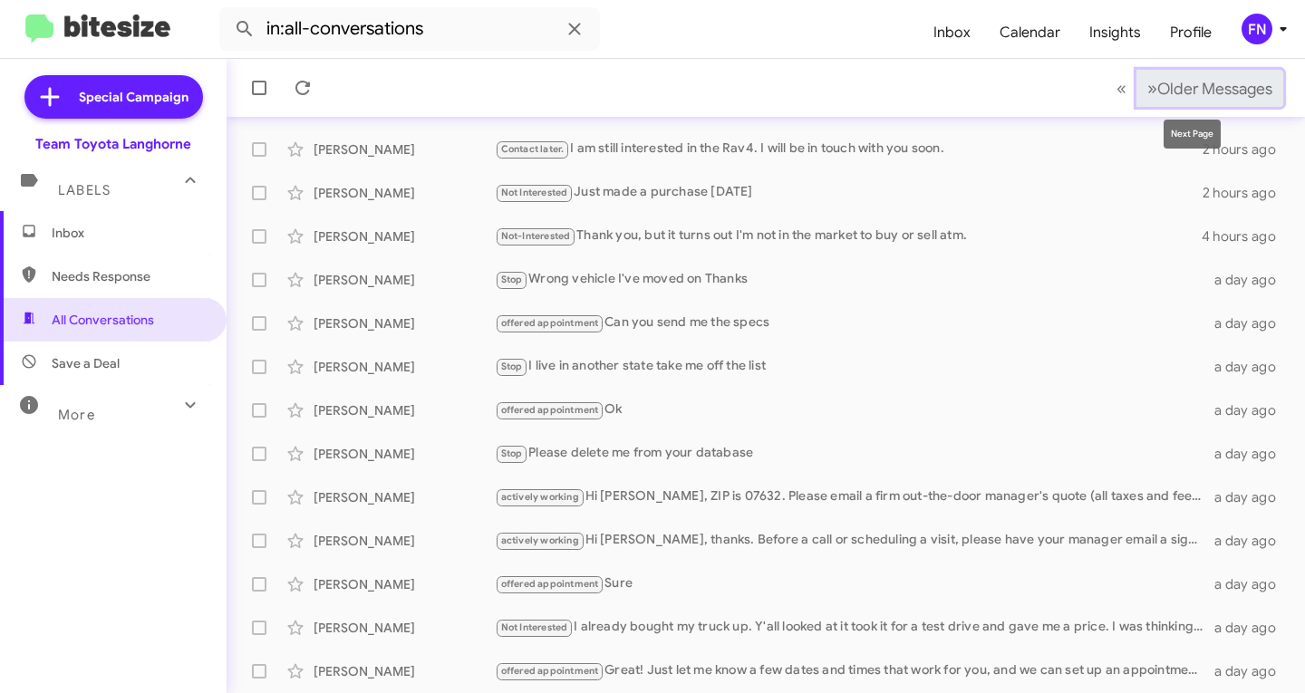
click at [1178, 82] on span "Older Messages" at bounding box center [1214, 89] width 115 height 20
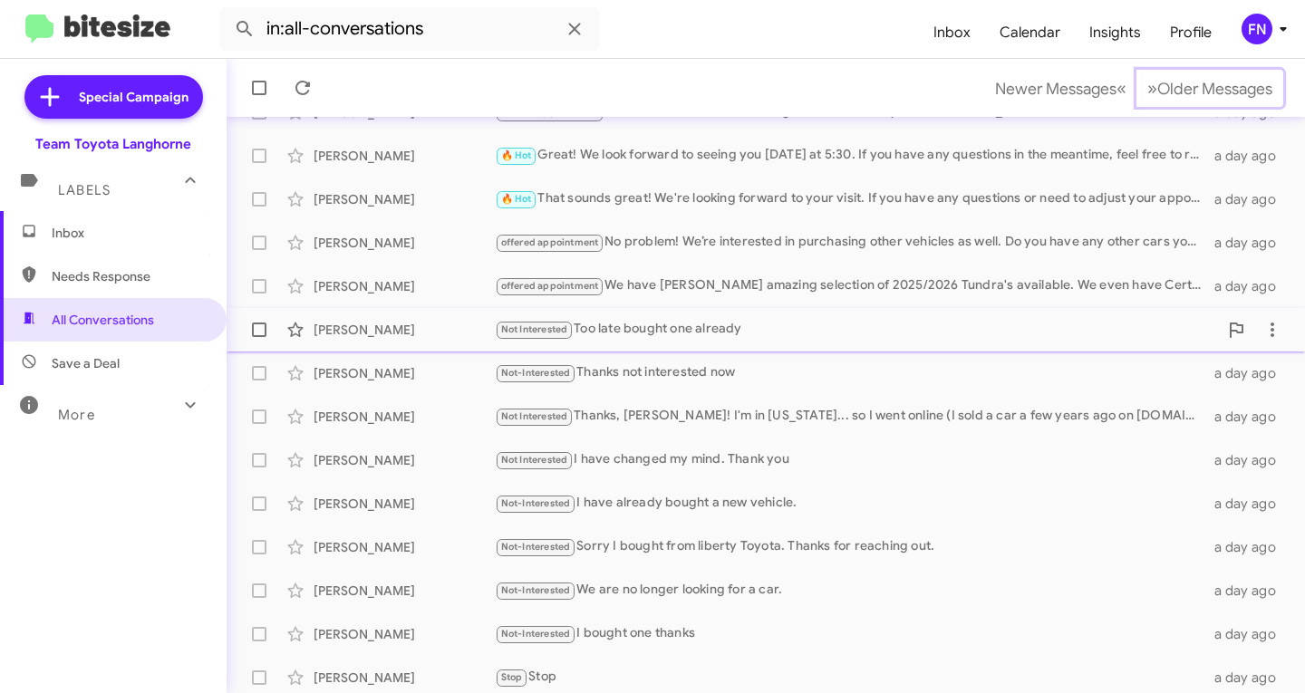
scroll to position [359, 0]
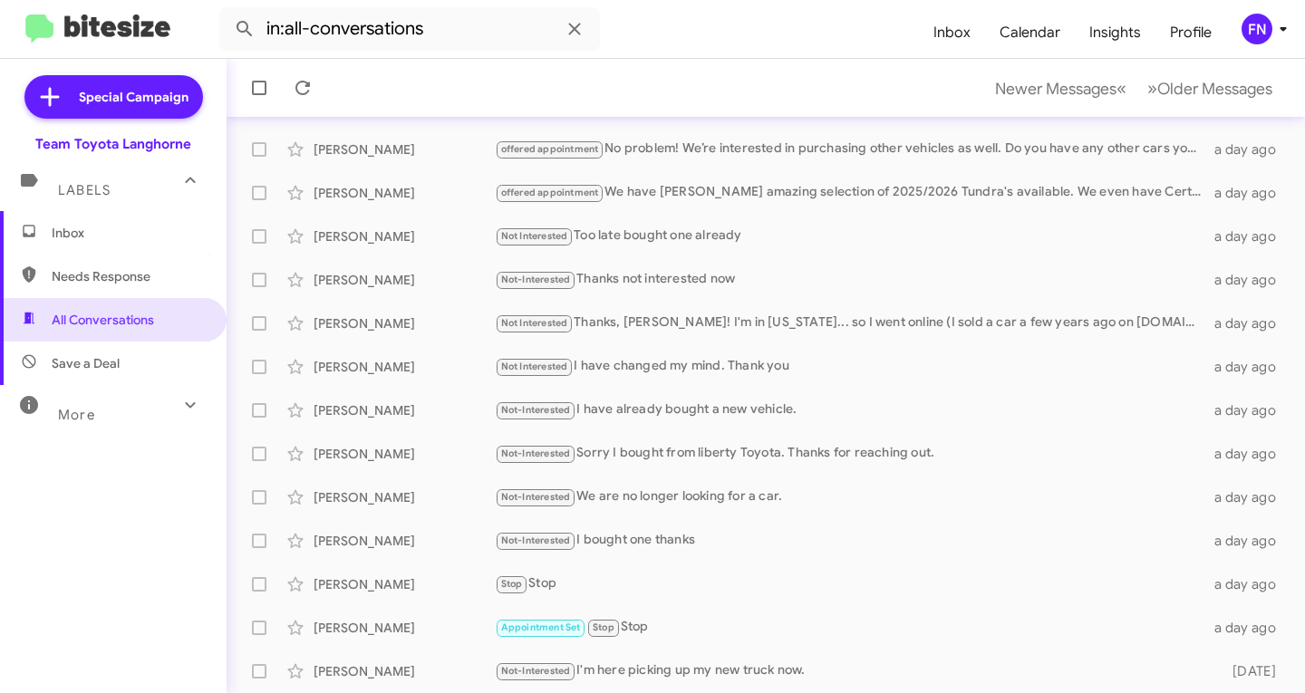
click at [129, 239] on span "Inbox" at bounding box center [129, 233] width 154 height 18
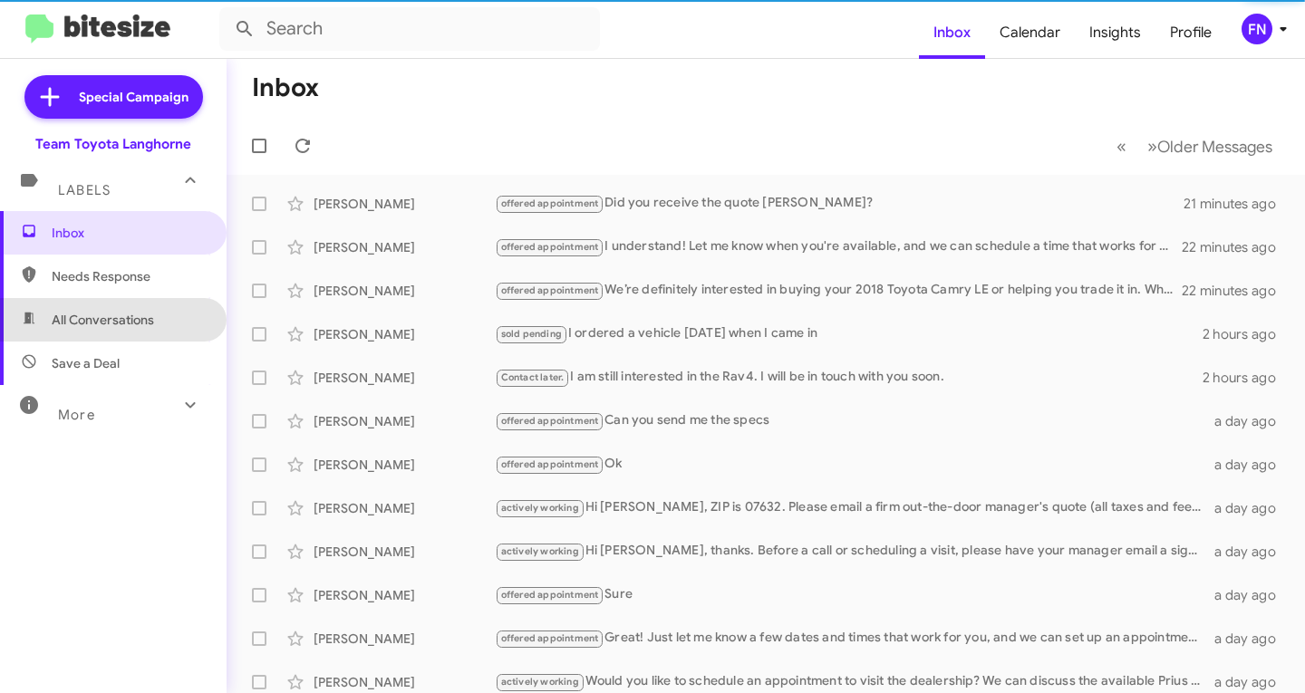
click at [142, 321] on span "All Conversations" at bounding box center [103, 320] width 102 height 18
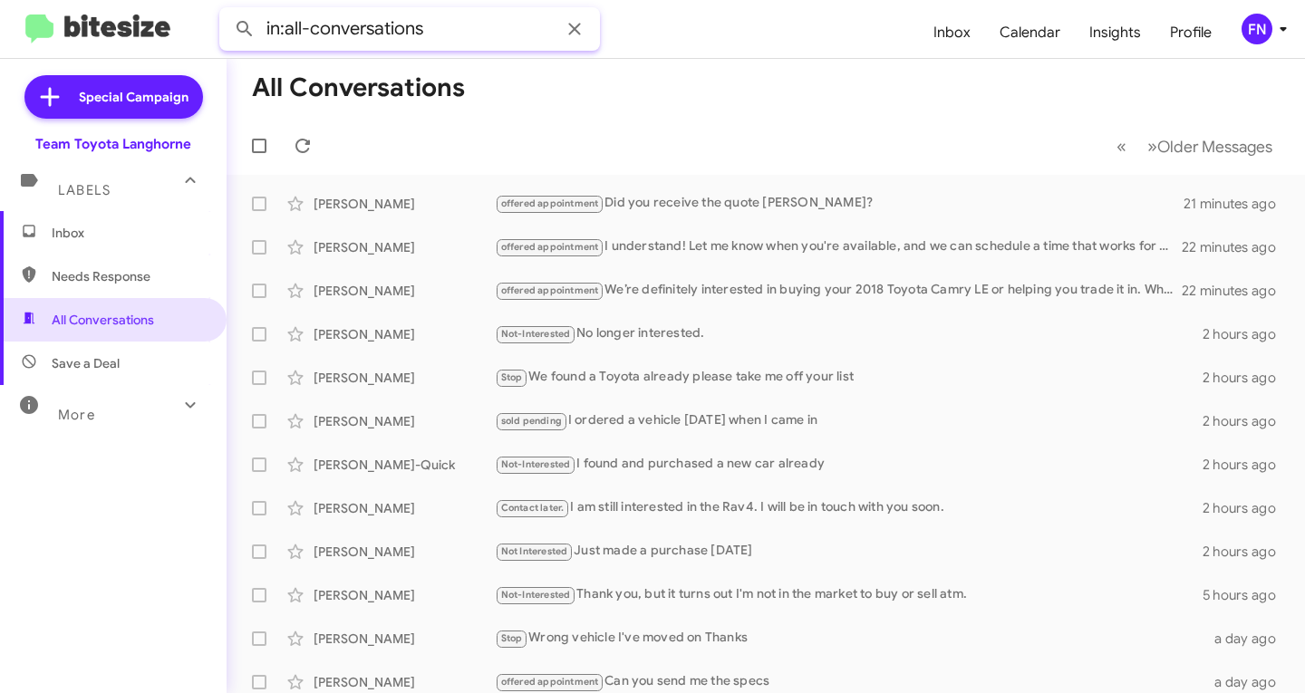
click at [440, 32] on input "in:all-conversations" at bounding box center [409, 28] width 381 height 43
click at [227, 11] on button at bounding box center [245, 29] width 36 height 36
type input "sena"
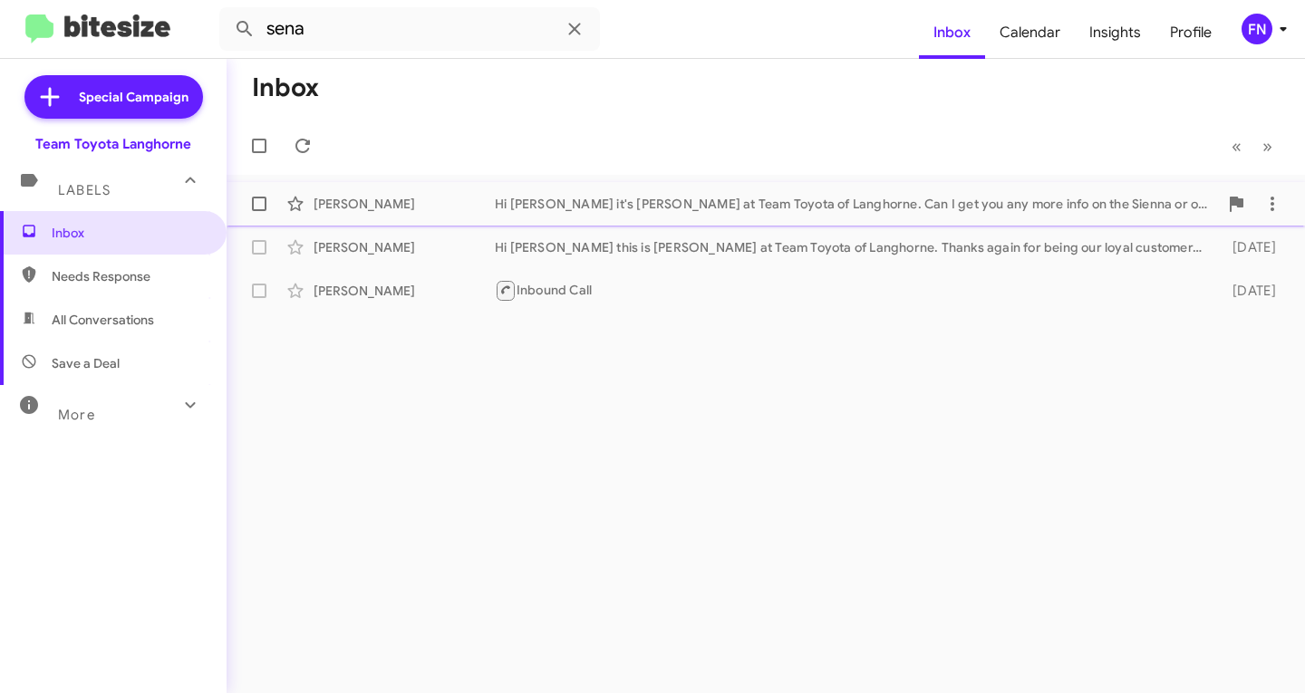
click at [392, 212] on div "[PERSON_NAME]" at bounding box center [403, 204] width 181 height 18
